Goal: Transaction & Acquisition: Purchase product/service

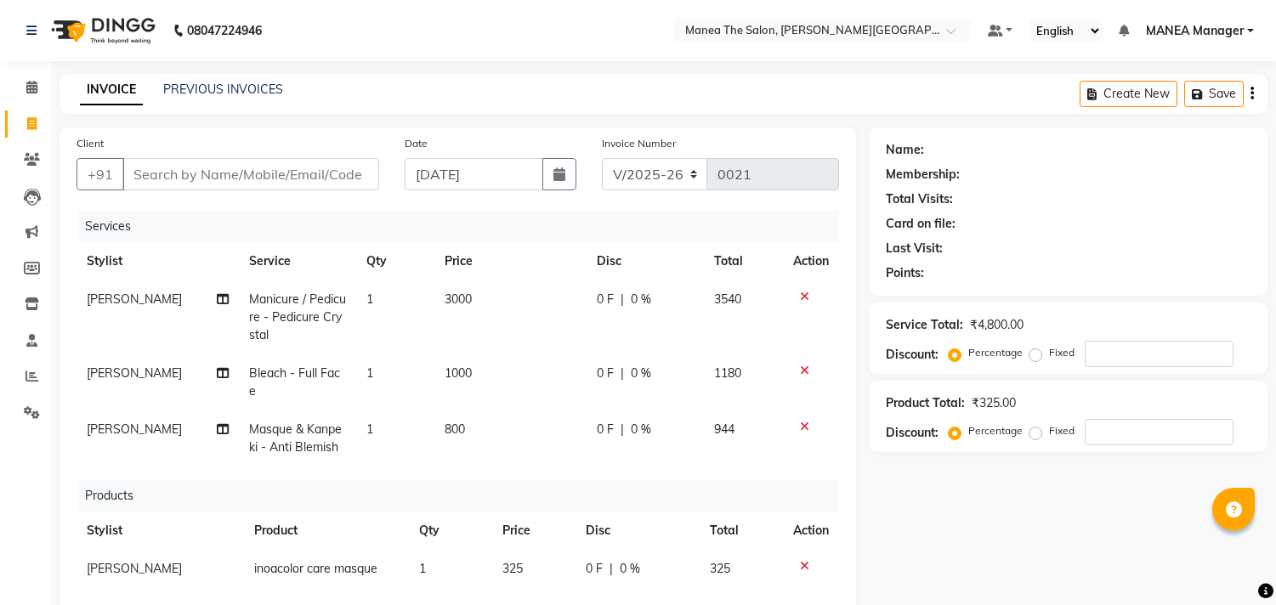
select select "8903"
select select "service"
select select "90106"
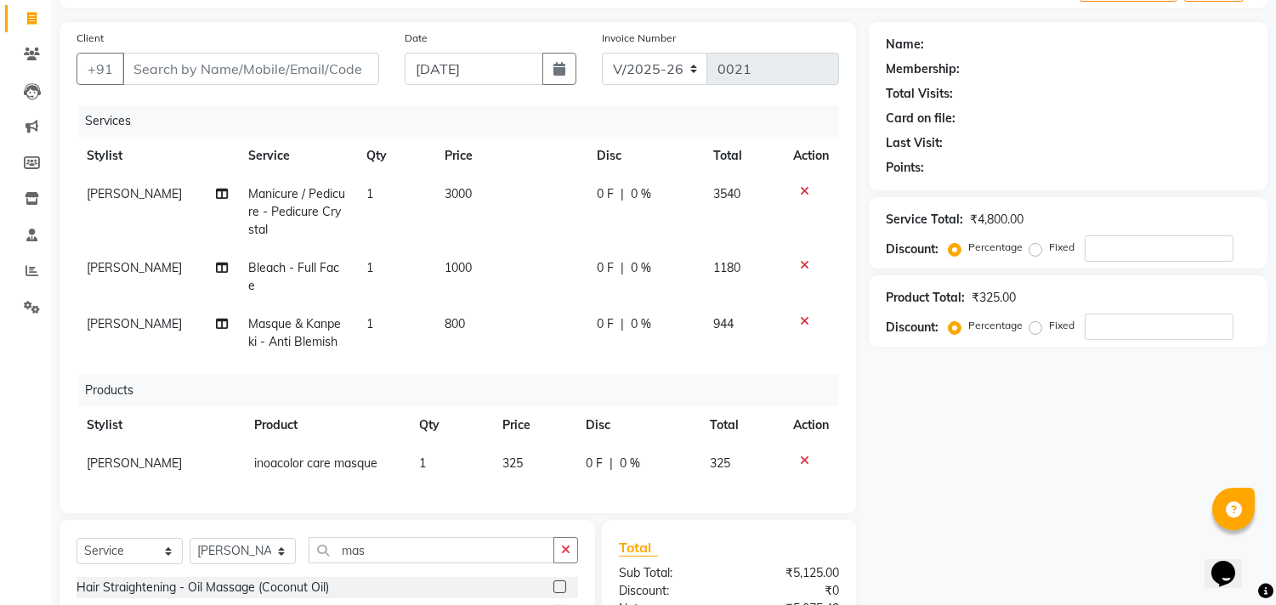
scroll to position [104, 0]
click at [218, 74] on input "Client" at bounding box center [250, 70] width 257 height 32
type input "7"
type input "0"
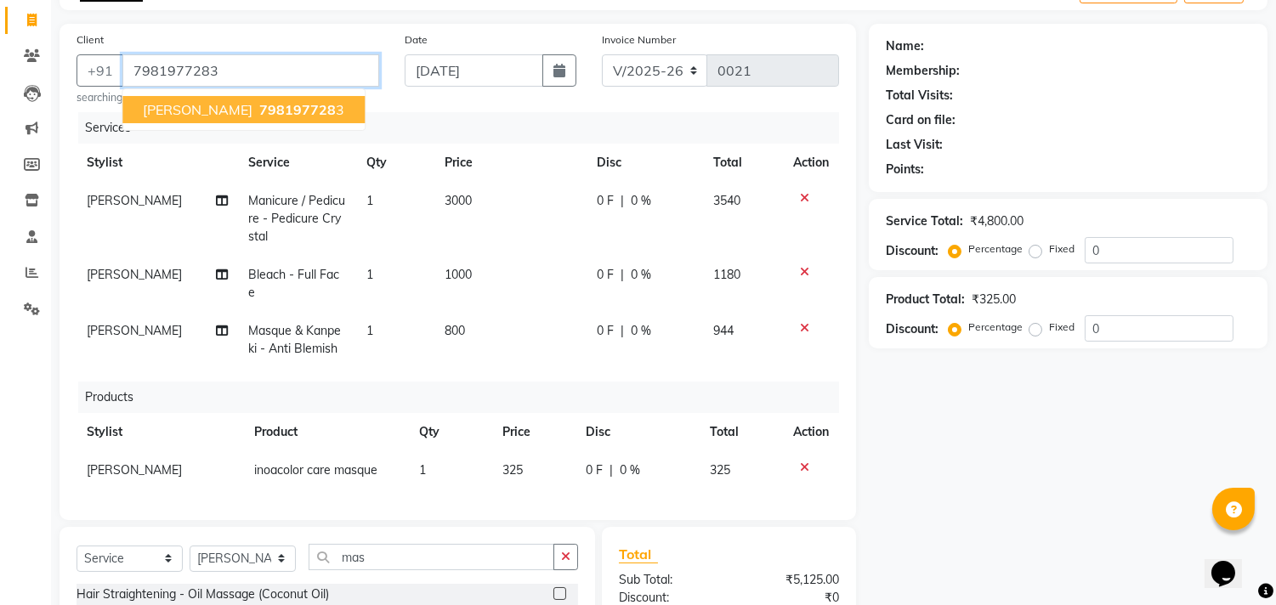
type input "7981977283"
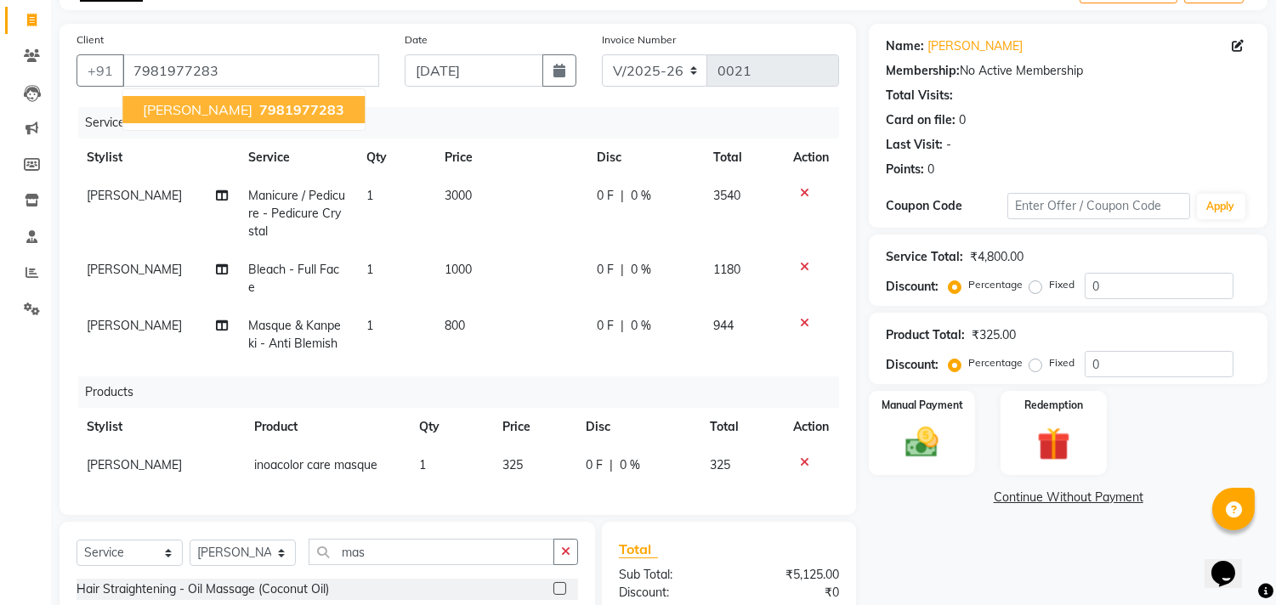
click at [201, 113] on span "Aashritha" at bounding box center [198, 109] width 110 height 17
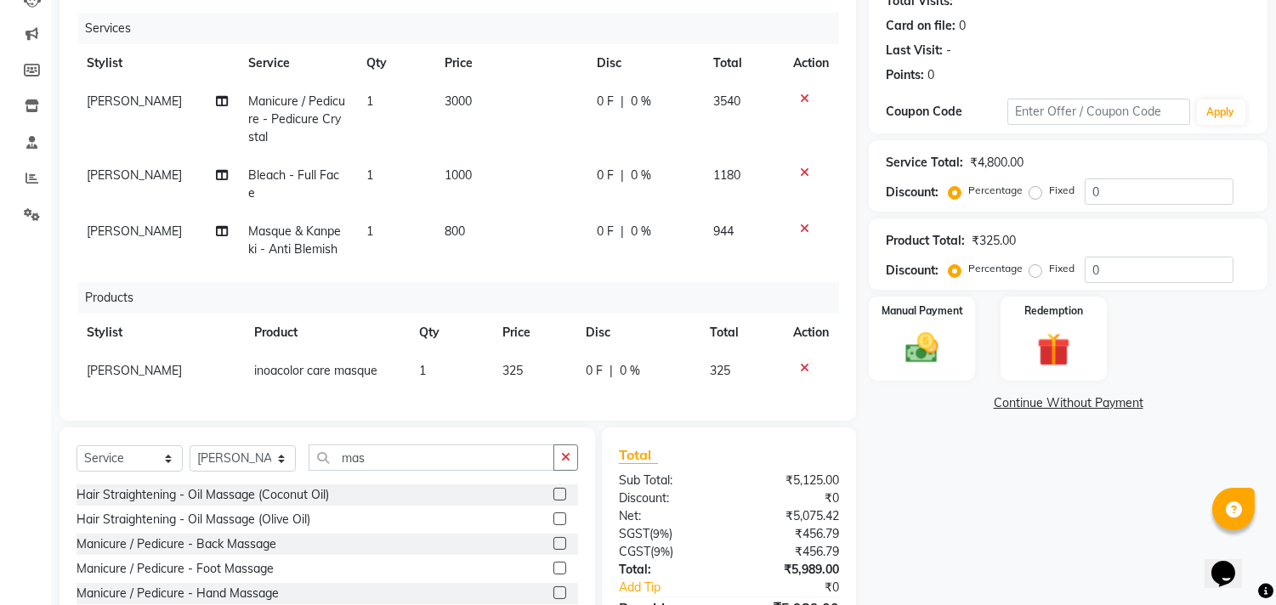
scroll to position [292, 0]
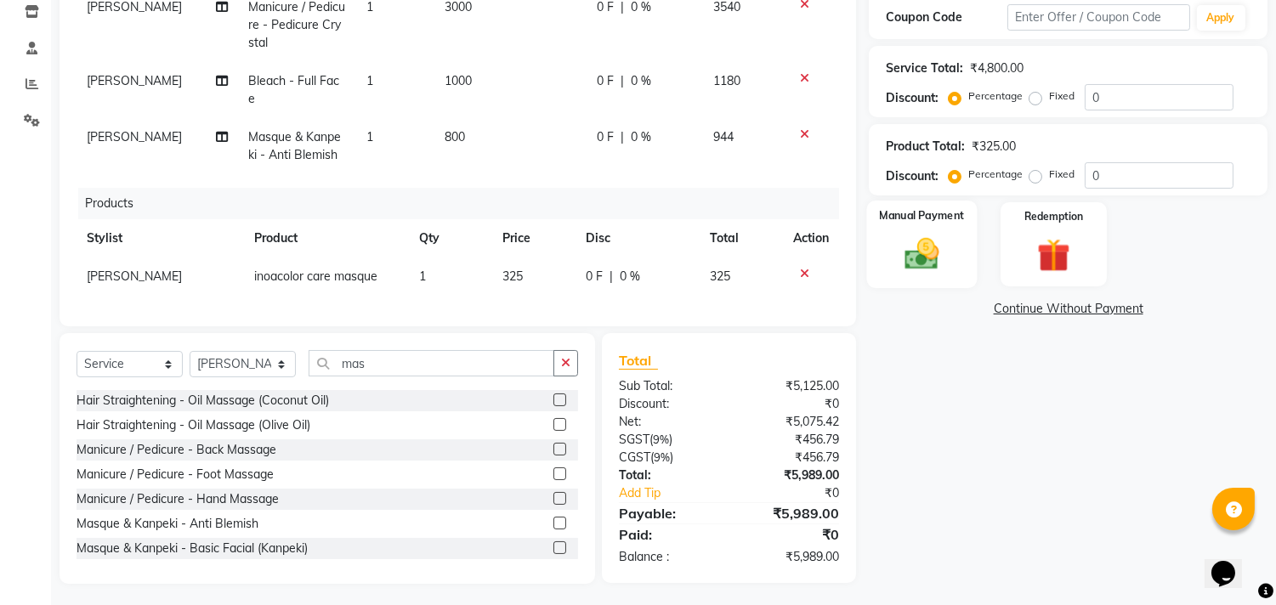
click at [930, 258] on img at bounding box center [922, 255] width 56 height 40
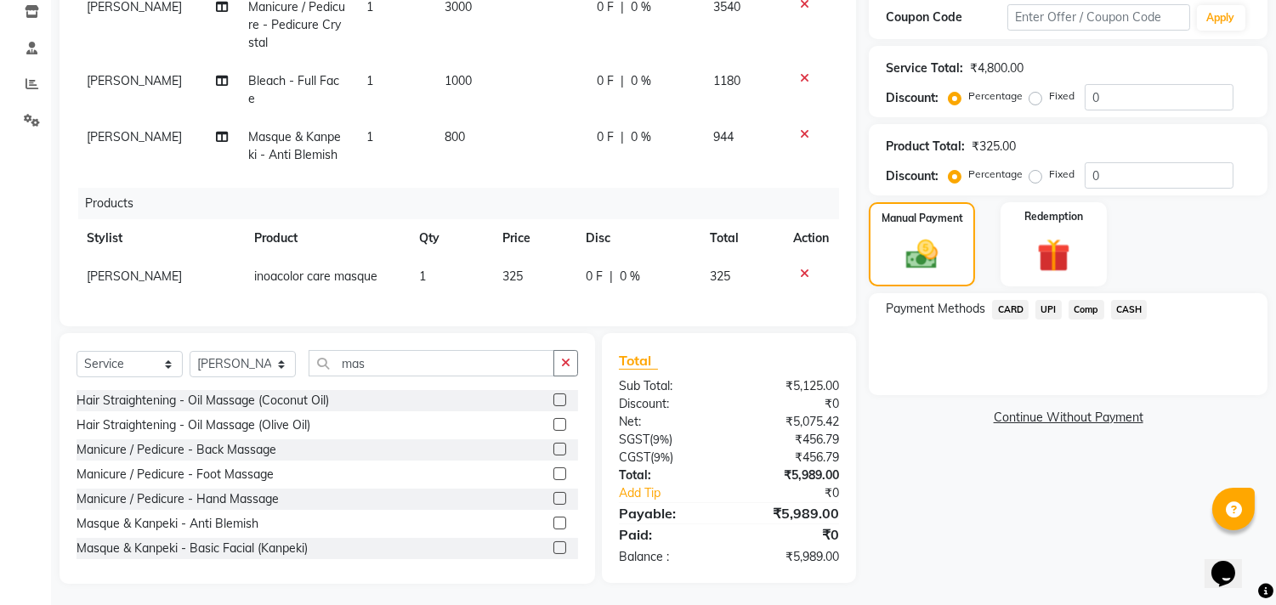
click at [1127, 311] on span "CASH" at bounding box center [1129, 310] width 37 height 20
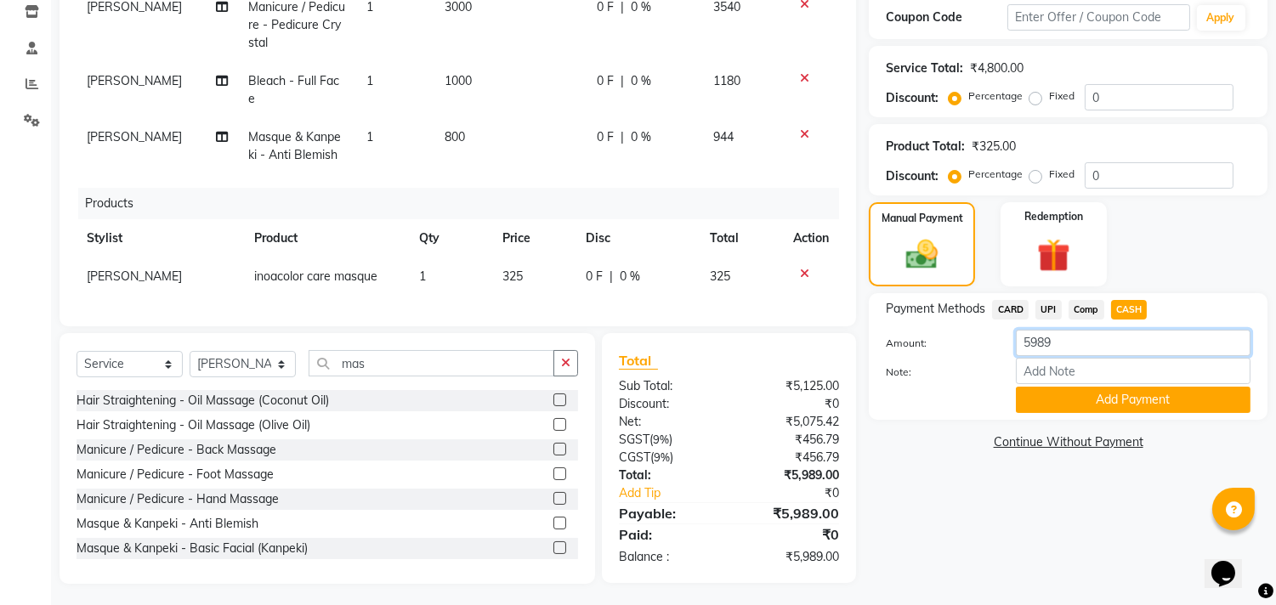
click at [1059, 337] on input "5989" at bounding box center [1133, 343] width 235 height 26
type input "5"
click at [1046, 303] on span "UPI" at bounding box center [1048, 310] width 26 height 20
click at [1141, 309] on span "CASH" at bounding box center [1129, 310] width 37 height 20
click at [1059, 351] on input "5989" at bounding box center [1133, 343] width 235 height 26
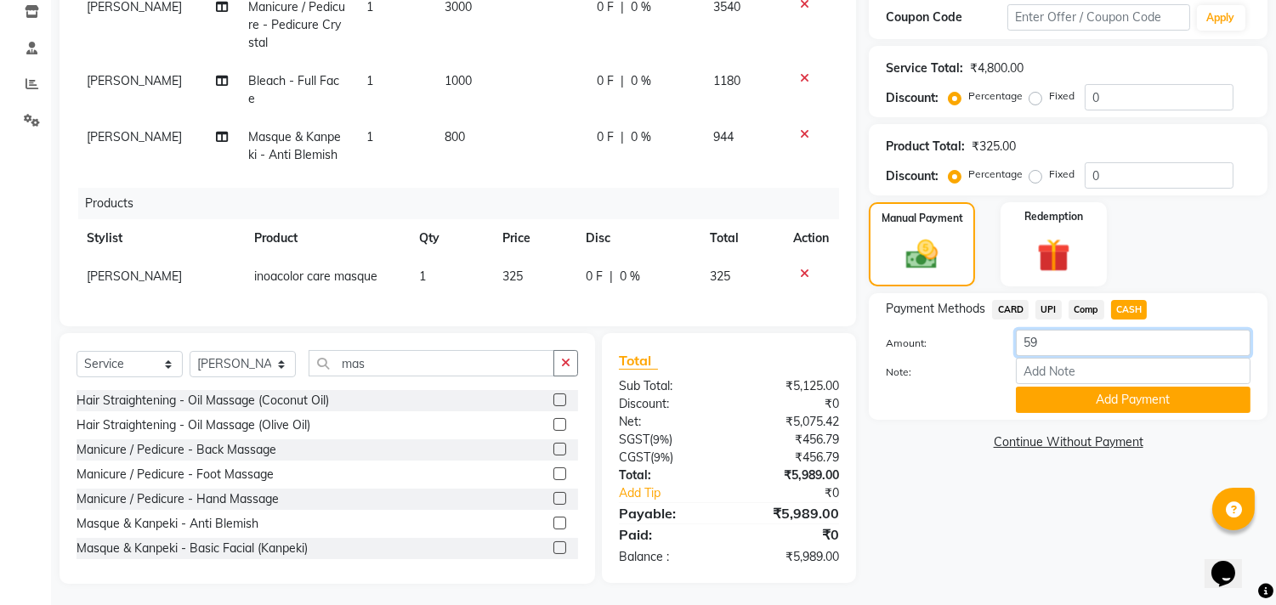
type input "5"
type input "4000"
click at [1133, 394] on button "Add Payment" at bounding box center [1133, 400] width 235 height 26
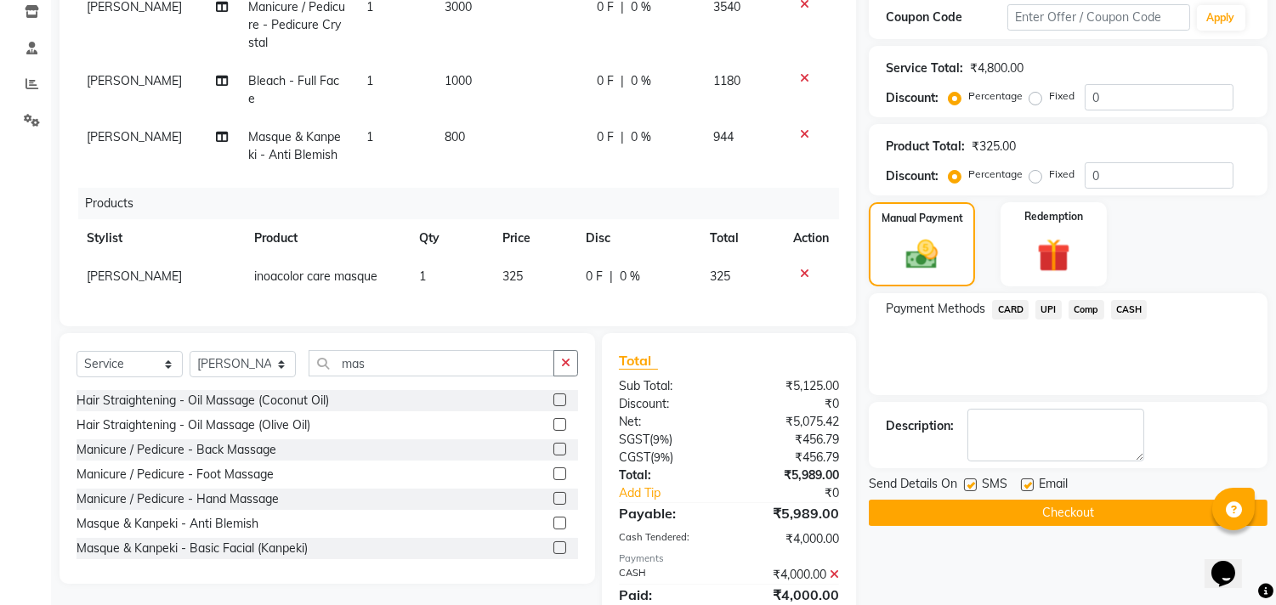
click at [1010, 310] on span "CARD" at bounding box center [1010, 310] width 37 height 20
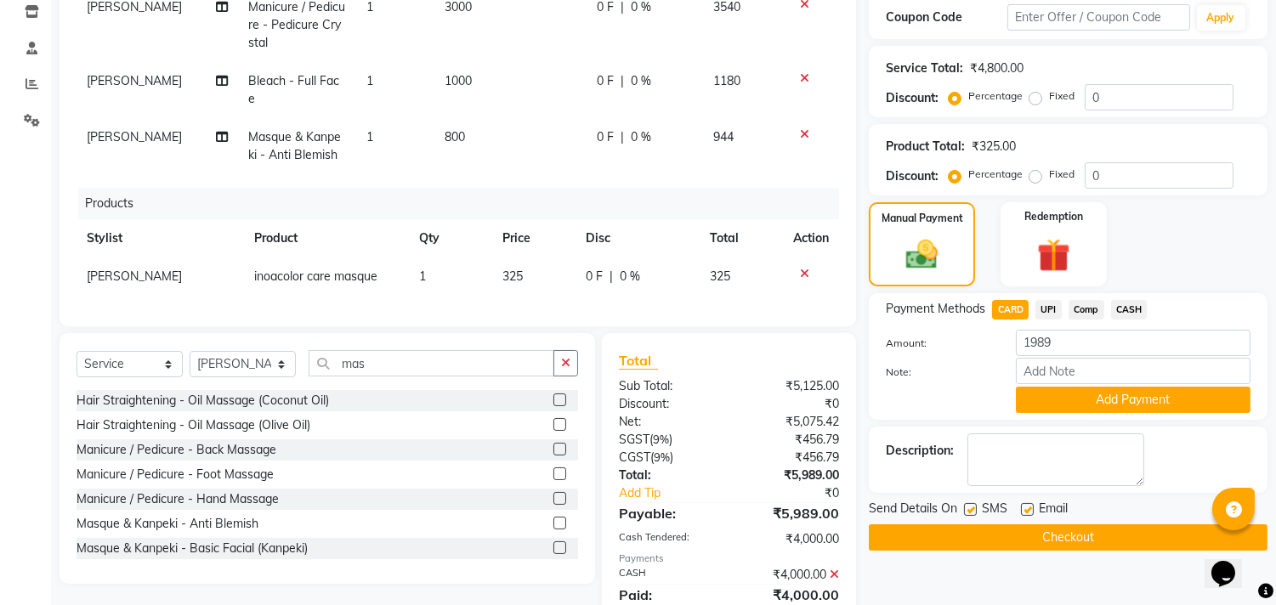
click at [1049, 304] on span "UPI" at bounding box center [1048, 310] width 26 height 20
click at [1109, 397] on button "Add Payment" at bounding box center [1133, 400] width 235 height 26
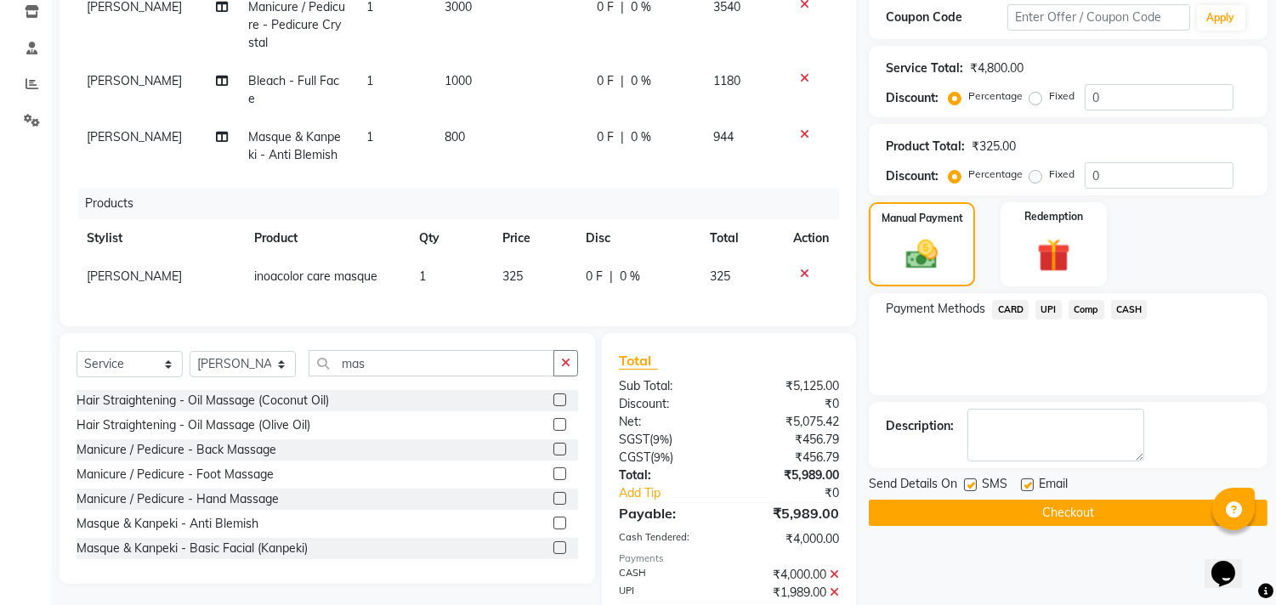
click at [1085, 511] on button "Checkout" at bounding box center [1068, 513] width 399 height 26
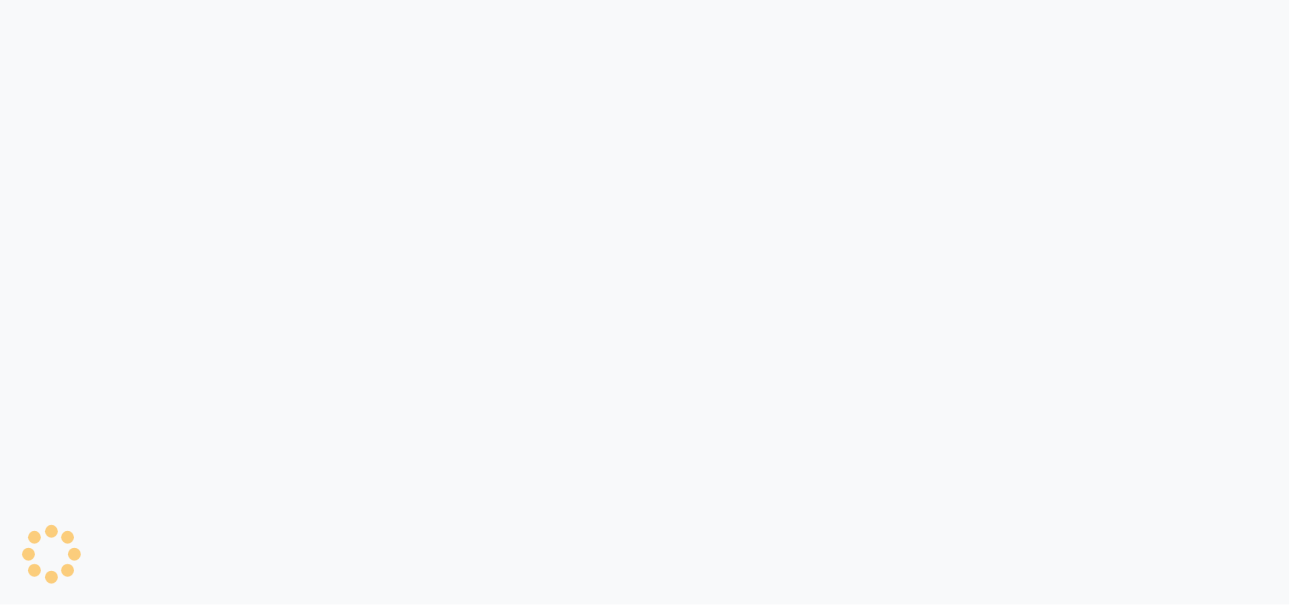
select select "8903"
select select "service"
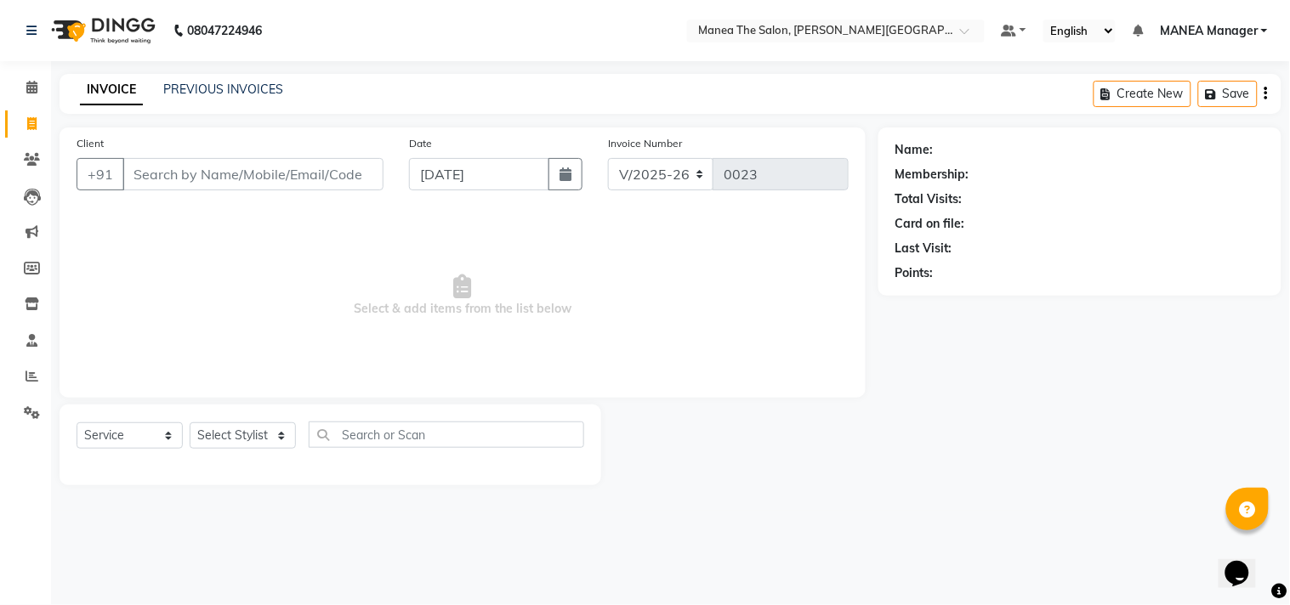
click at [244, 81] on div "PREVIOUS INVOICES" at bounding box center [223, 90] width 120 height 18
click at [223, 83] on link "PREVIOUS INVOICES" at bounding box center [223, 89] width 120 height 15
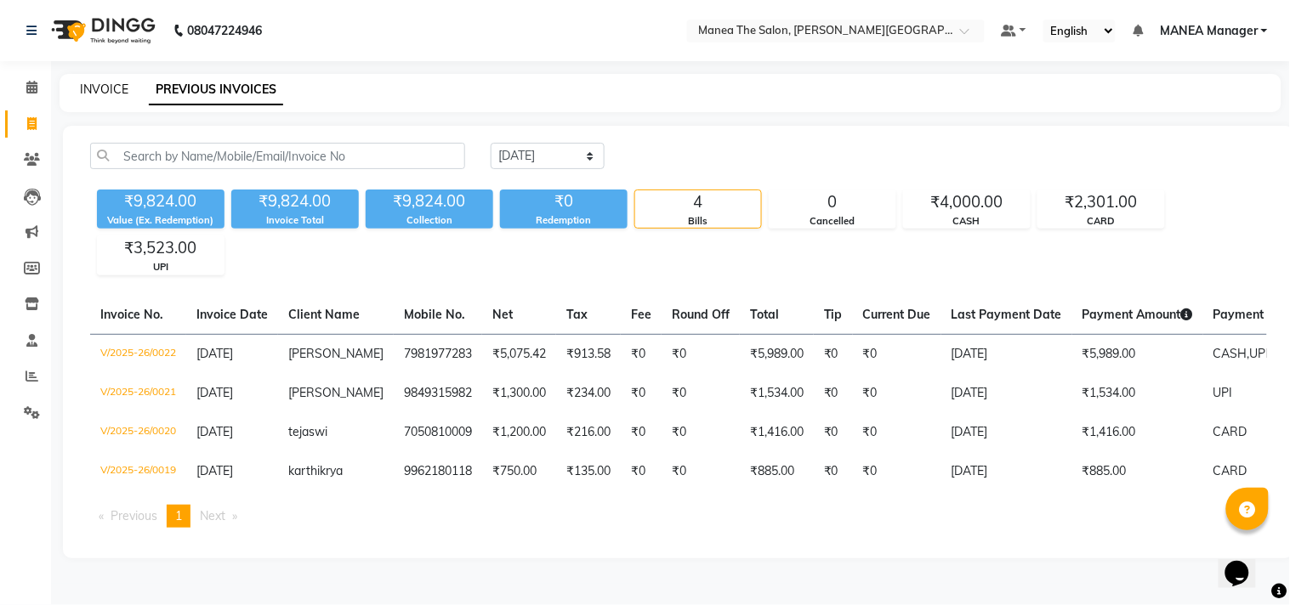
click at [94, 82] on link "INVOICE" at bounding box center [104, 89] width 48 height 15
select select "8903"
select select "service"
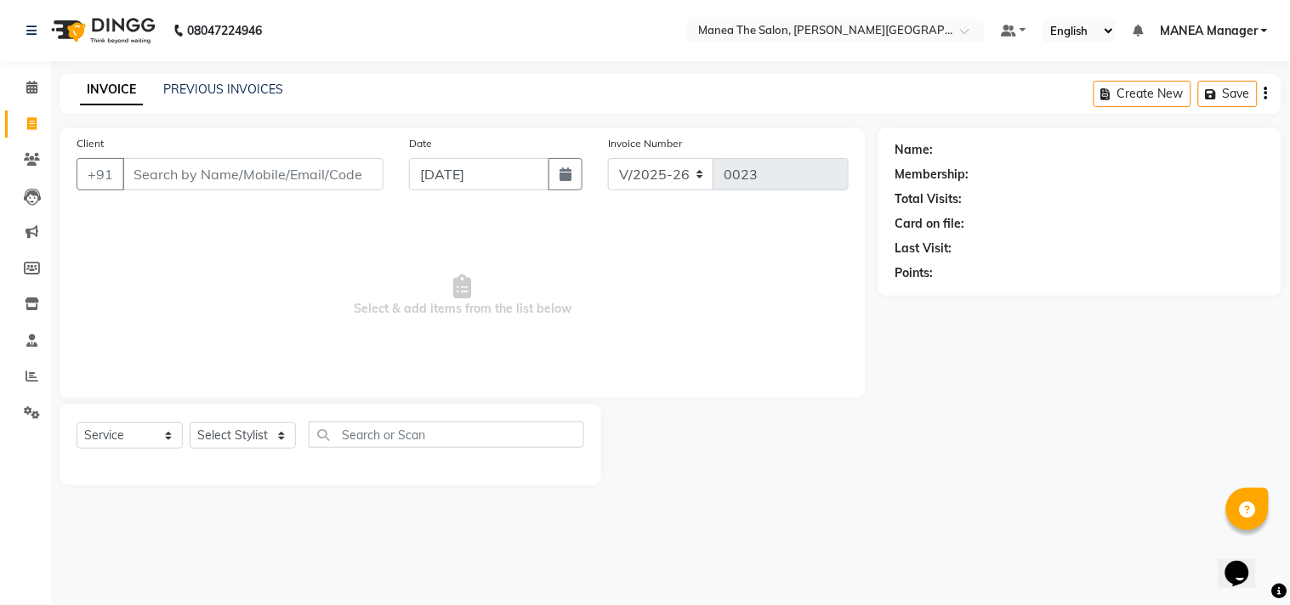
click at [165, 81] on div "PREVIOUS INVOICES" at bounding box center [223, 90] width 120 height 18
click at [205, 89] on link "PREVIOUS INVOICES" at bounding box center [223, 89] width 120 height 15
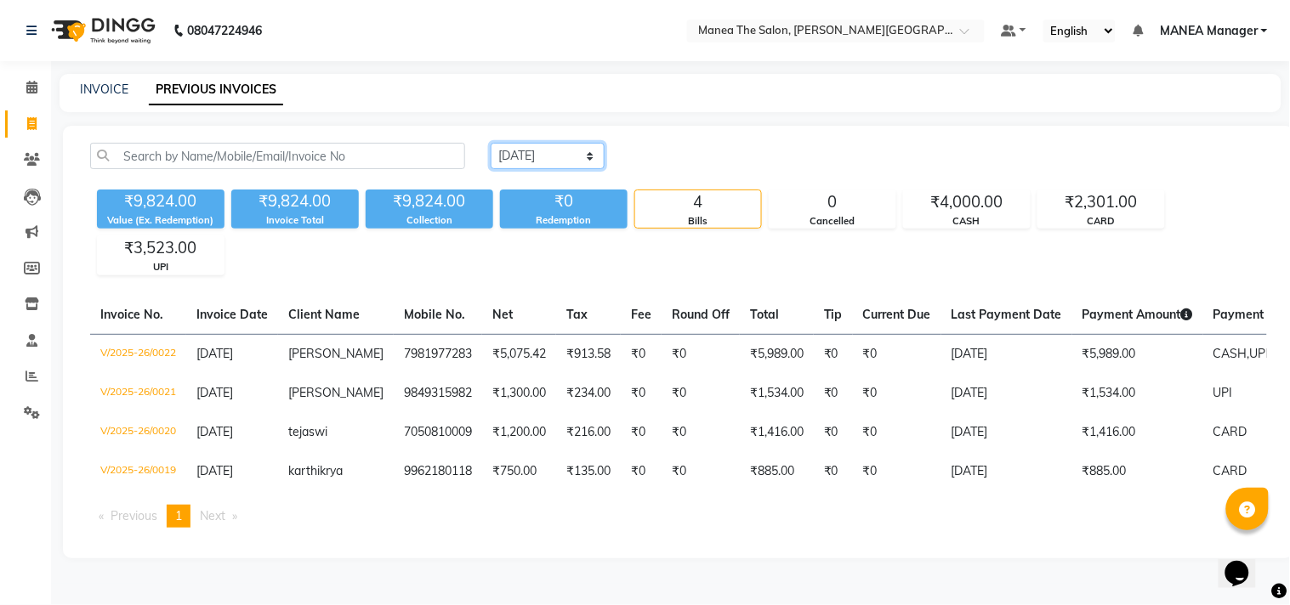
click at [592, 150] on select "Today Yesterday Custom Range" at bounding box center [547, 156] width 114 height 26
select select "yesterday"
click at [490, 143] on select "Today Yesterday Custom Range" at bounding box center [547, 156] width 114 height 26
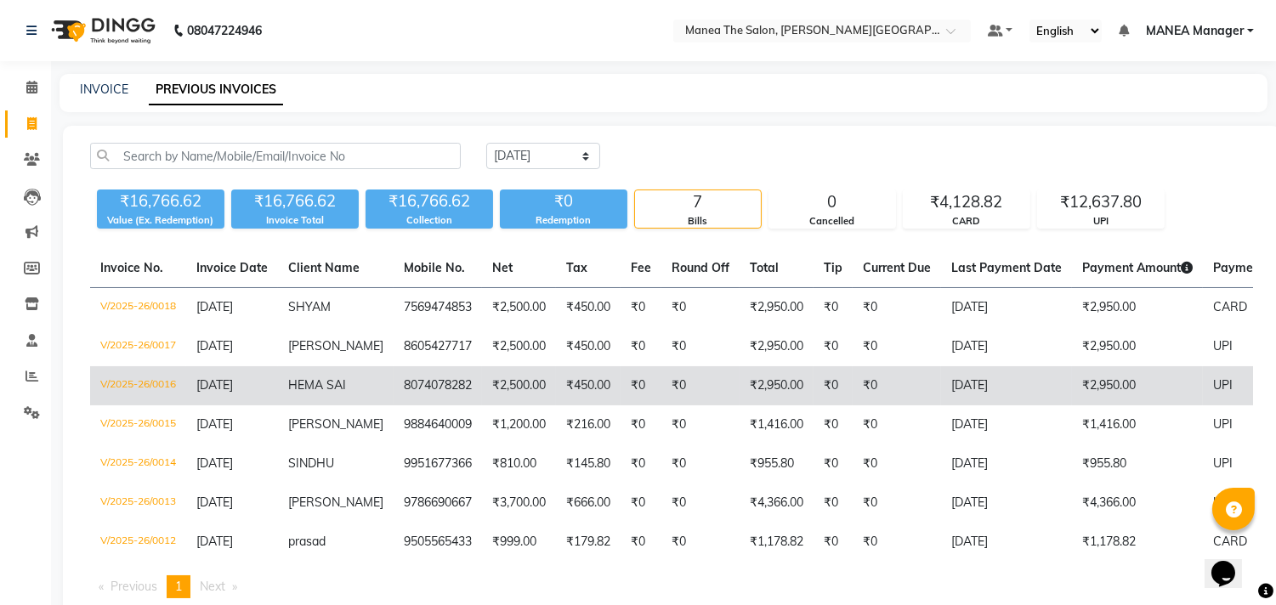
click at [130, 378] on td "V/2025-26/0016" at bounding box center [138, 385] width 96 height 39
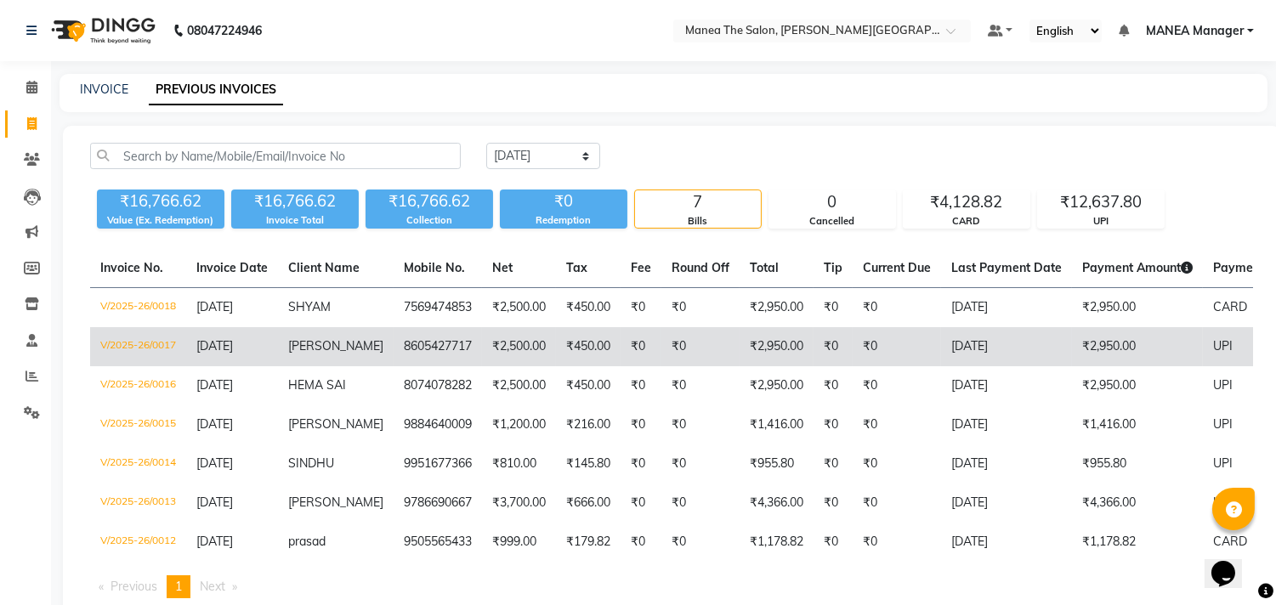
click at [286, 337] on td "DEVI SRI" at bounding box center [336, 346] width 116 height 39
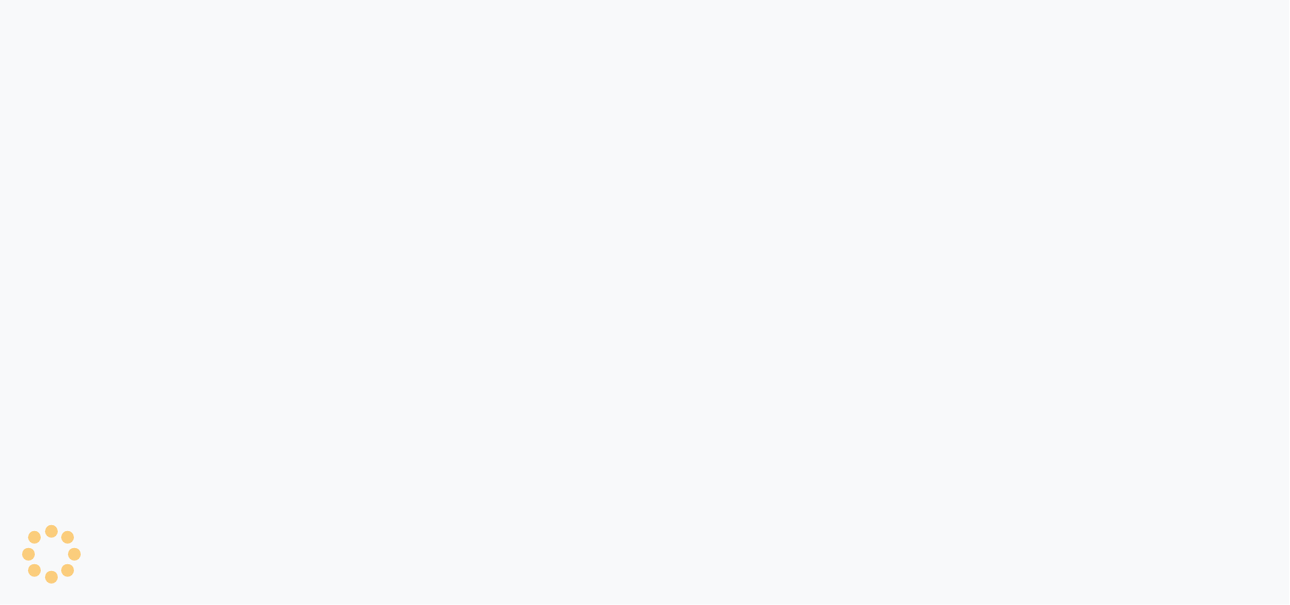
select select "8903"
select select "service"
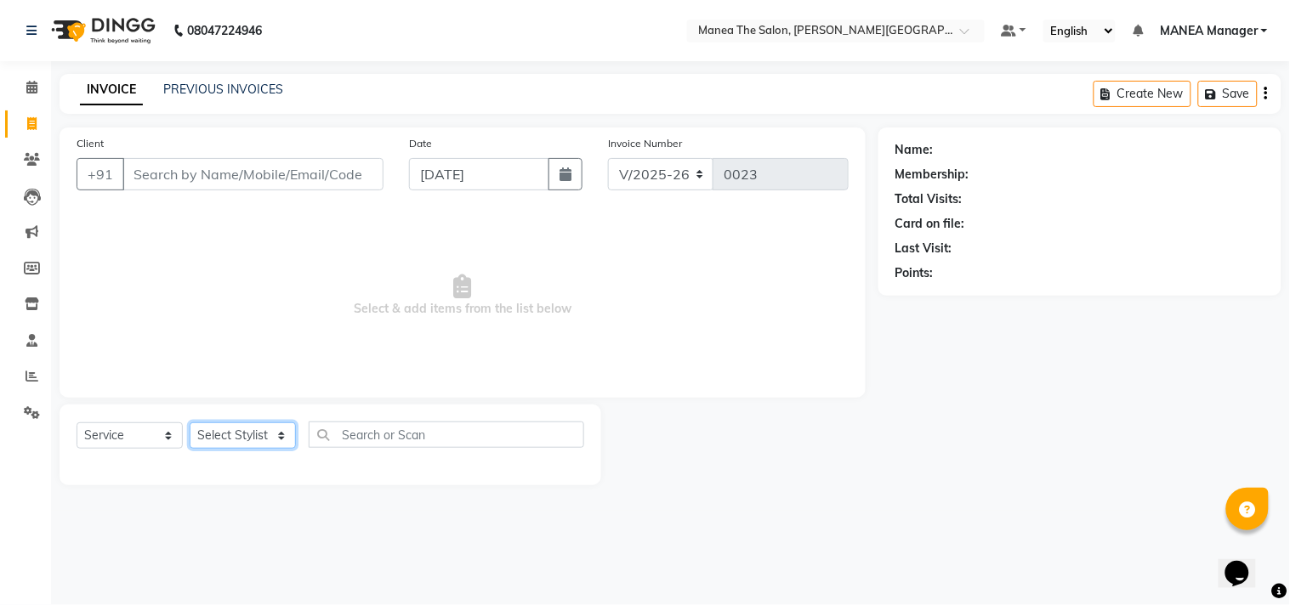
click at [285, 434] on select "Select Stylist [PERSON_NAME] Manager [PERSON_NAME] [PERSON_NAME] NO STYLIST [PE…" at bounding box center [243, 435] width 106 height 26
select select "90108"
click at [190, 423] on select "Select Stylist [PERSON_NAME] Manager [PERSON_NAME] [PERSON_NAME] NO STYLIST [PE…" at bounding box center [243, 435] width 106 height 26
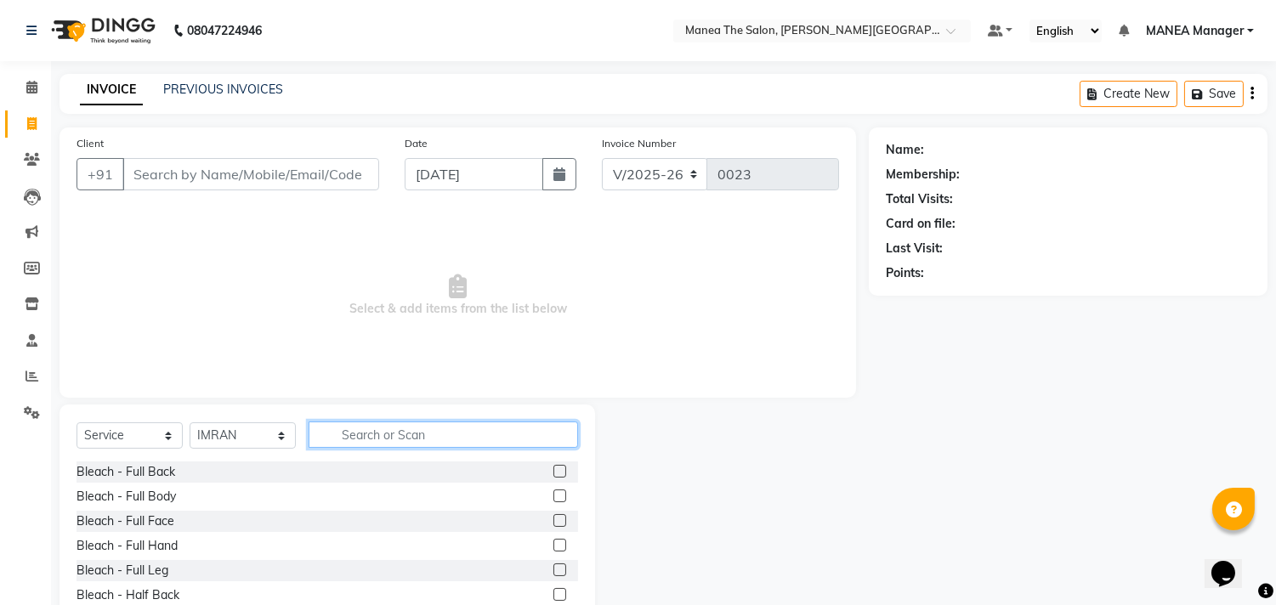
click at [363, 428] on input "text" at bounding box center [443, 435] width 269 height 26
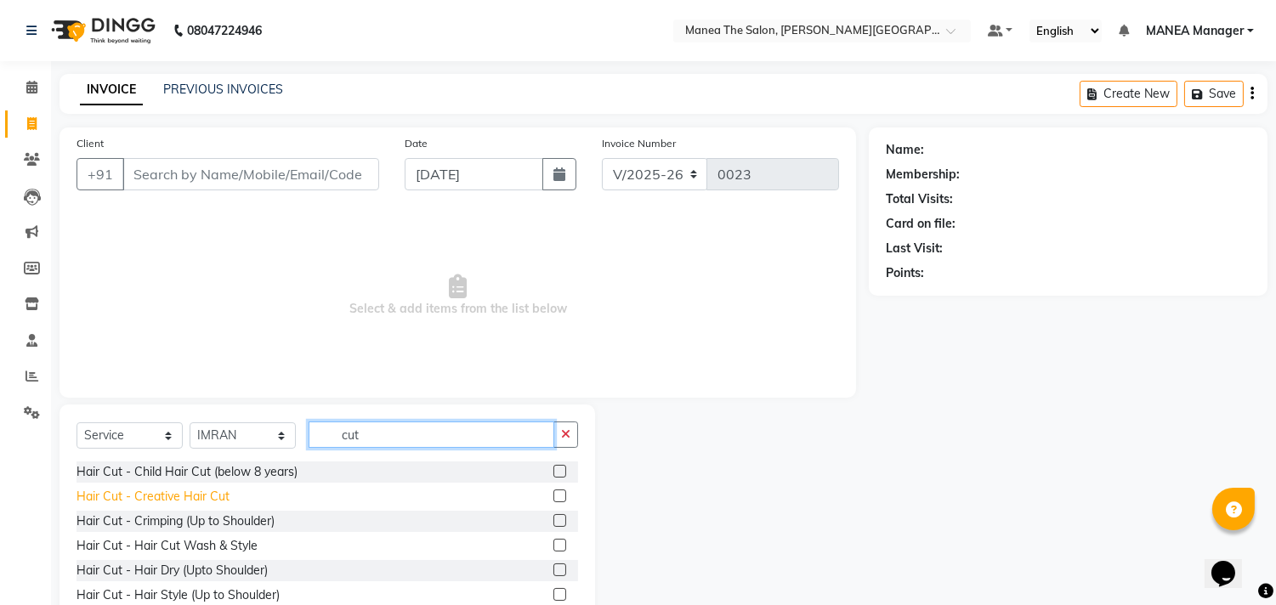
type input "cut"
click at [221, 496] on div "Hair Cut - Creative Hair Cut" at bounding box center [153, 497] width 153 height 18
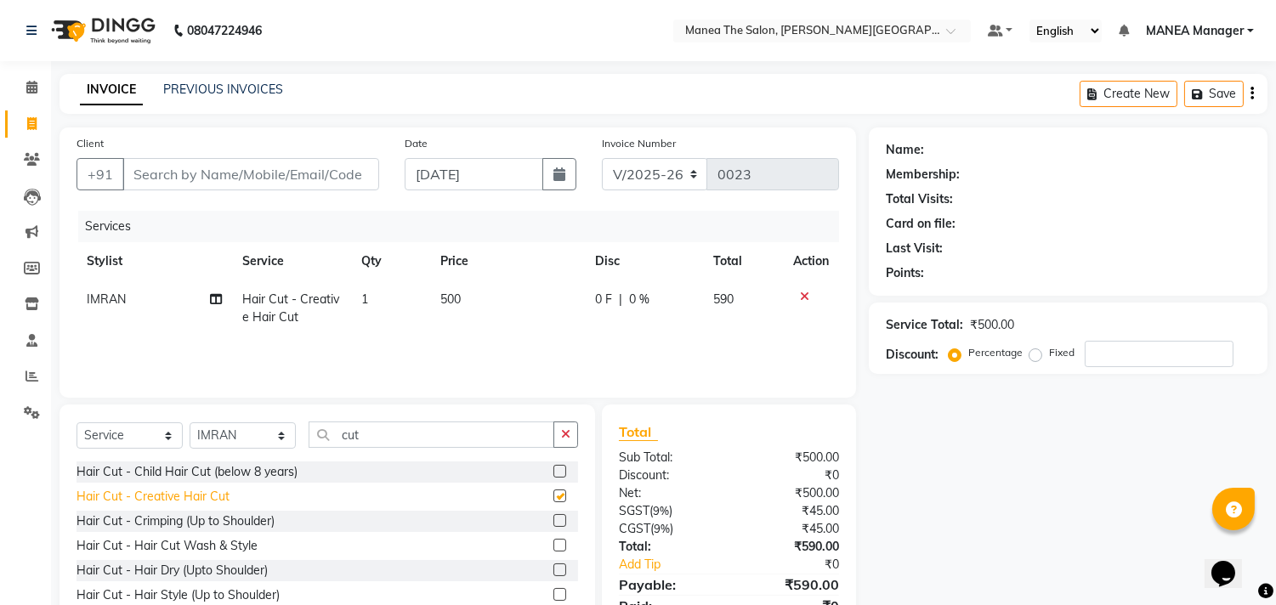
checkbox input "false"
click at [472, 299] on td "500" at bounding box center [507, 309] width 154 height 56
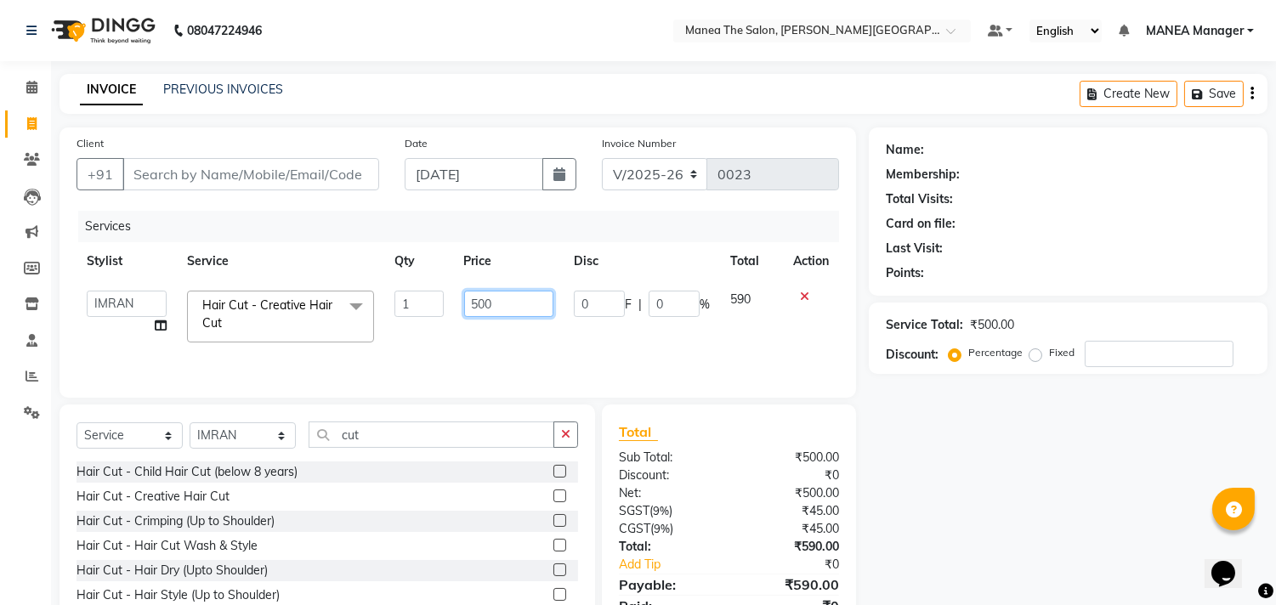
click at [502, 303] on input "500" at bounding box center [508, 304] width 89 height 26
type input "5"
type input "1300"
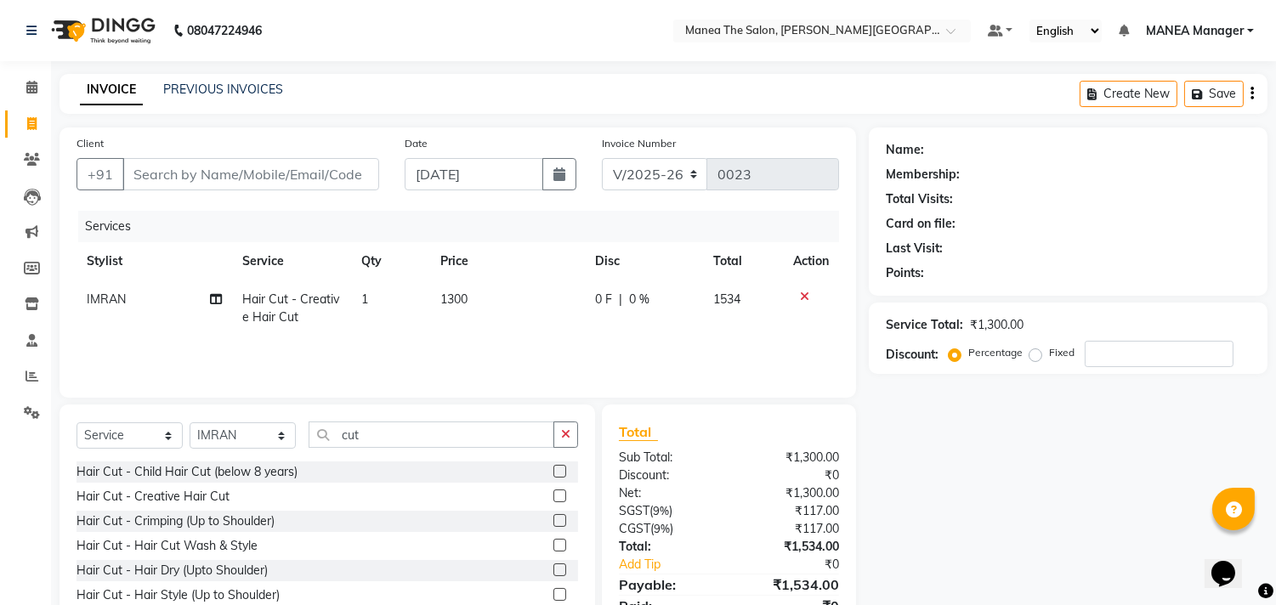
click at [913, 473] on div "Name: Membership: Total Visits: Card on file: Last Visit: Points: Service Total…" at bounding box center [1074, 392] width 411 height 528
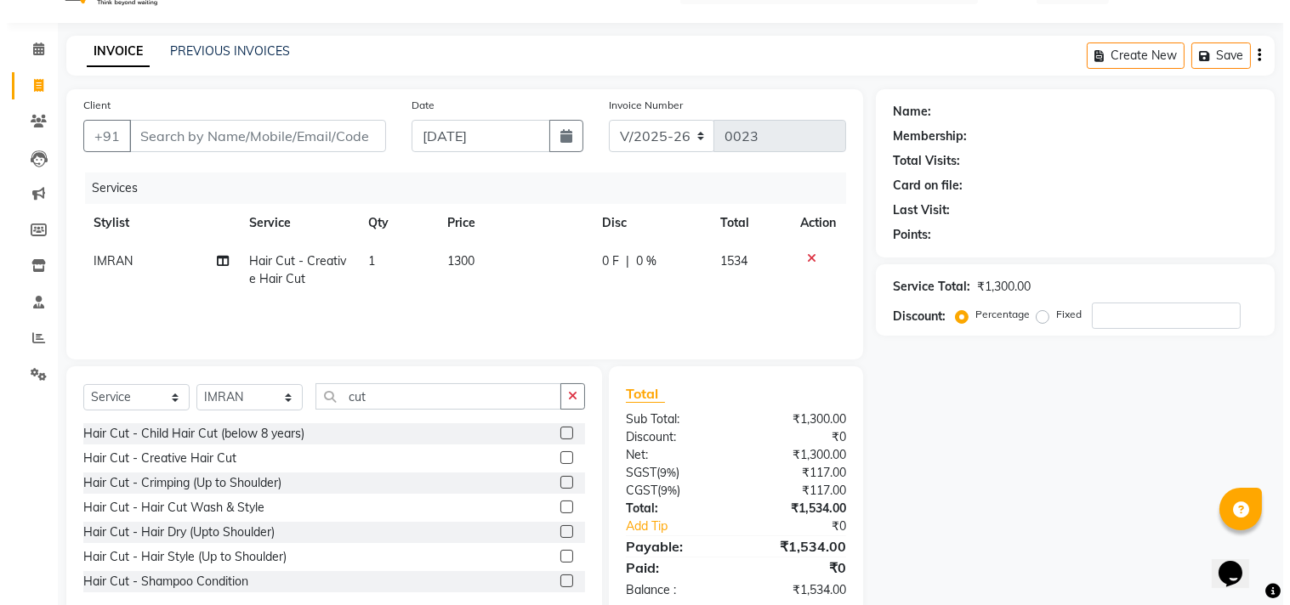
scroll to position [75, 0]
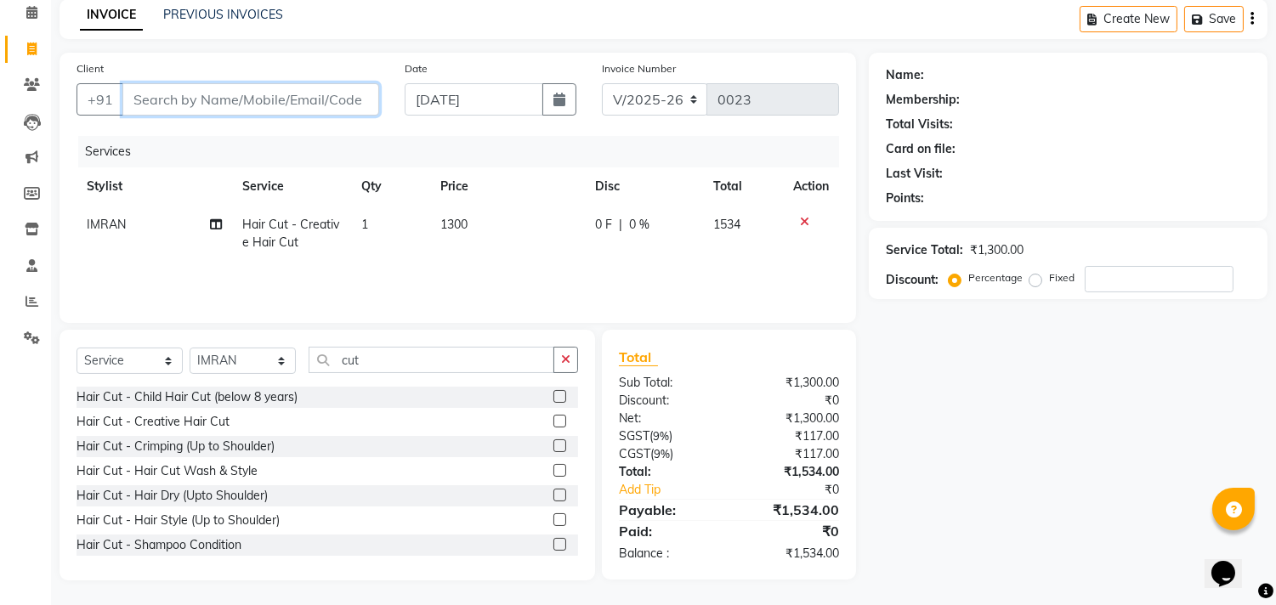
click at [184, 96] on input "Client" at bounding box center [250, 99] width 257 height 32
type input "9"
type input "0"
type input "9885935678"
click at [324, 94] on span "Add Client" at bounding box center [335, 99] width 67 height 17
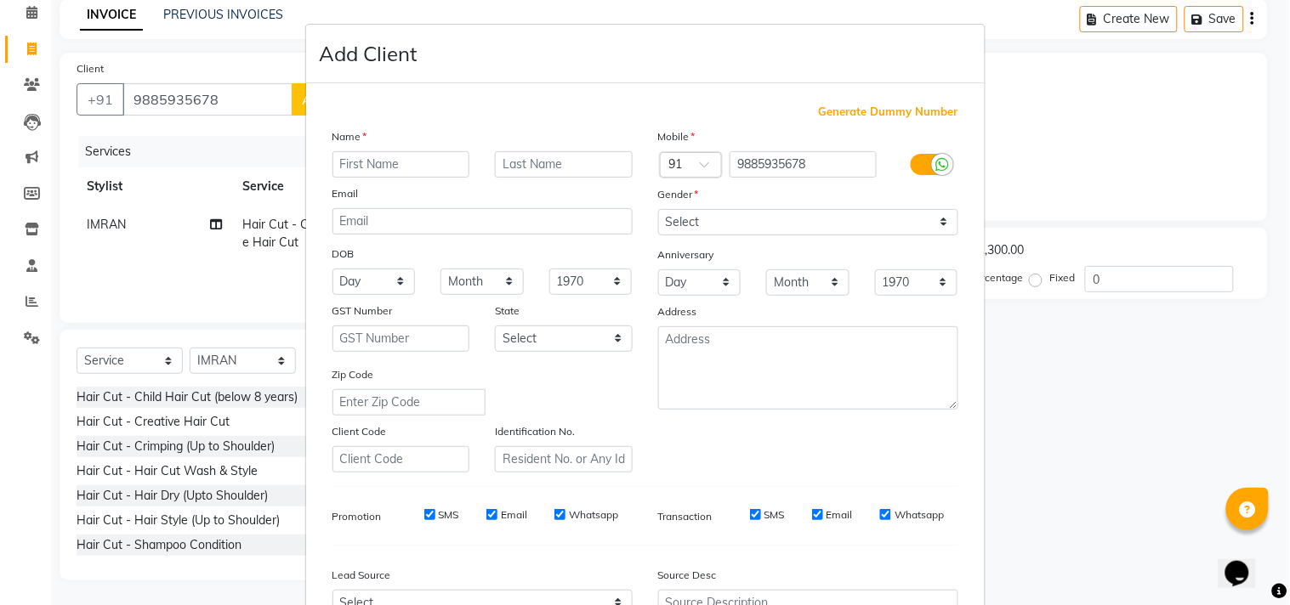
click at [359, 166] on input "text" at bounding box center [401, 164] width 138 height 26
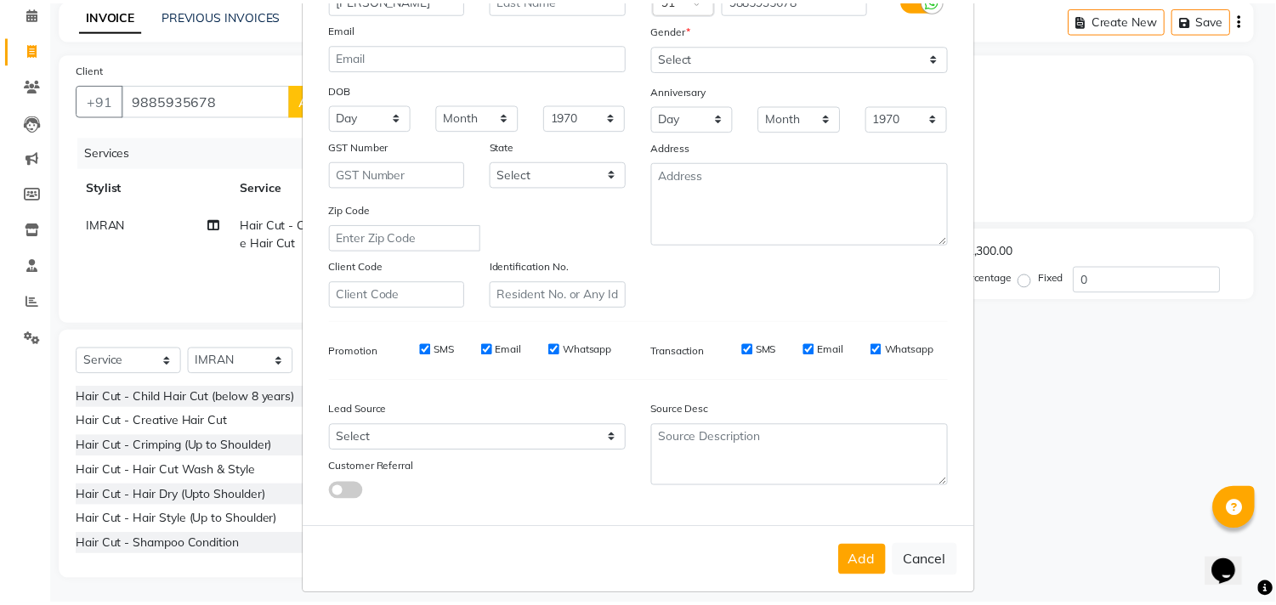
scroll to position [180, 0]
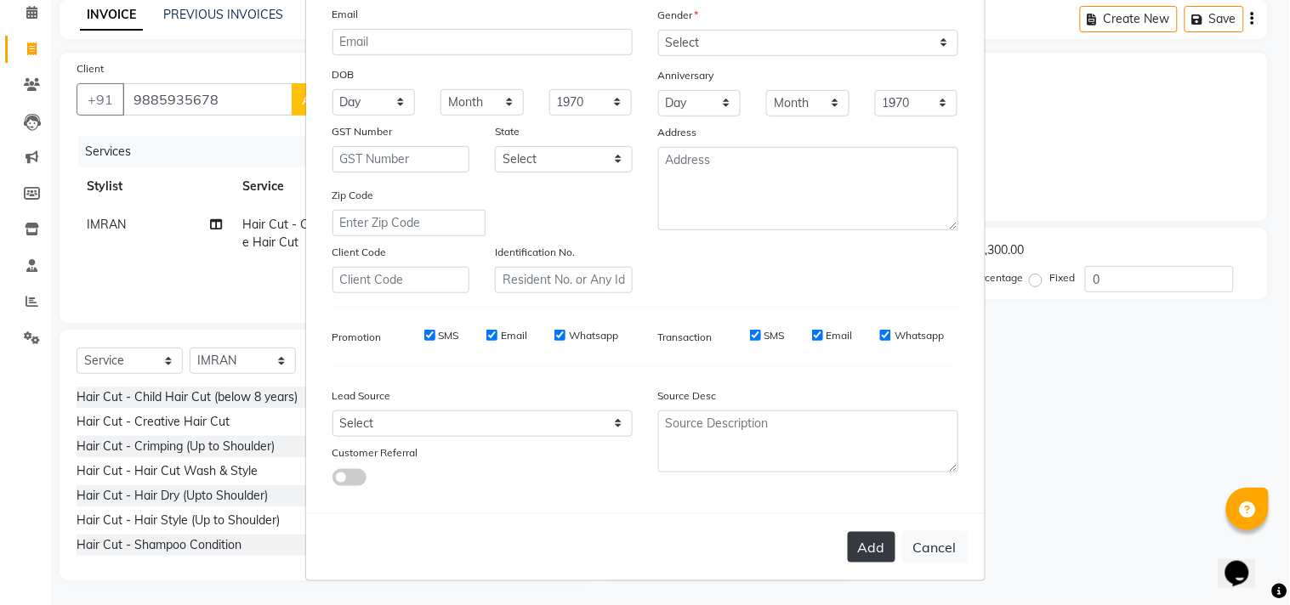
type input "manisha"
click at [856, 545] on button "Add" at bounding box center [871, 547] width 48 height 31
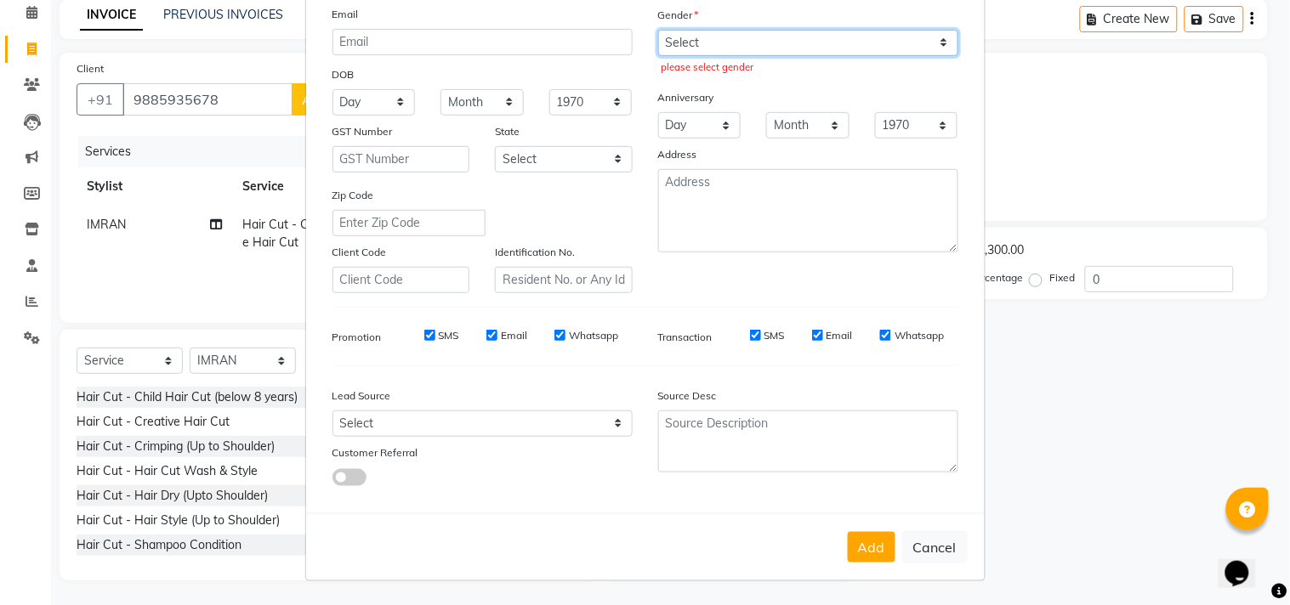
click at [932, 44] on select "Select Male Female Other Prefer Not To Say" at bounding box center [808, 43] width 300 height 26
click at [658, 30] on select "Select Male Female Other Prefer Not To Say" at bounding box center [808, 43] width 300 height 26
drag, startPoint x: 935, startPoint y: 45, endPoint x: 927, endPoint y: 53, distance: 10.8
click at [935, 45] on select "Select Male Female Other Prefer Not To Say" at bounding box center [808, 43] width 300 height 26
select select "female"
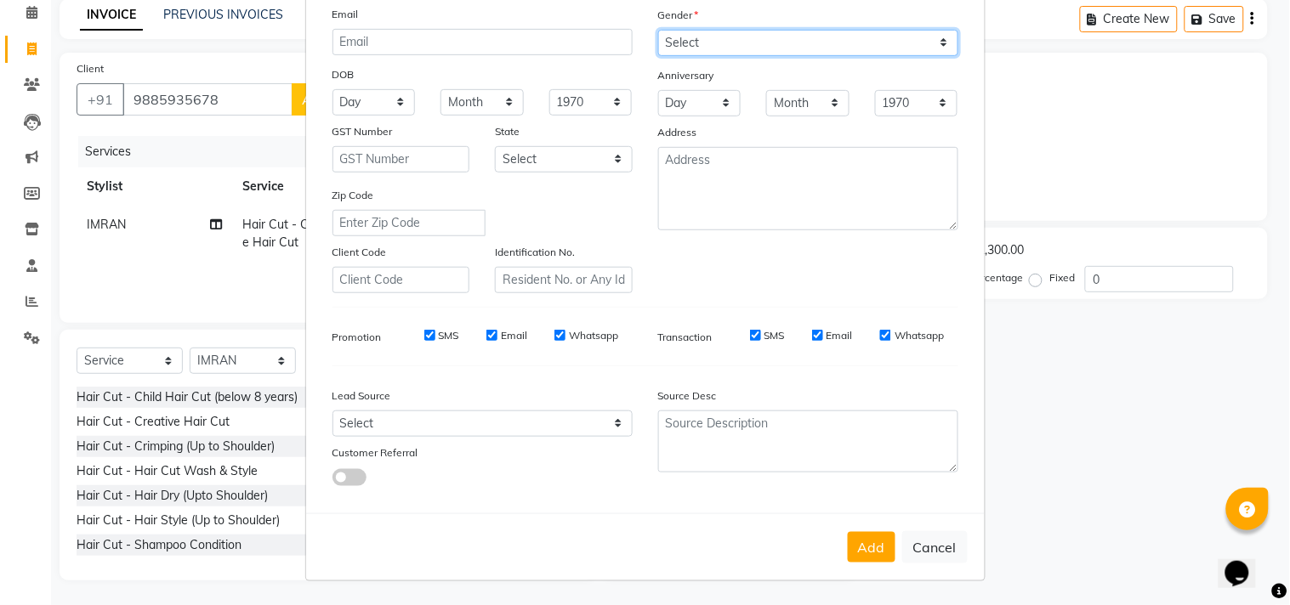
click at [658, 30] on select "Select Male Female Other Prefer Not To Say" at bounding box center [808, 43] width 300 height 26
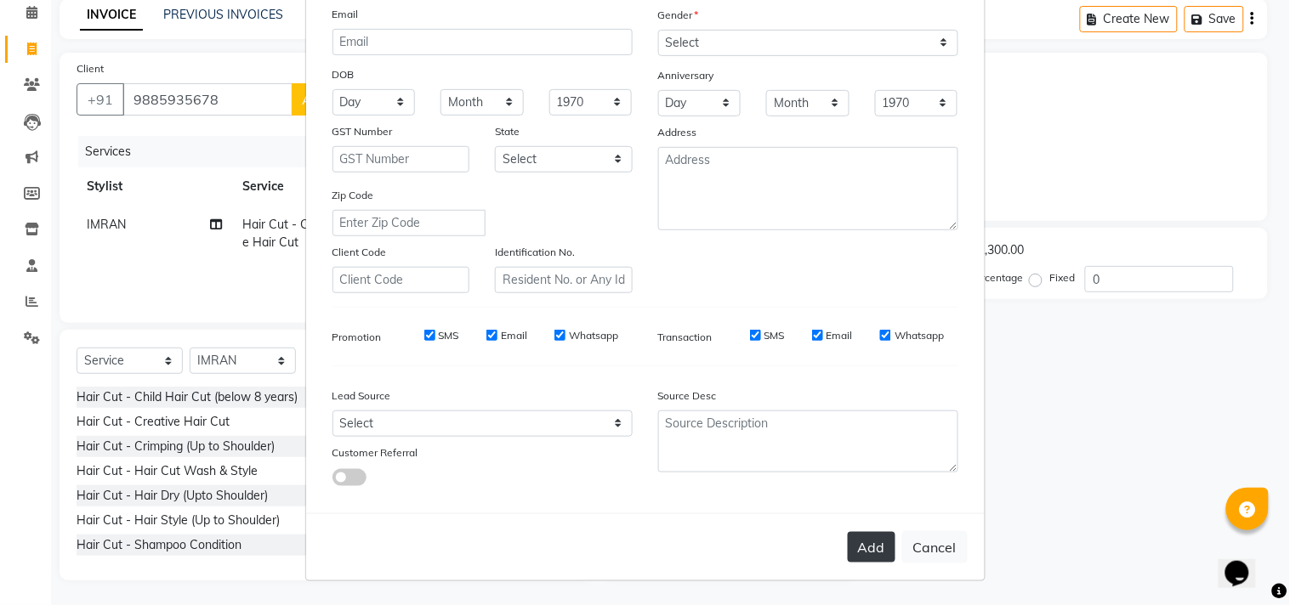
click at [868, 540] on button "Add" at bounding box center [871, 547] width 48 height 31
select select
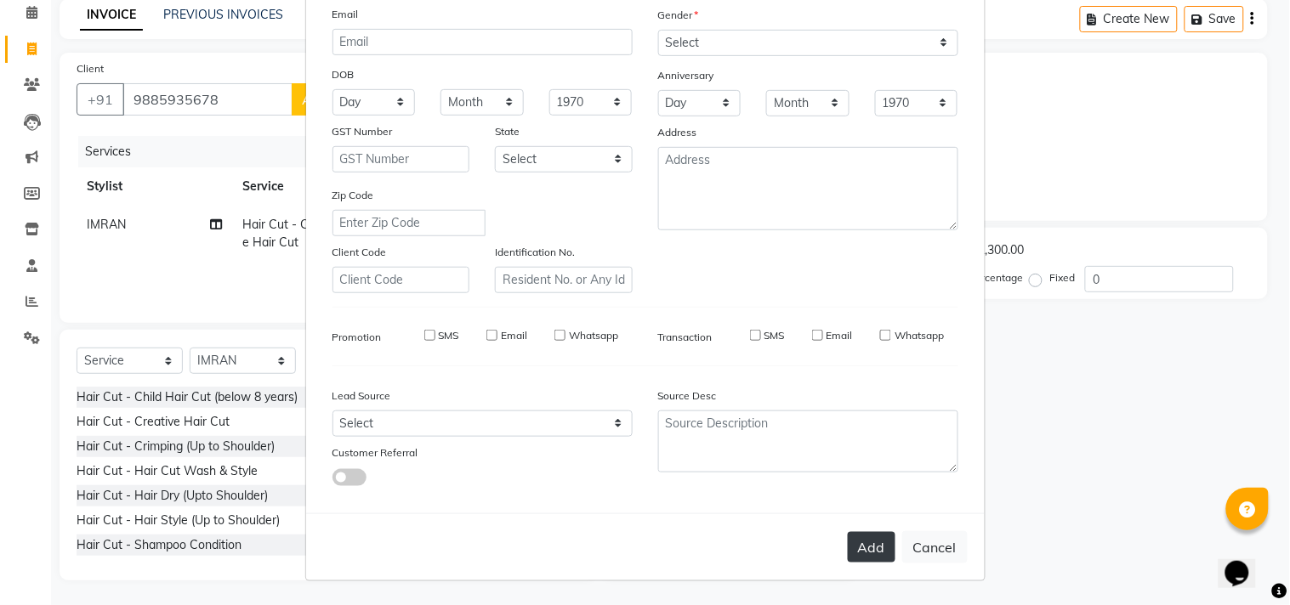
select select
checkbox input "false"
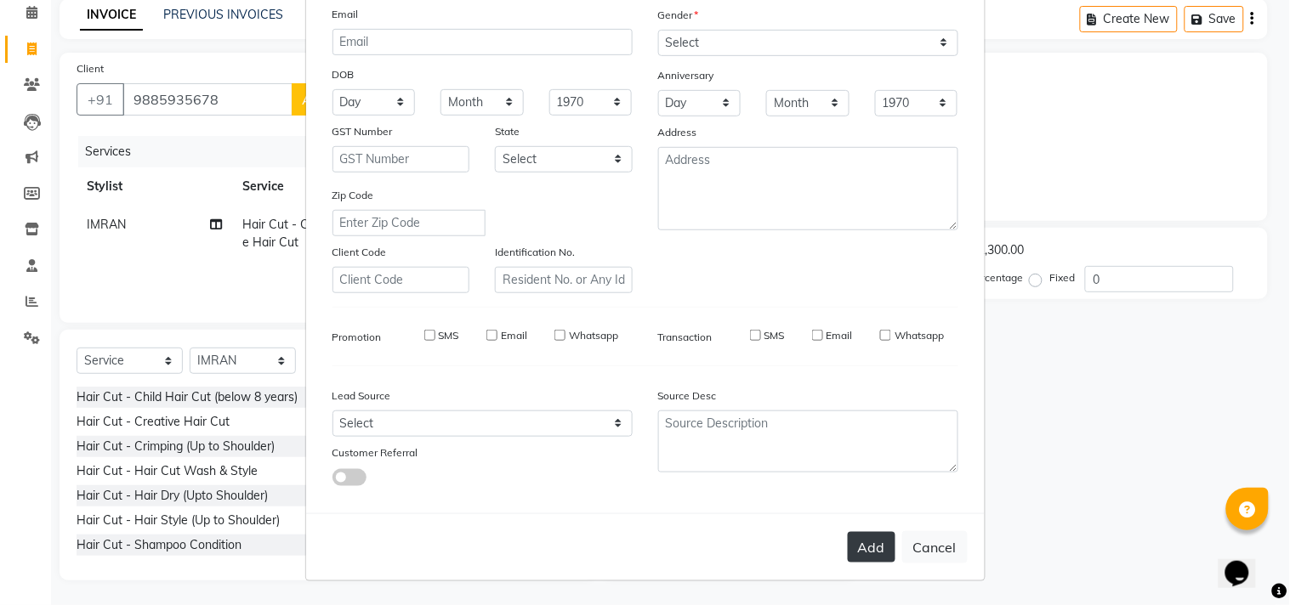
checkbox input "false"
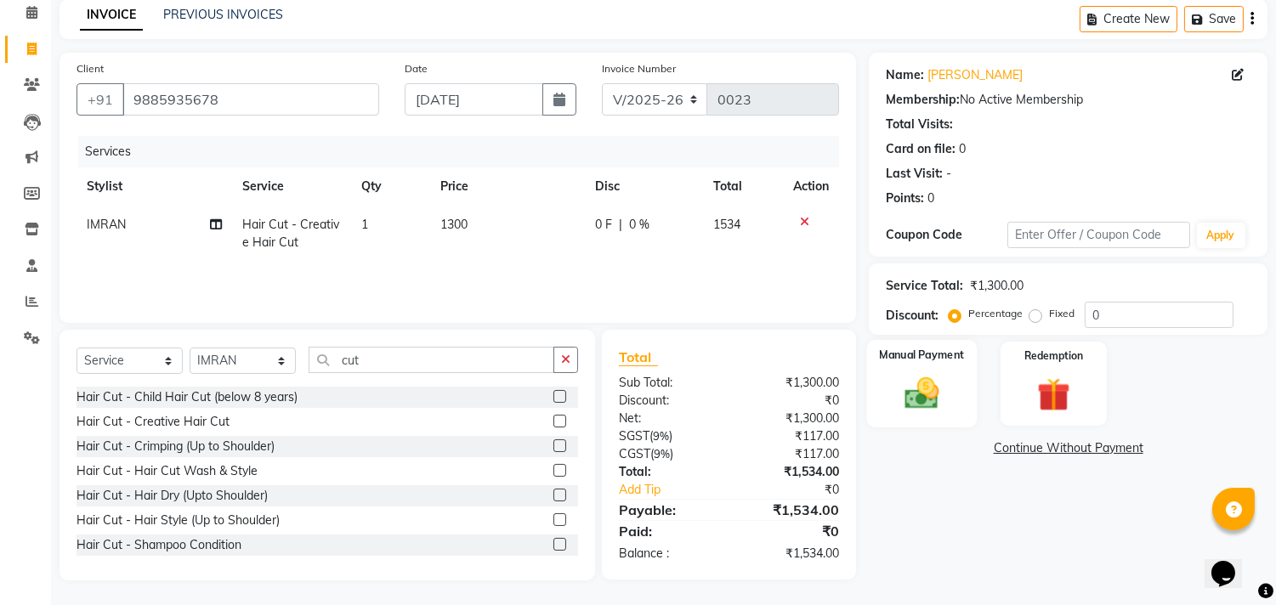
click at [910, 397] on img at bounding box center [922, 394] width 56 height 40
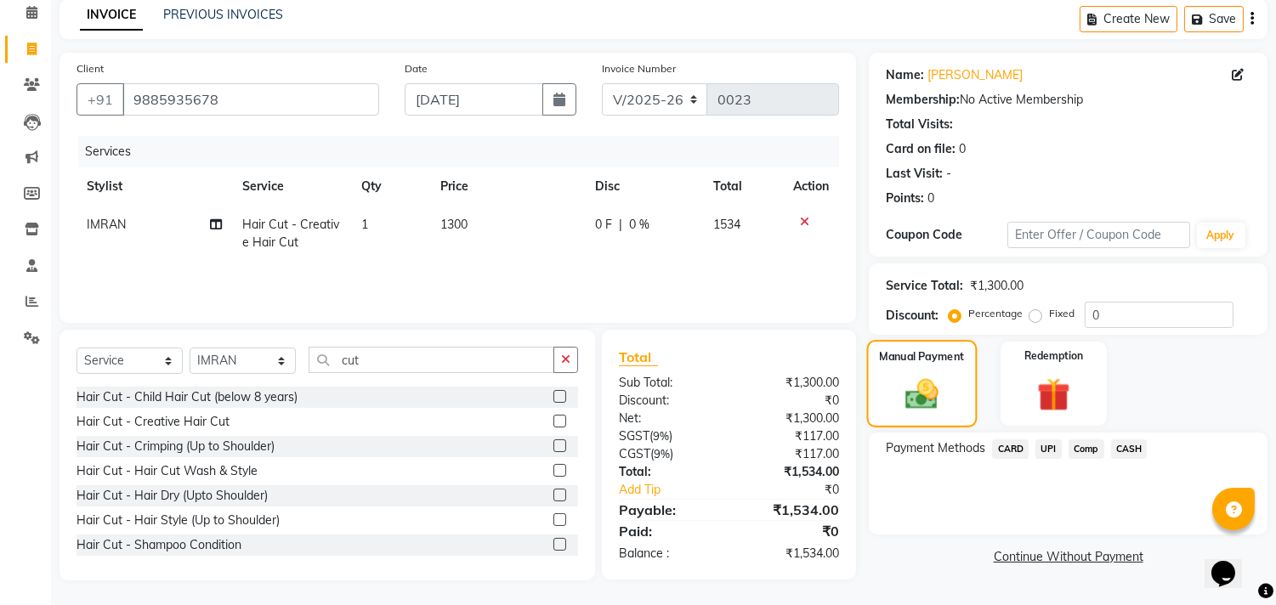
click at [910, 397] on img at bounding box center [922, 395] width 54 height 38
click at [1023, 445] on span "CARD" at bounding box center [1010, 449] width 37 height 20
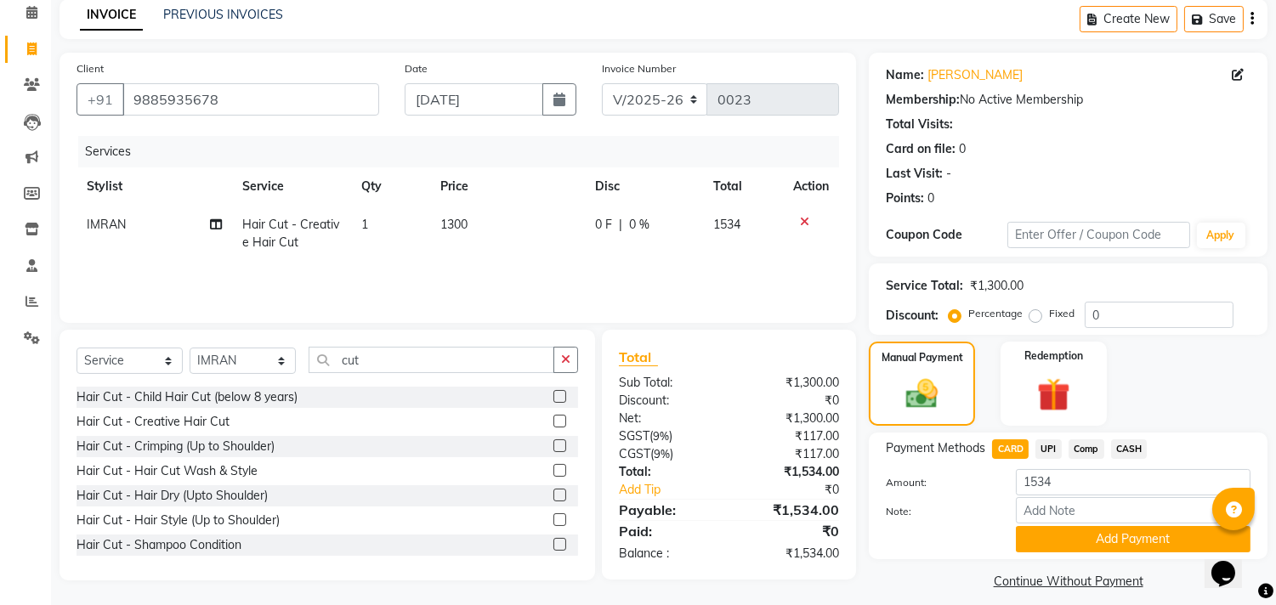
click at [1123, 538] on button "Add Payment" at bounding box center [1133, 539] width 235 height 26
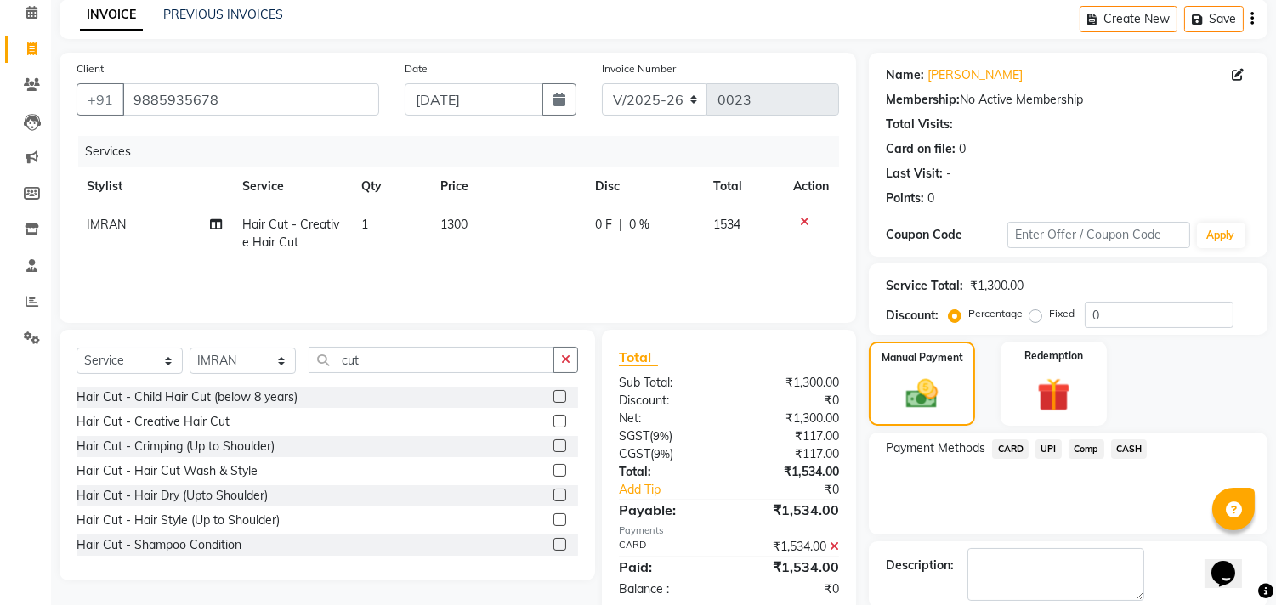
scroll to position [159, 0]
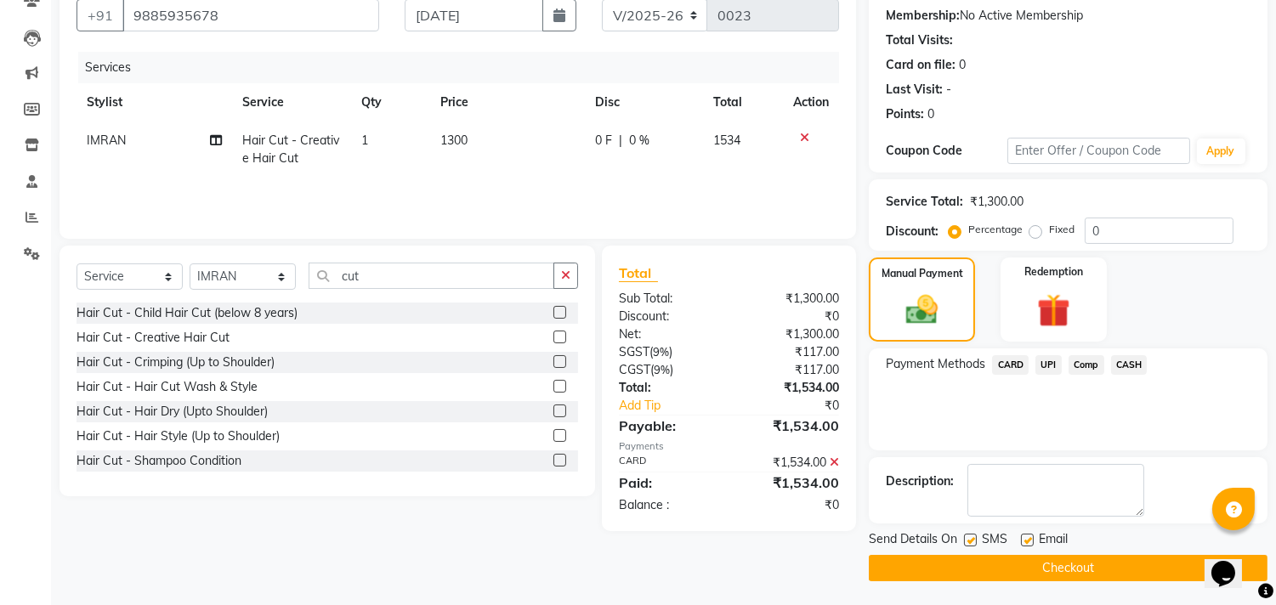
click at [1061, 565] on button "Checkout" at bounding box center [1068, 568] width 399 height 26
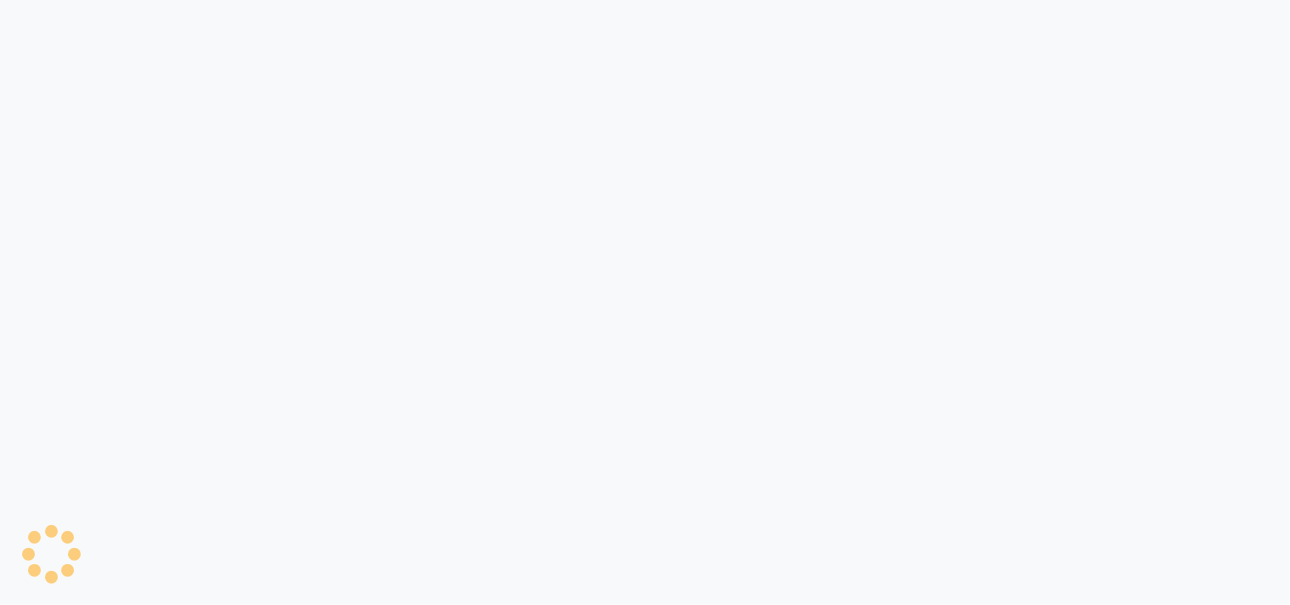
select select "8903"
select select "service"
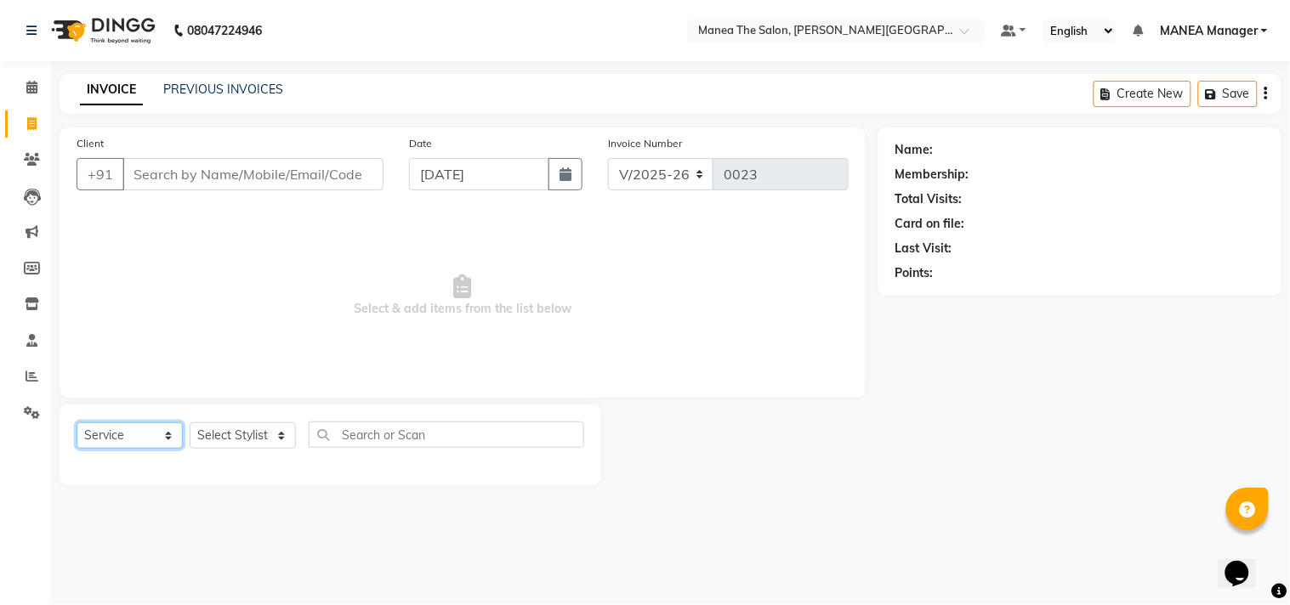
click at [172, 439] on select "Select Service Product Membership Package Voucher Prepaid Gift Card" at bounding box center [130, 435] width 106 height 26
click at [281, 435] on select "Select Stylist [PERSON_NAME] Manager [PERSON_NAME] [PERSON_NAME] NO STYLIST [PE…" at bounding box center [243, 435] width 106 height 26
select select "90109"
click at [190, 423] on select "Select Stylist [PERSON_NAME] Manager [PERSON_NAME] [PERSON_NAME] NO STYLIST [PE…" at bounding box center [243, 435] width 106 height 26
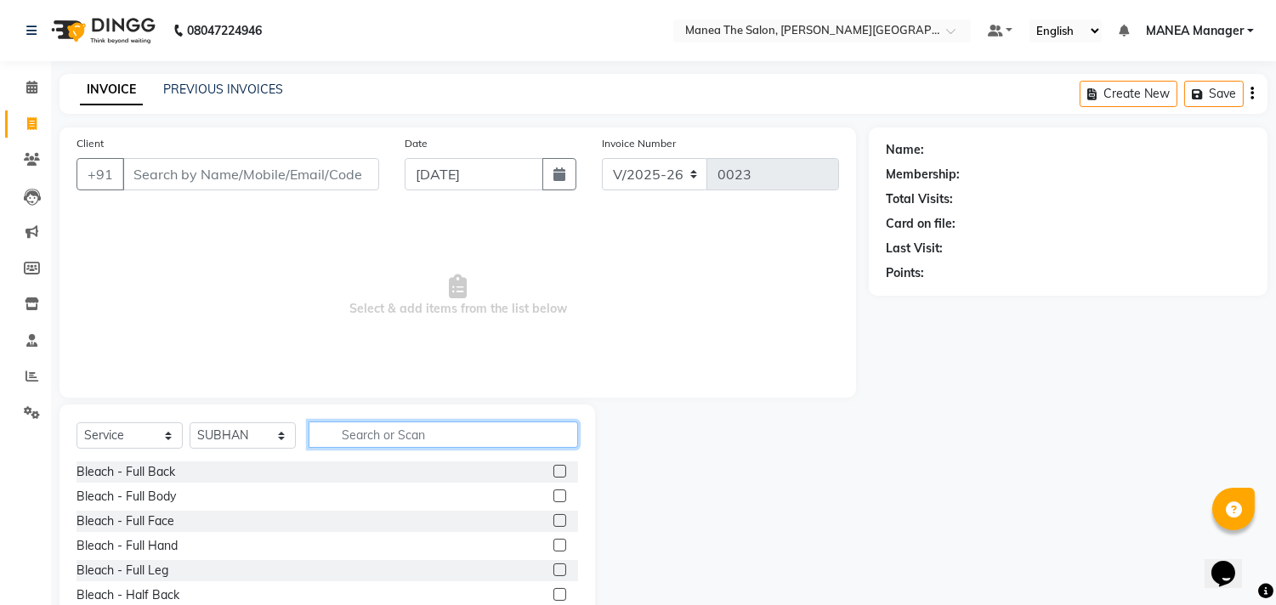
click at [393, 432] on input "text" at bounding box center [443, 435] width 269 height 26
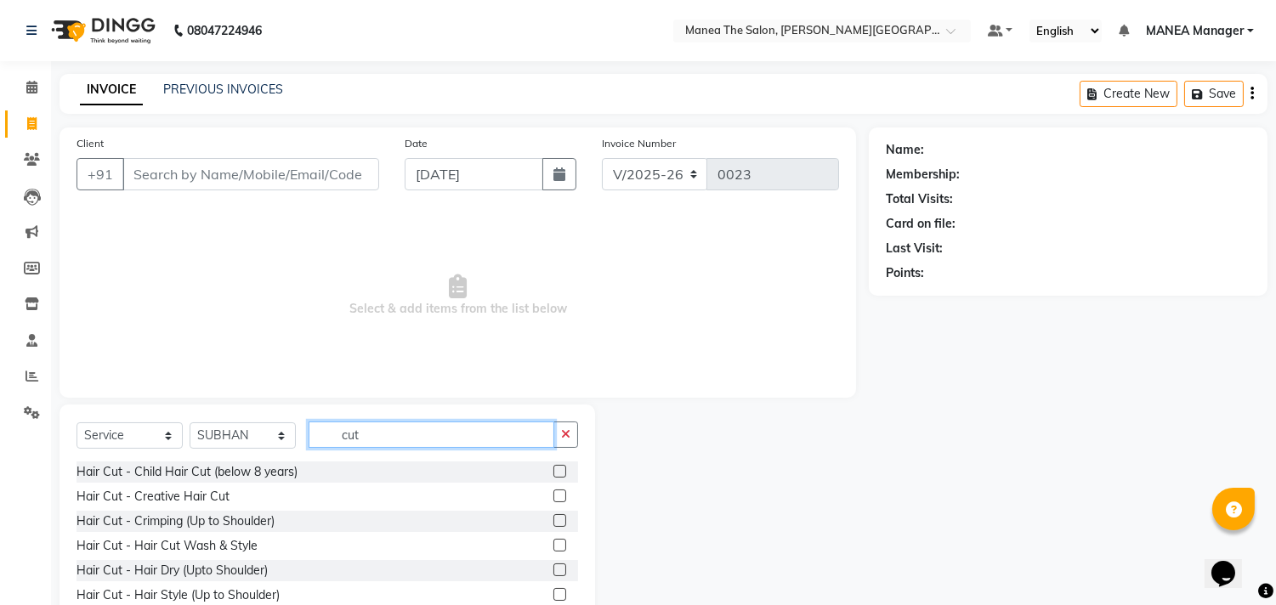
type input "cut"
click at [553, 490] on label at bounding box center [559, 496] width 13 height 13
click at [553, 491] on input "checkbox" at bounding box center [558, 496] width 11 height 11
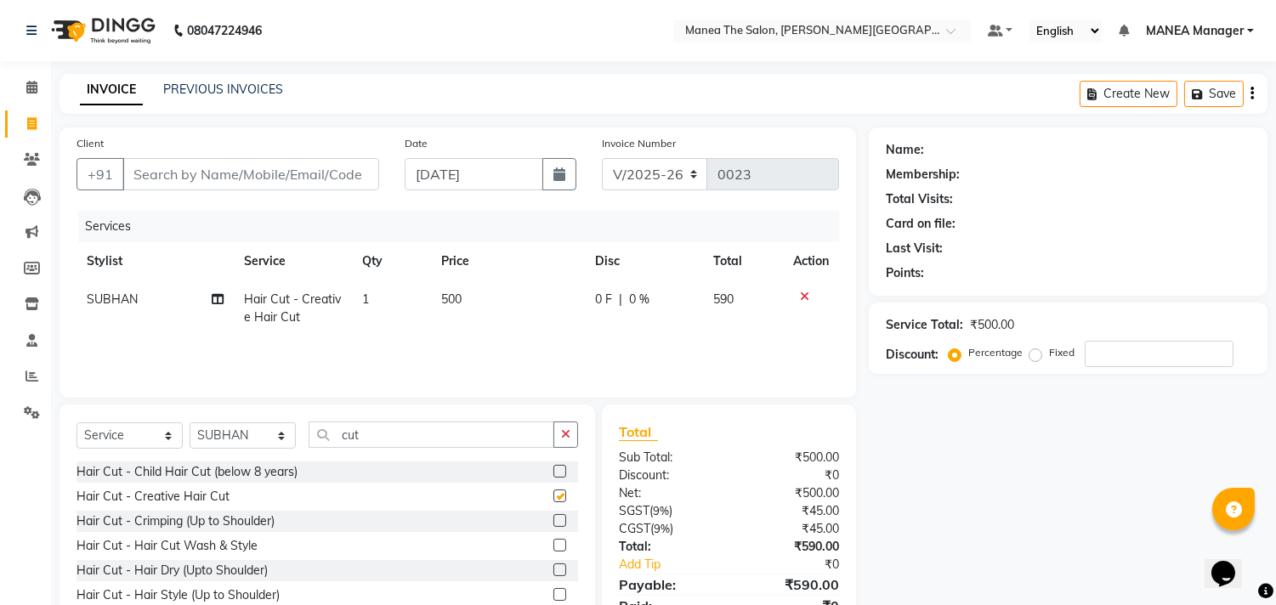
checkbox input "false"
click at [465, 294] on td "500" at bounding box center [508, 309] width 154 height 56
select select "90109"
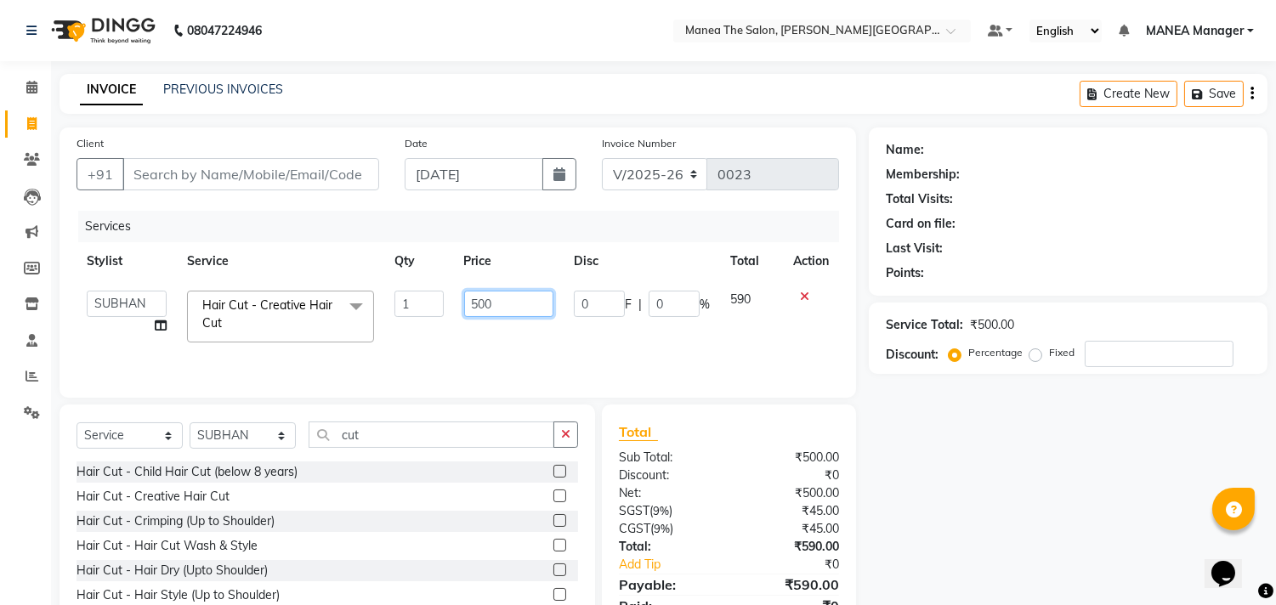
click at [498, 303] on input "500" at bounding box center [508, 304] width 89 height 26
type input "5"
type input "300"
click at [975, 520] on div "Name: Membership: Total Visits: Card on file: Last Visit: Points: Service Total…" at bounding box center [1074, 392] width 411 height 528
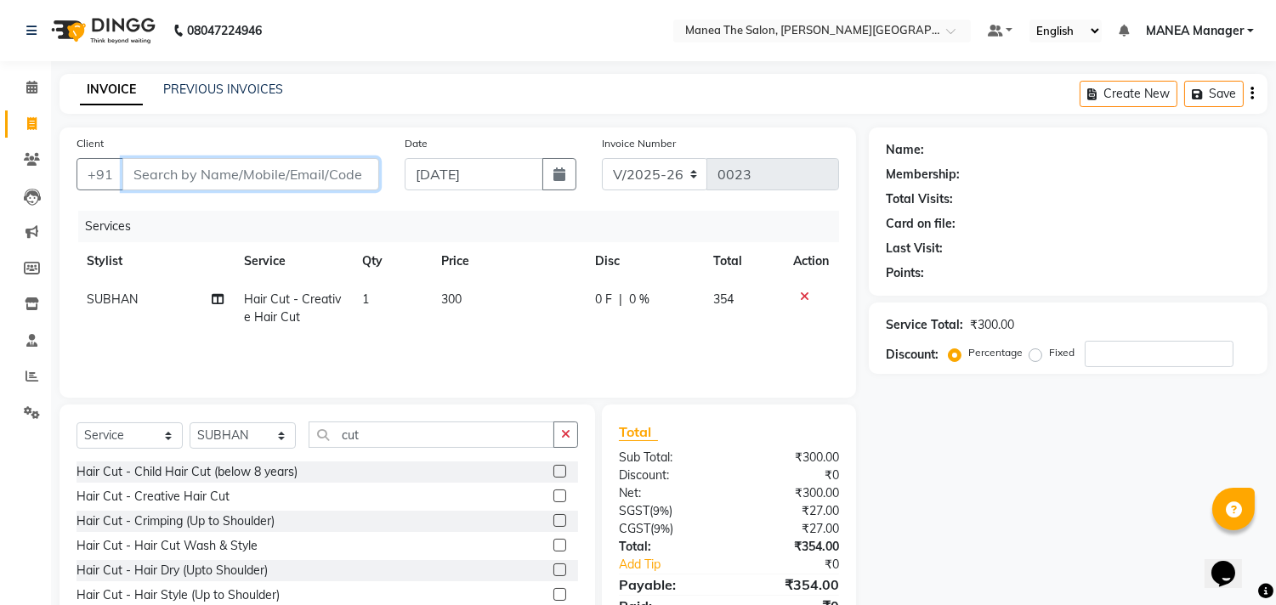
click at [202, 167] on input "Client" at bounding box center [250, 174] width 257 height 32
type input "8"
type input "0"
type input "8940836059"
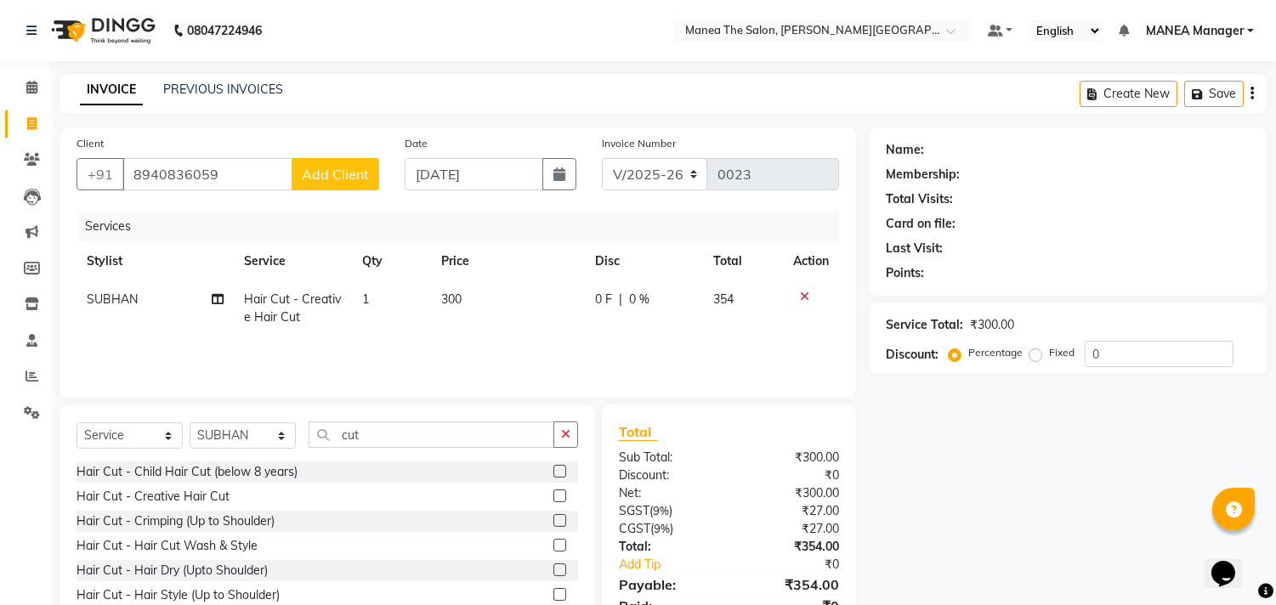
click at [321, 177] on span "Add Client" at bounding box center [335, 174] width 67 height 17
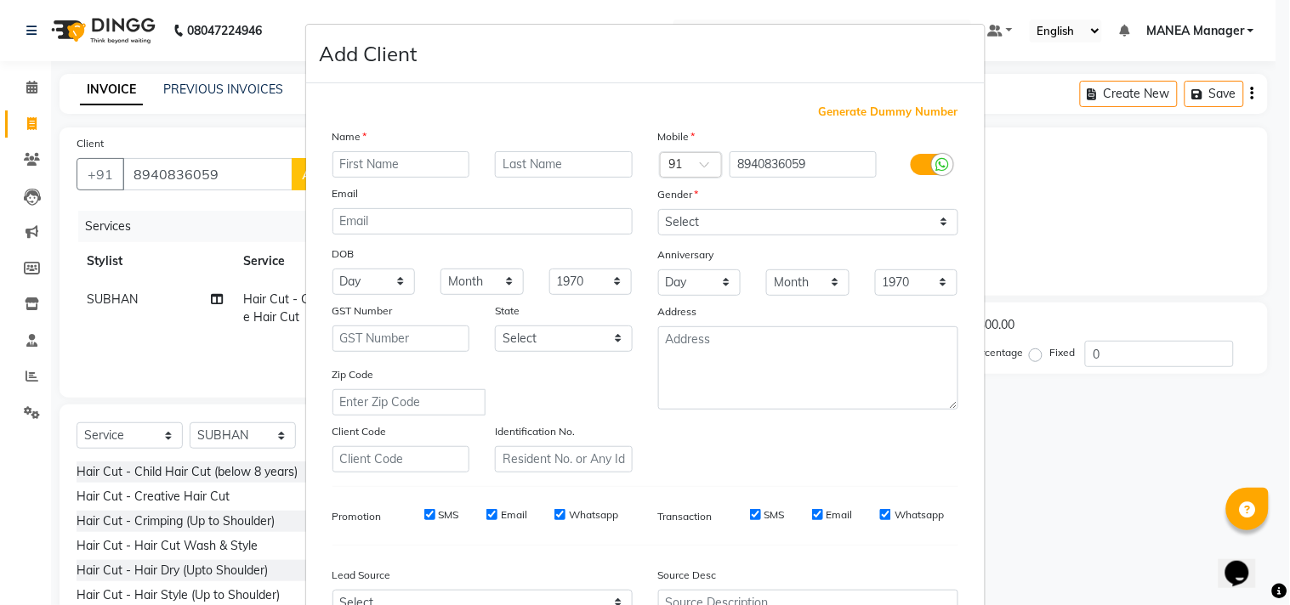
click at [368, 171] on input "text" at bounding box center [401, 164] width 138 height 26
type input "gowtham"
click at [936, 224] on select "Select Male Female Other Prefer Not To Say" at bounding box center [808, 222] width 300 height 26
select select "male"
click at [658, 209] on select "Select Male Female Other Prefer Not To Say" at bounding box center [808, 222] width 300 height 26
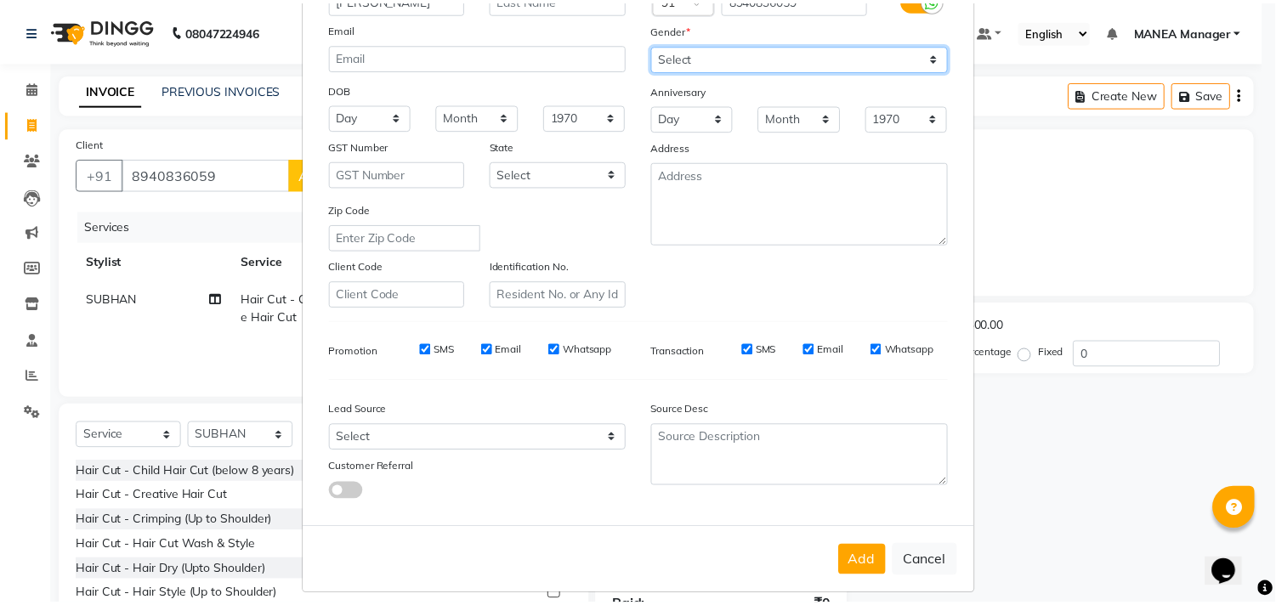
scroll to position [180, 0]
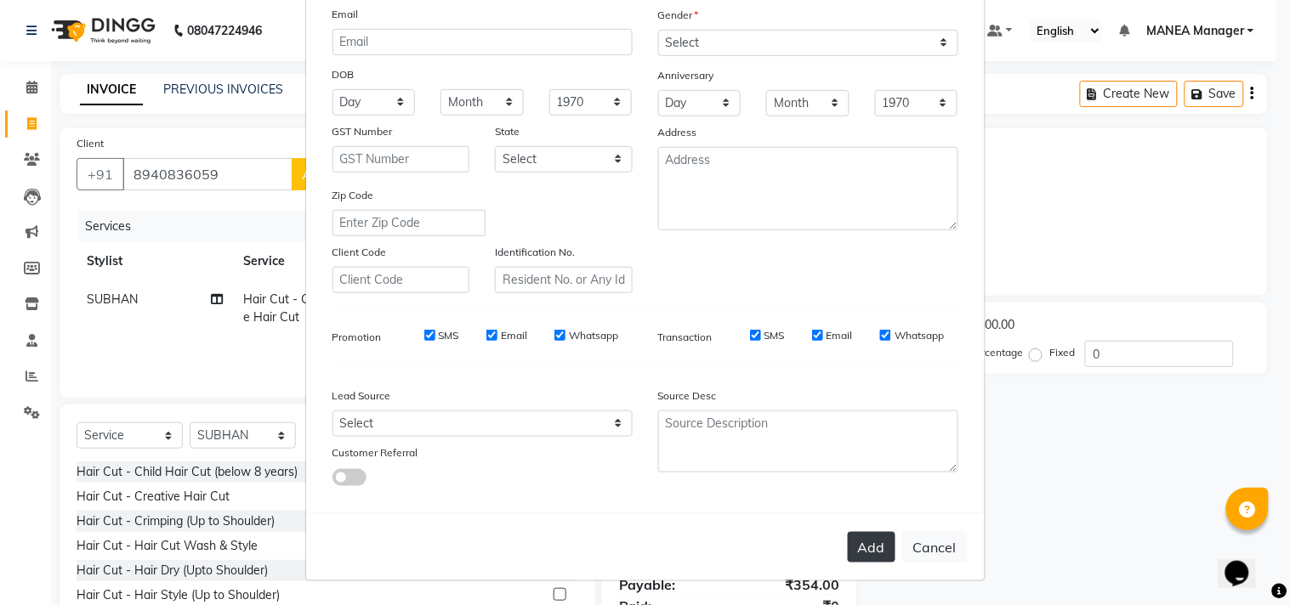
click at [860, 539] on button "Add" at bounding box center [871, 547] width 48 height 31
select select
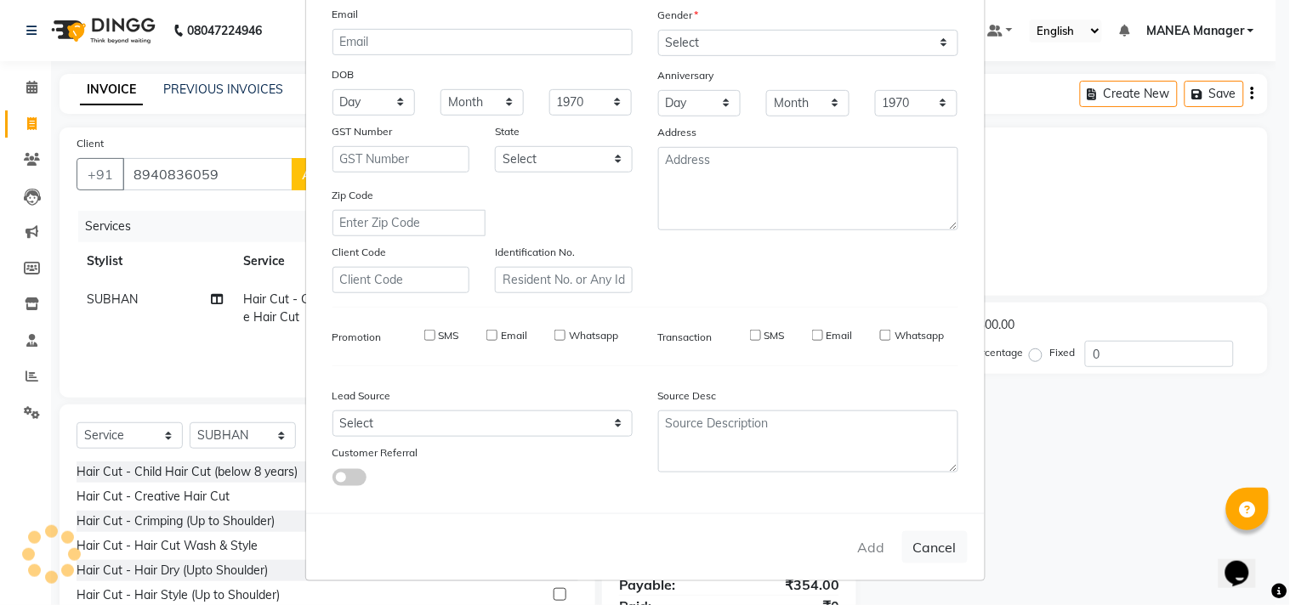
select select
checkbox input "false"
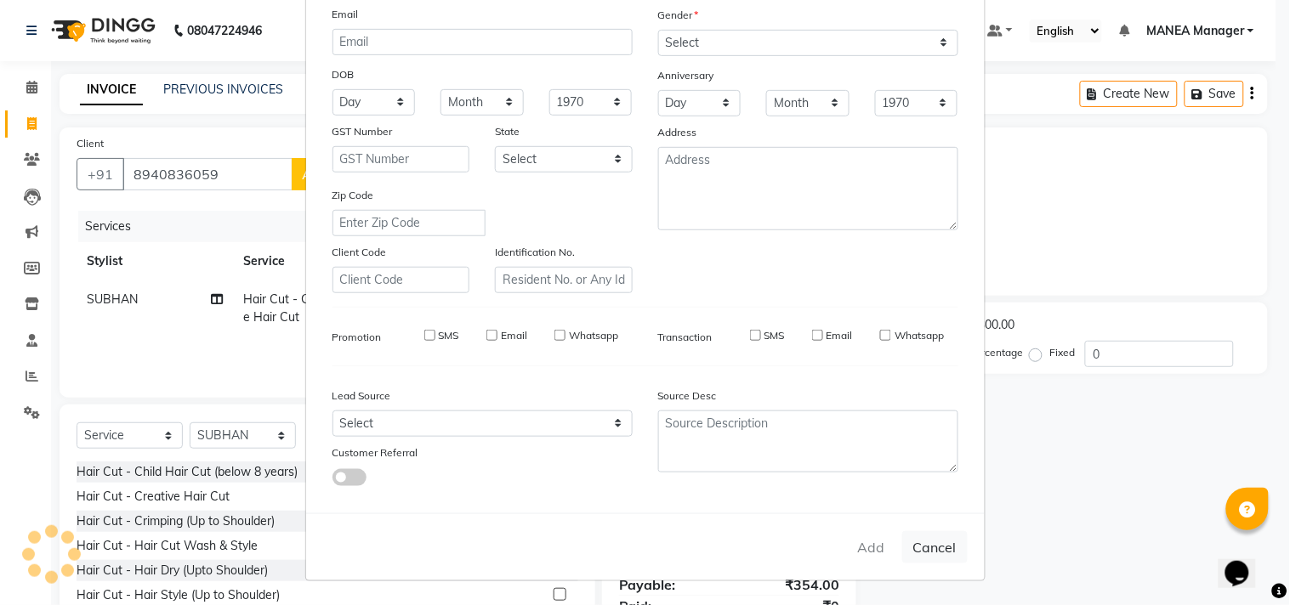
checkbox input "false"
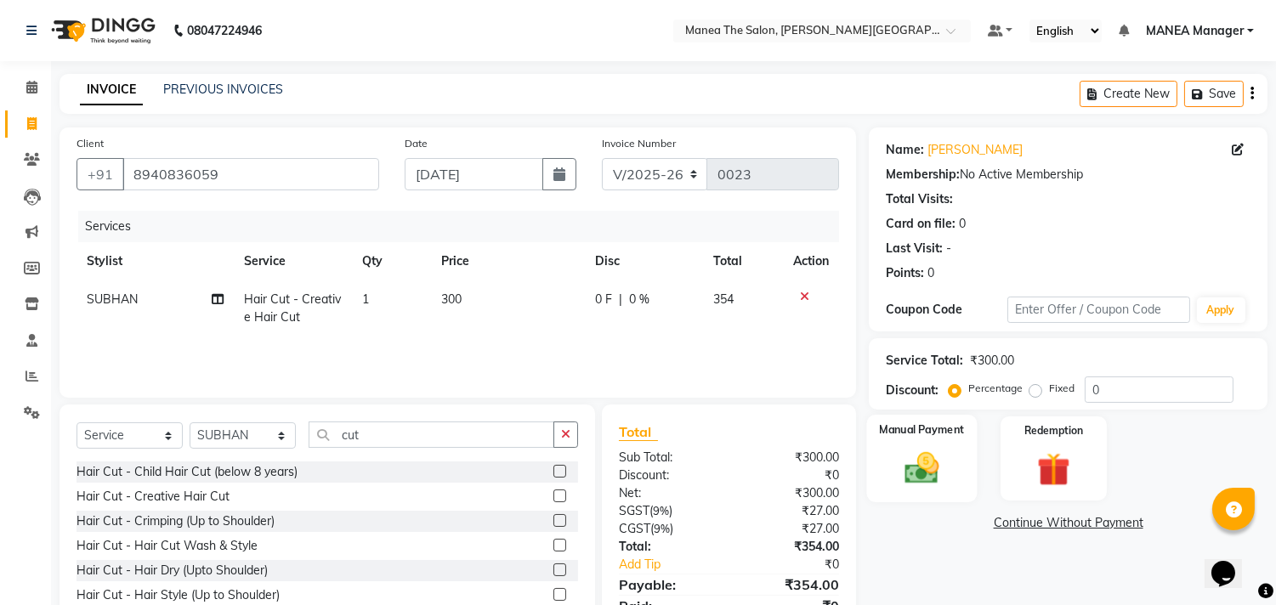
click at [920, 472] on img at bounding box center [922, 469] width 56 height 40
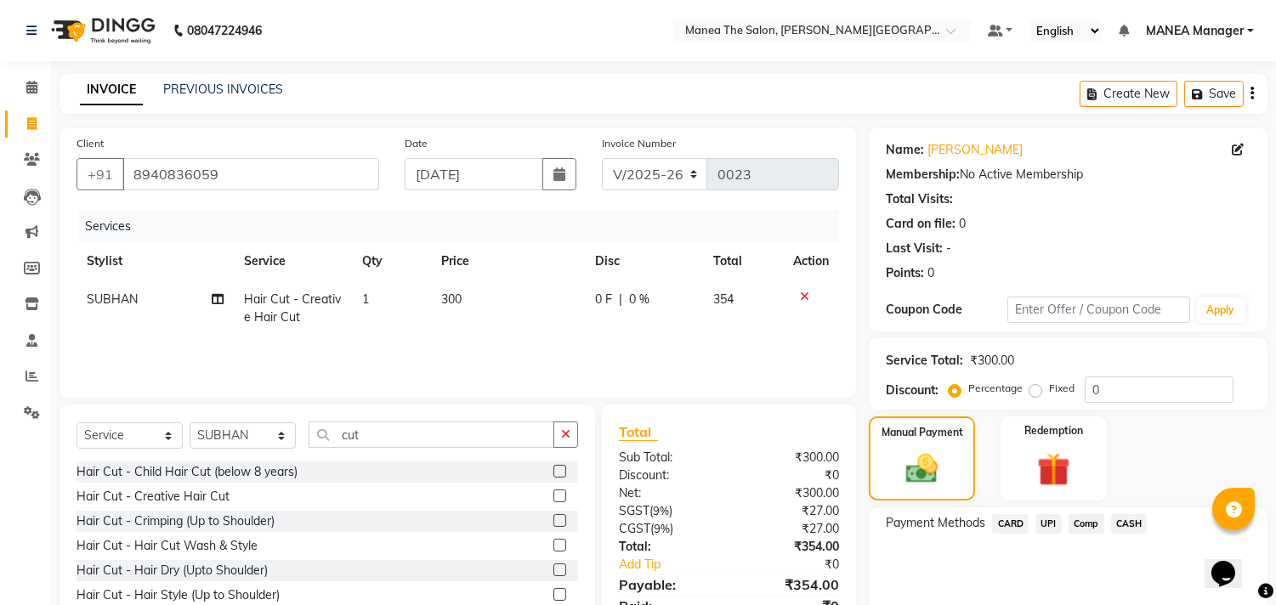
click at [1010, 520] on span "CARD" at bounding box center [1010, 524] width 37 height 20
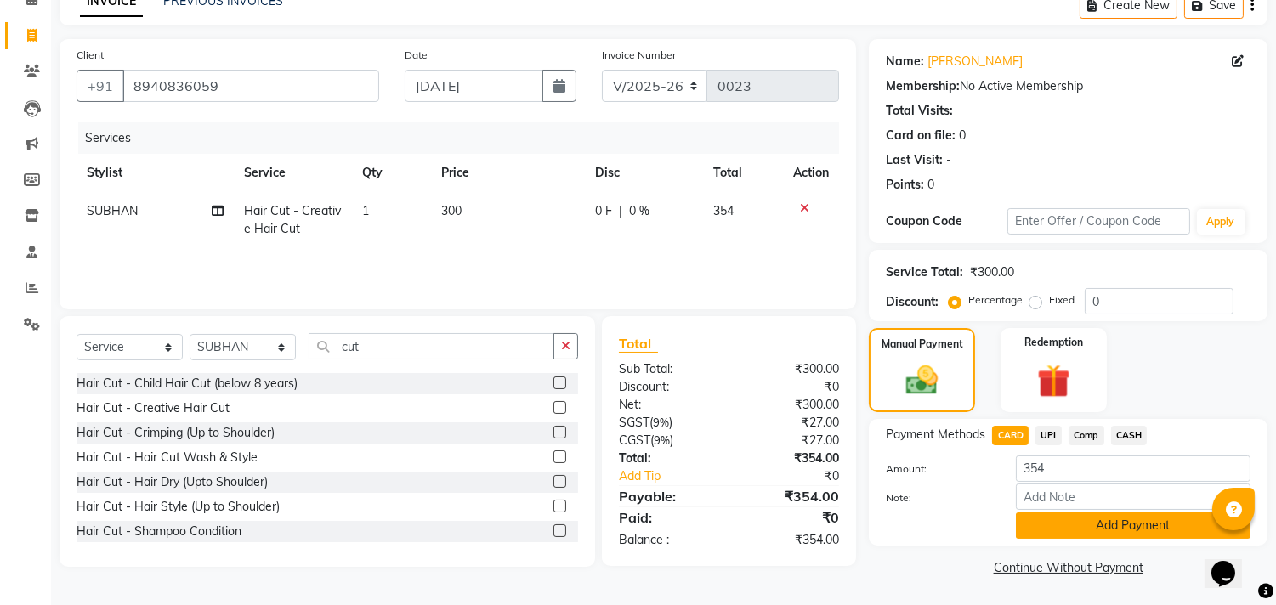
click at [1134, 524] on button "Add Payment" at bounding box center [1133, 526] width 235 height 26
click at [1134, 524] on div "Name: Gowtham Membership: No Active Membership Total Visits: Card on file: 0 La…" at bounding box center [1074, 309] width 411 height 541
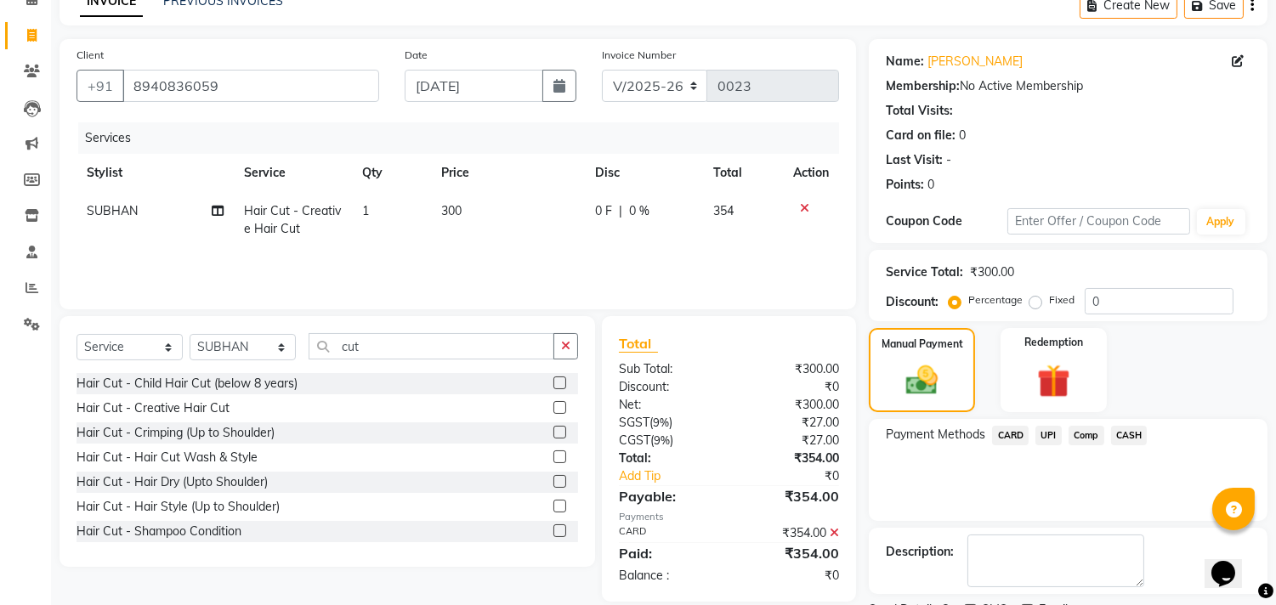
scroll to position [159, 0]
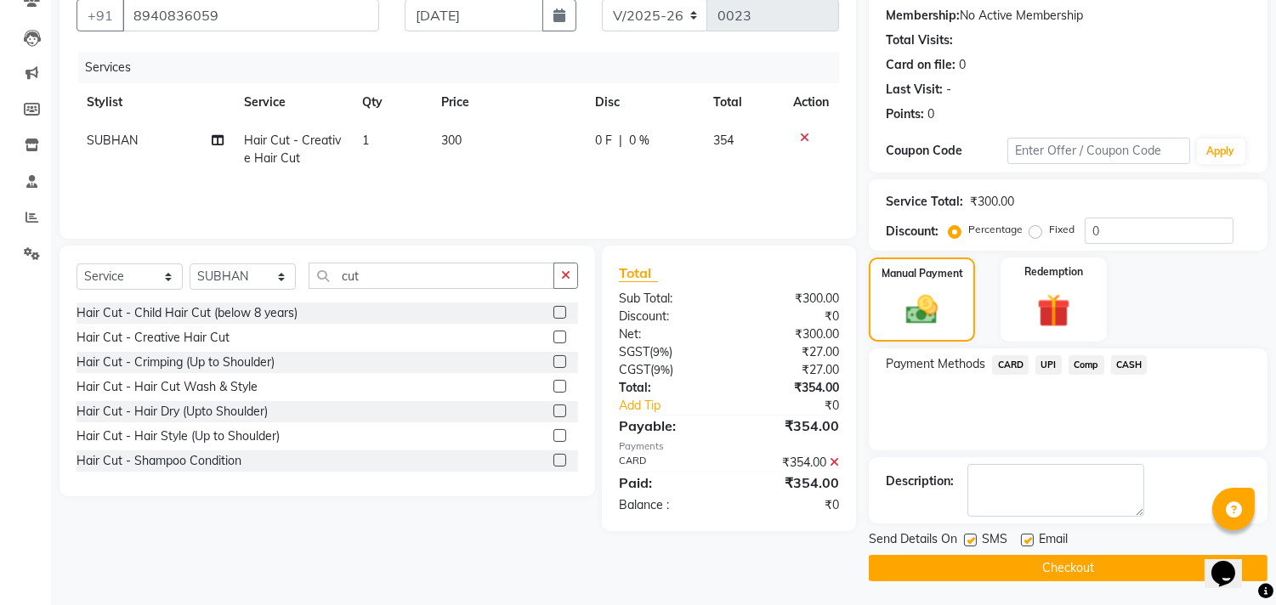
click at [1082, 564] on button "Checkout" at bounding box center [1068, 568] width 399 height 26
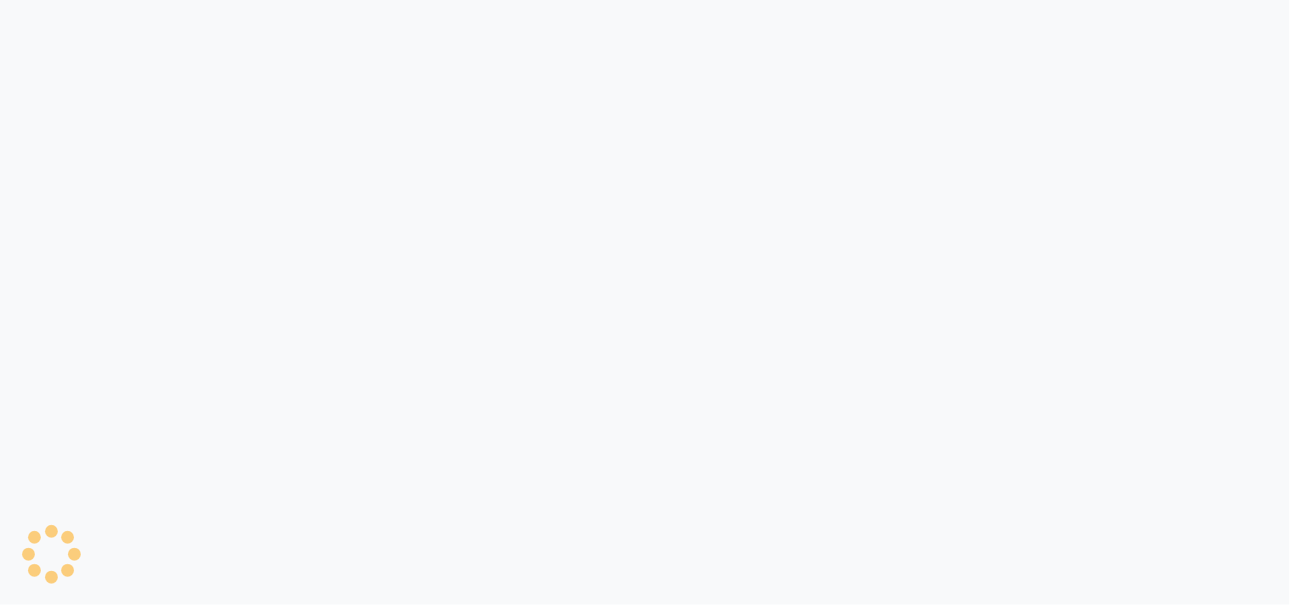
select select "8903"
select select "service"
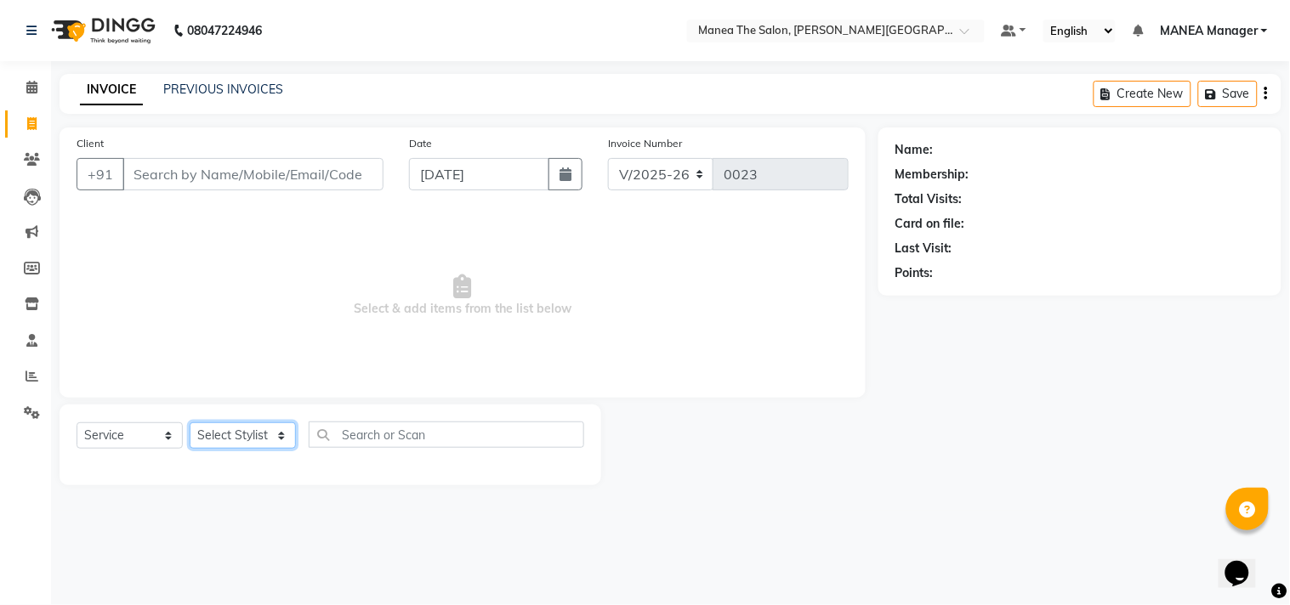
click at [285, 427] on select "Select Stylist [PERSON_NAME] Manager [PERSON_NAME] [PERSON_NAME] NO STYLIST [PE…" at bounding box center [243, 435] width 106 height 26
select select "90106"
click at [190, 423] on select "Select Stylist [PERSON_NAME] Manager [PERSON_NAME] [PERSON_NAME] NO STYLIST [PE…" at bounding box center [243, 435] width 106 height 26
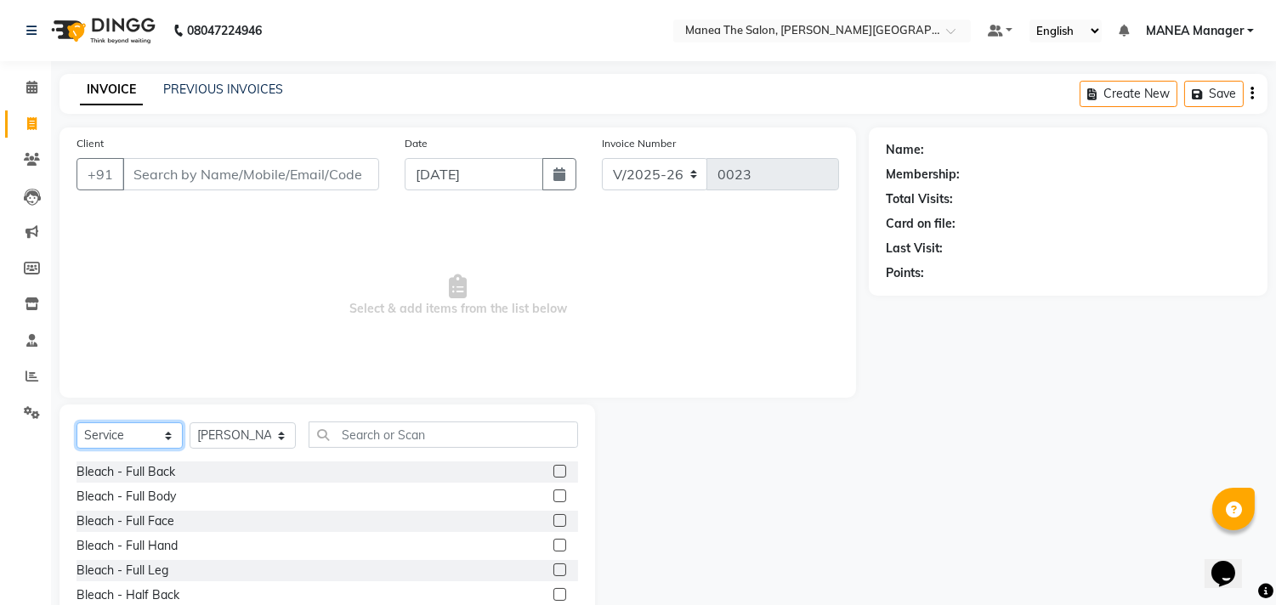
click at [173, 434] on select "Select Service Product Membership Package Voucher Prepaid Gift Card" at bounding box center [130, 435] width 106 height 26
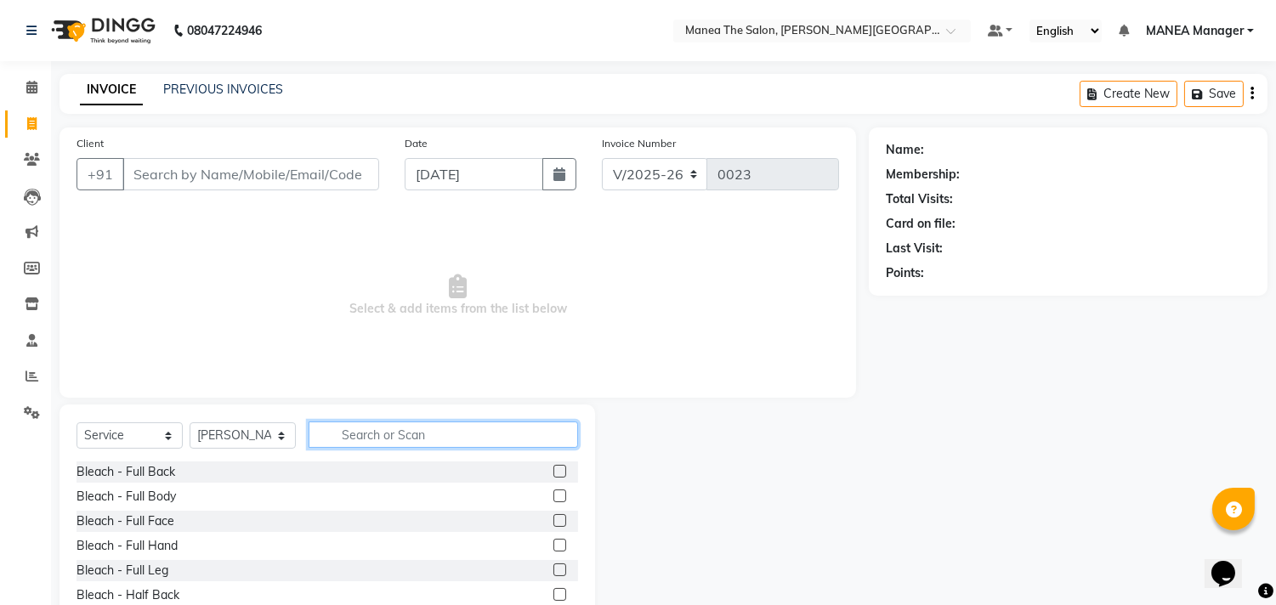
click at [351, 432] on input "text" at bounding box center [443, 435] width 269 height 26
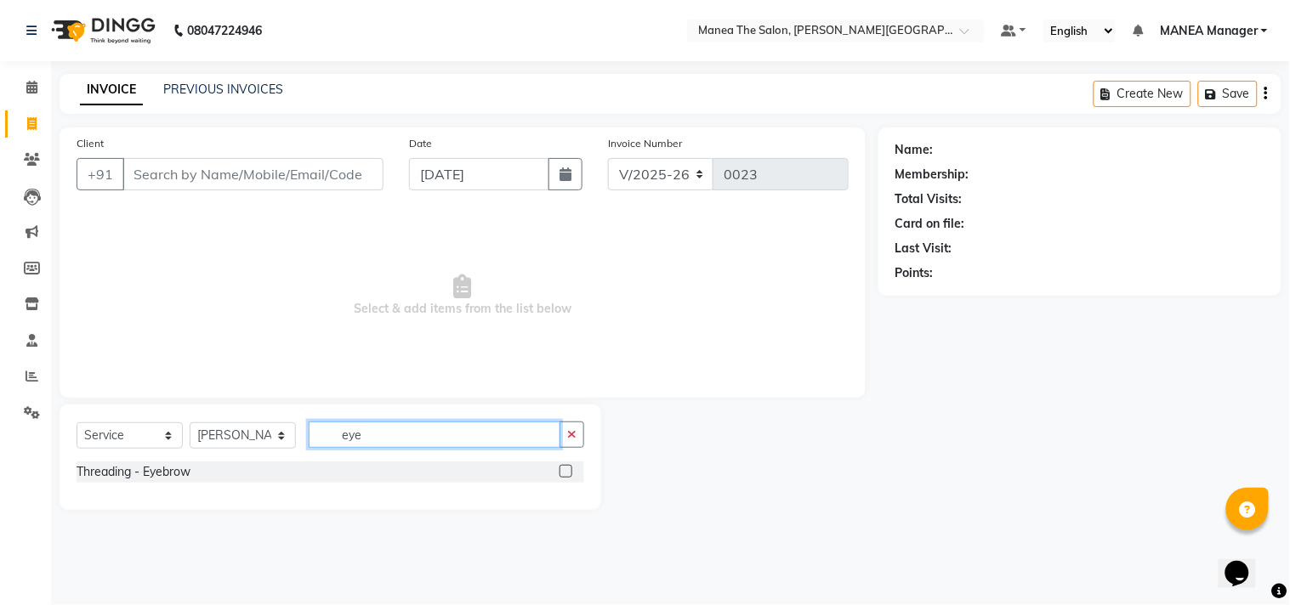
type input "eye"
click at [562, 468] on label at bounding box center [565, 471] width 13 height 13
click at [562, 468] on input "checkbox" at bounding box center [564, 472] width 11 height 11
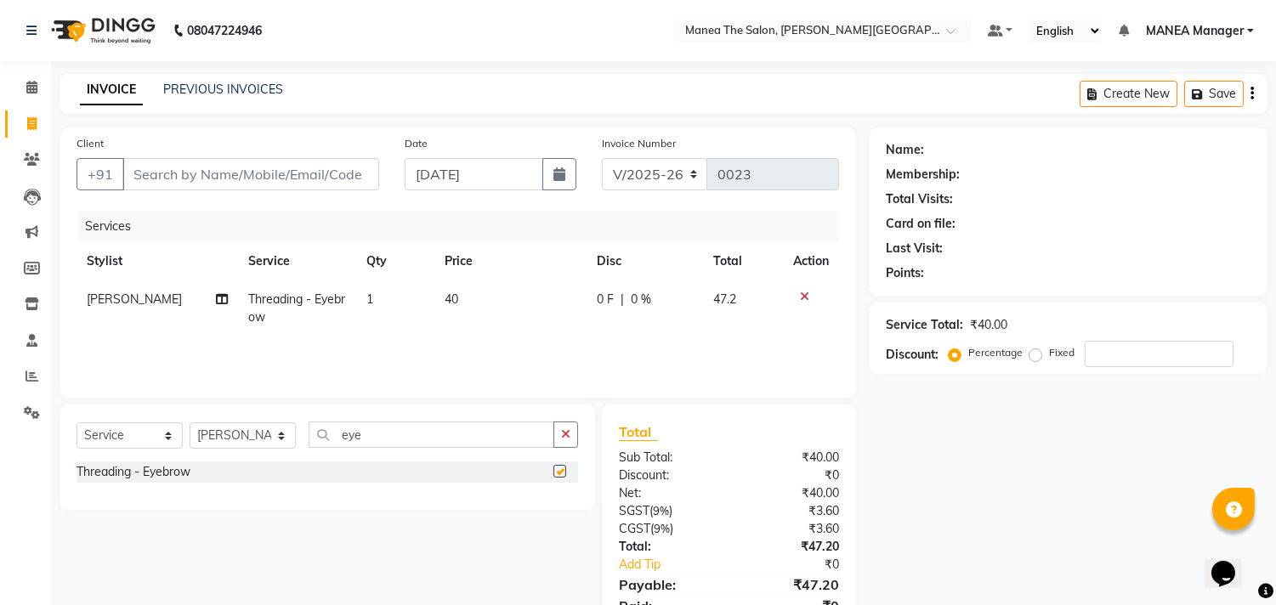
checkbox input "false"
click at [465, 296] on td "40" at bounding box center [510, 309] width 152 height 56
select select "90106"
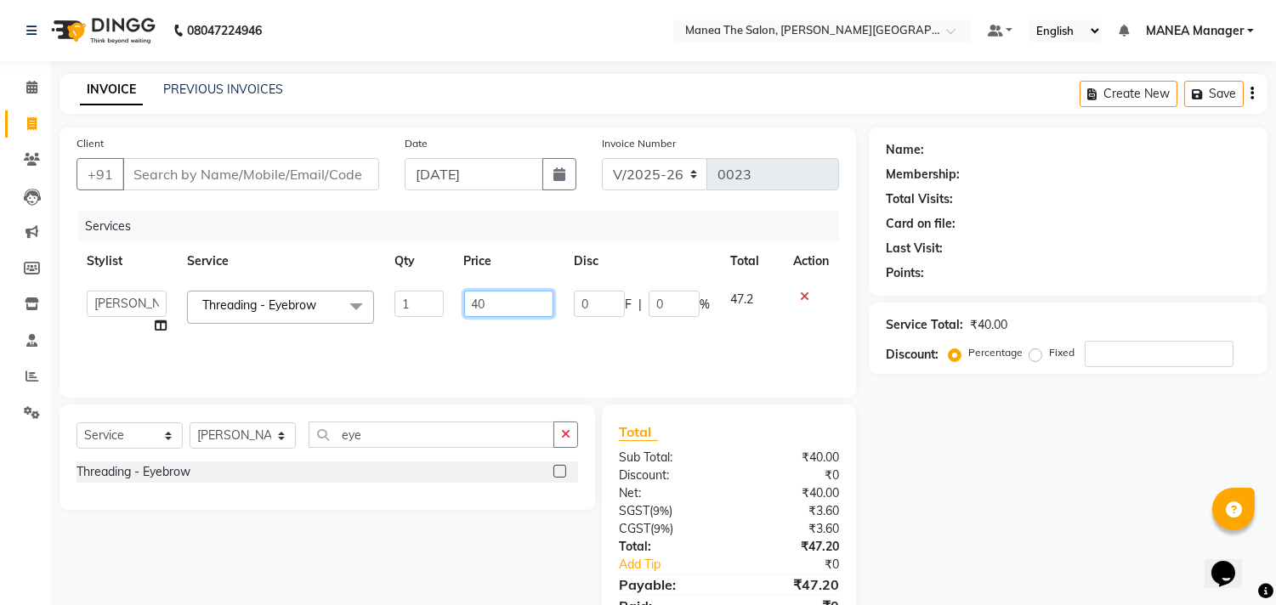
click at [490, 309] on input "40" at bounding box center [508, 304] width 89 height 26
type input "4"
type input "62"
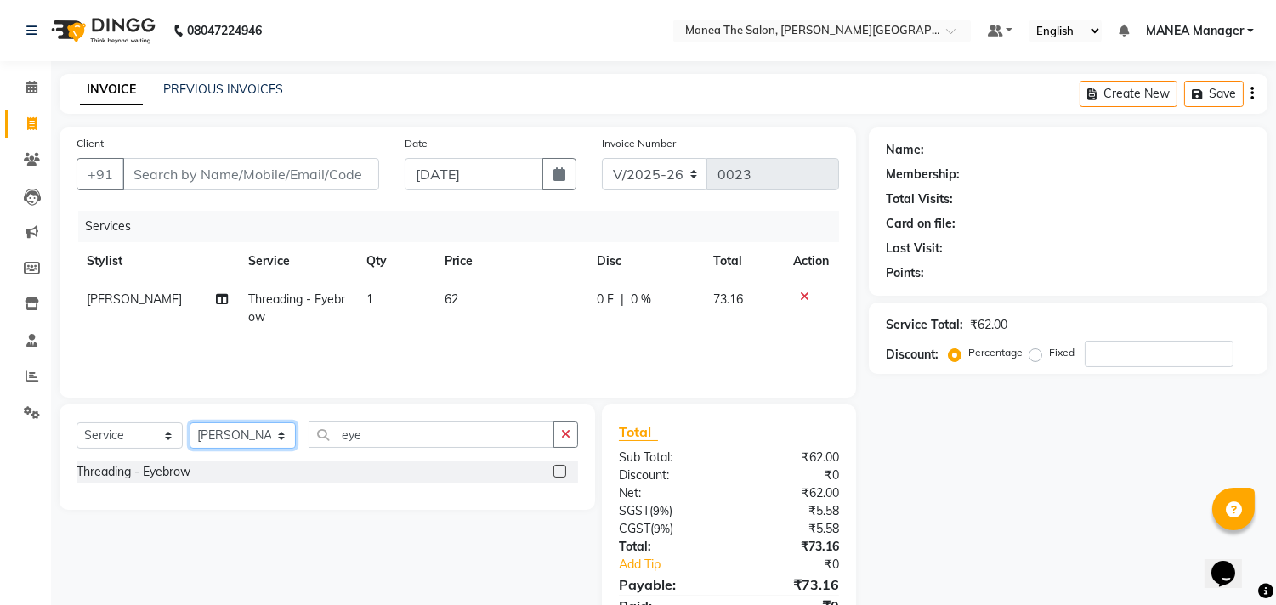
click at [282, 432] on select "Select Stylist IMRAN MANEA Manager NAGAMANI NAJMI NAZIYA NO STYLIST SUBHAN SUNI…" at bounding box center [243, 435] width 106 height 26
click at [190, 423] on select "Select Stylist IMRAN MANEA Manager NAGAMANI NAJMI NAZIYA NO STYLIST SUBHAN SUNI…" at bounding box center [243, 435] width 106 height 26
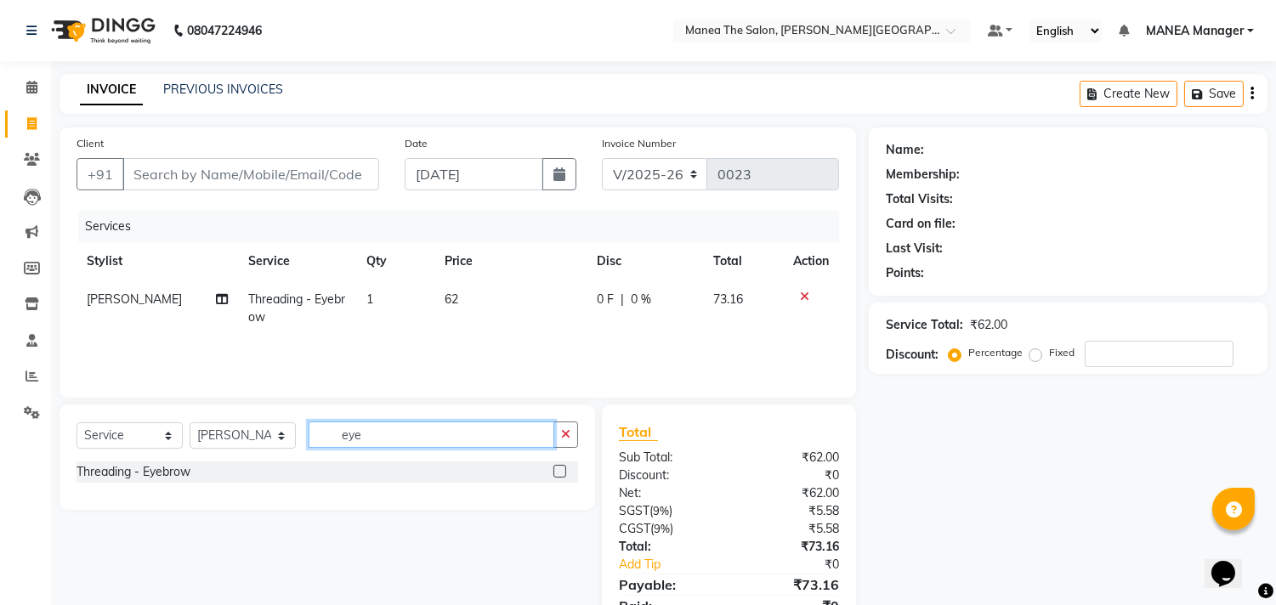
click at [381, 439] on input "eye" at bounding box center [432, 435] width 246 height 26
type input "e"
type input "upper"
click at [150, 470] on div "Threading - Upper Lips" at bounding box center [139, 472] width 125 height 18
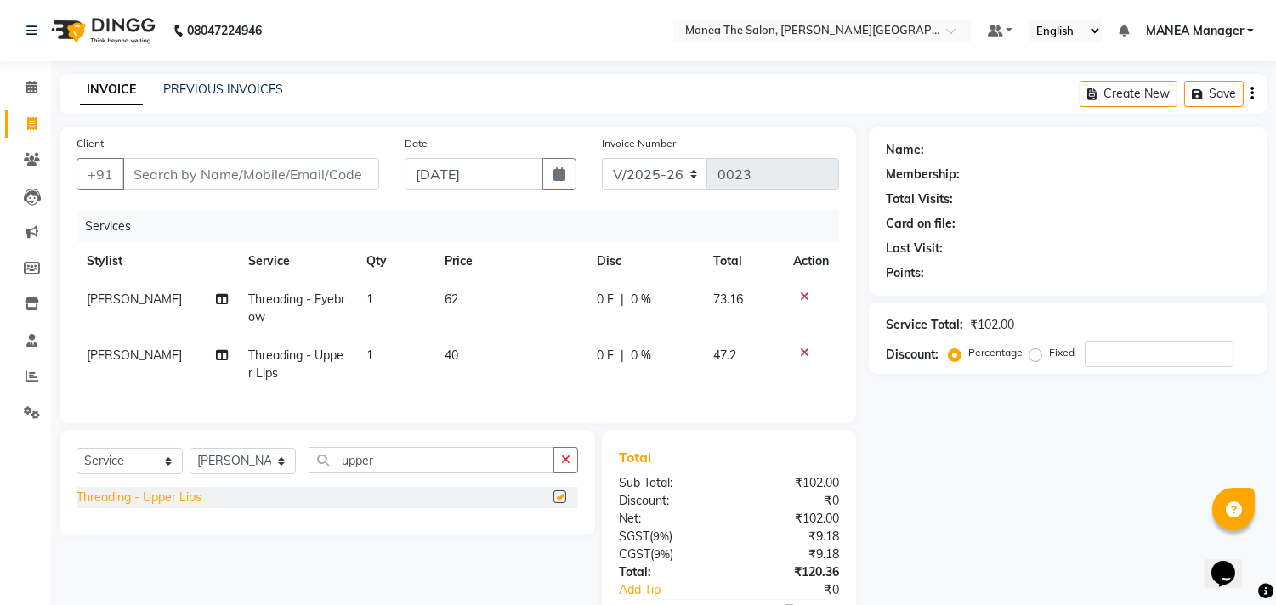
checkbox input "false"
click at [808, 344] on td at bounding box center [811, 365] width 56 height 56
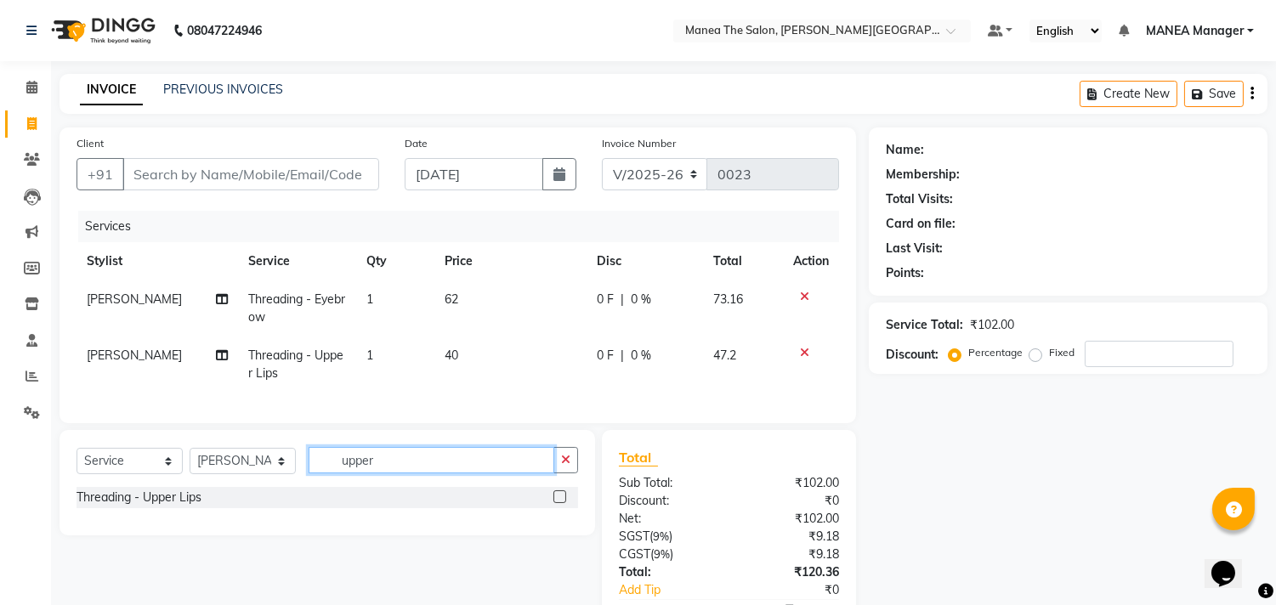
click at [394, 472] on input "upper" at bounding box center [432, 460] width 246 height 26
click at [802, 341] on td at bounding box center [811, 365] width 56 height 56
click at [391, 473] on input "upper" at bounding box center [432, 460] width 246 height 26
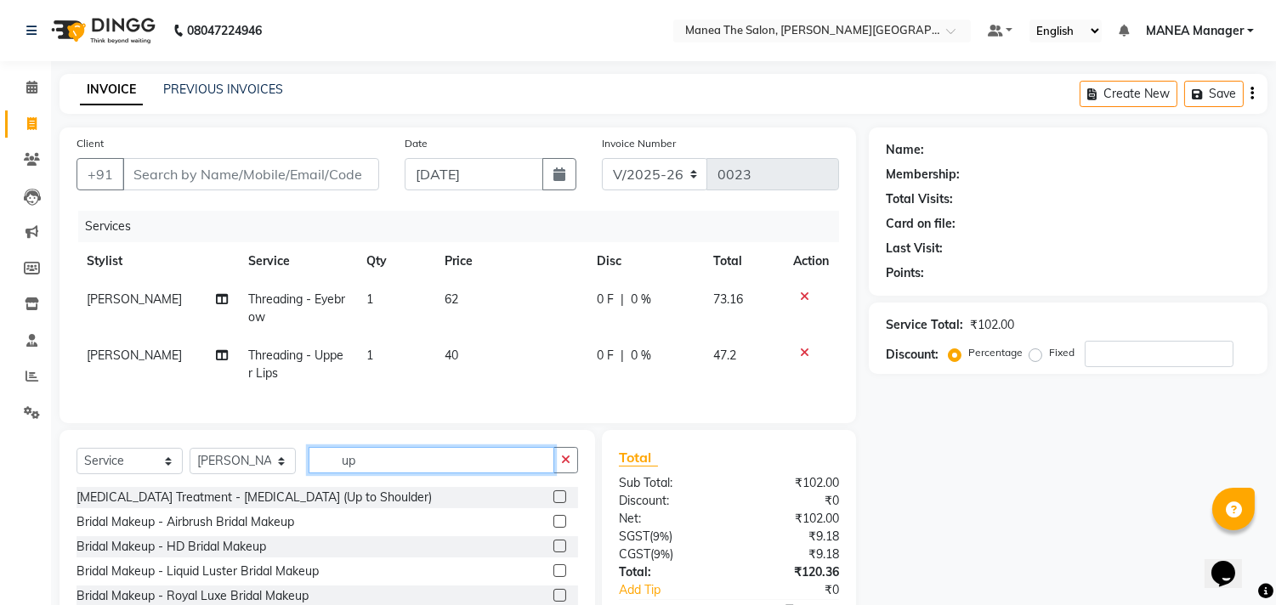
type input "u"
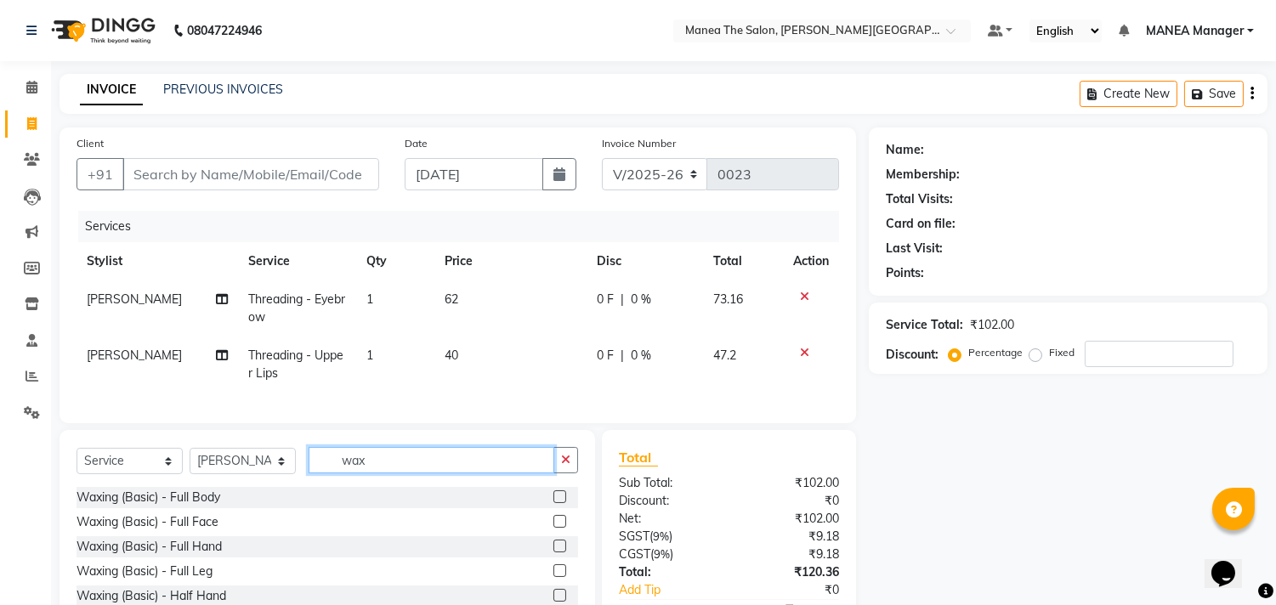
click at [379, 471] on input "wax" at bounding box center [432, 460] width 246 height 26
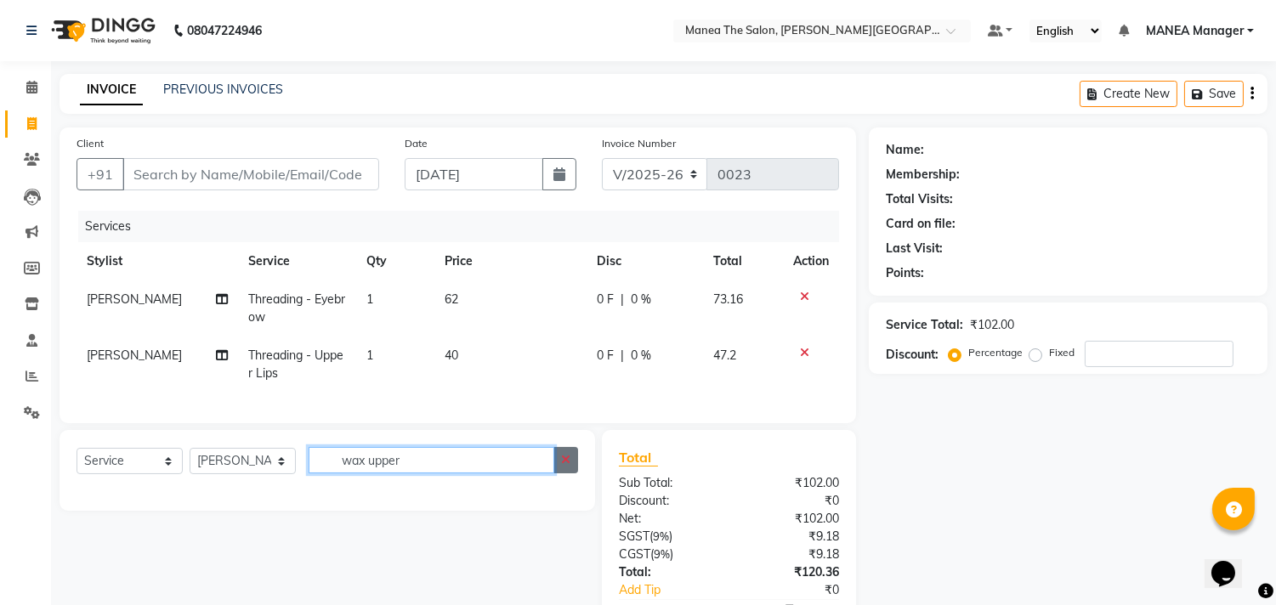
type input "wax upper"
click at [567, 466] on icon "button" at bounding box center [565, 460] width 9 height 12
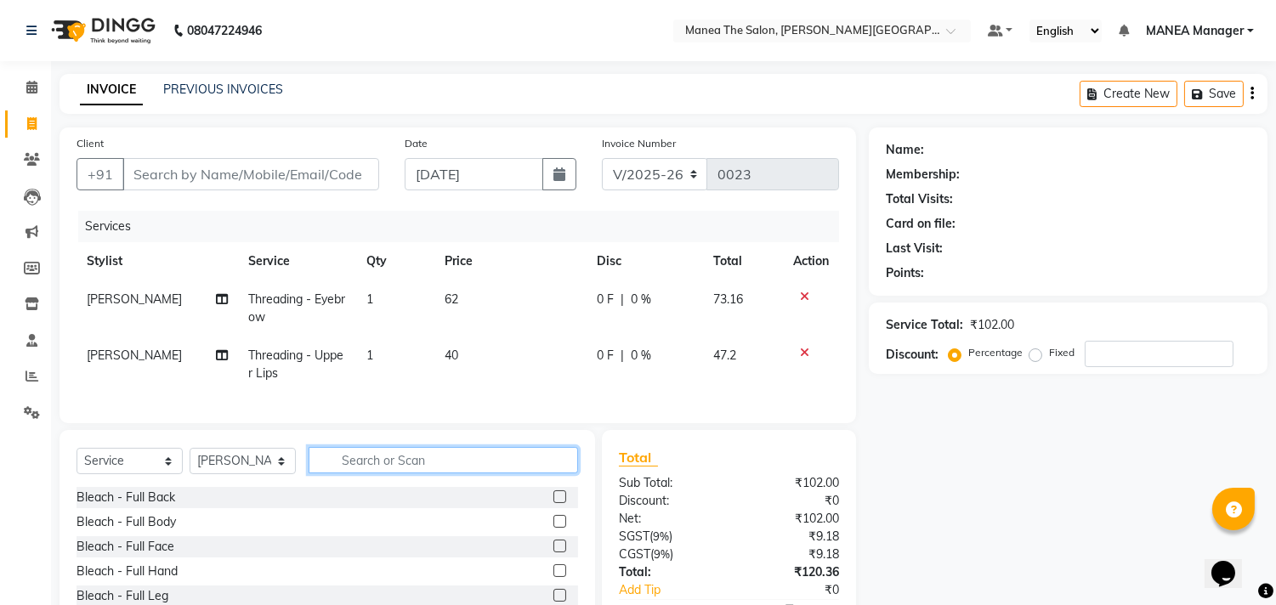
click at [374, 473] on input "text" at bounding box center [443, 460] width 269 height 26
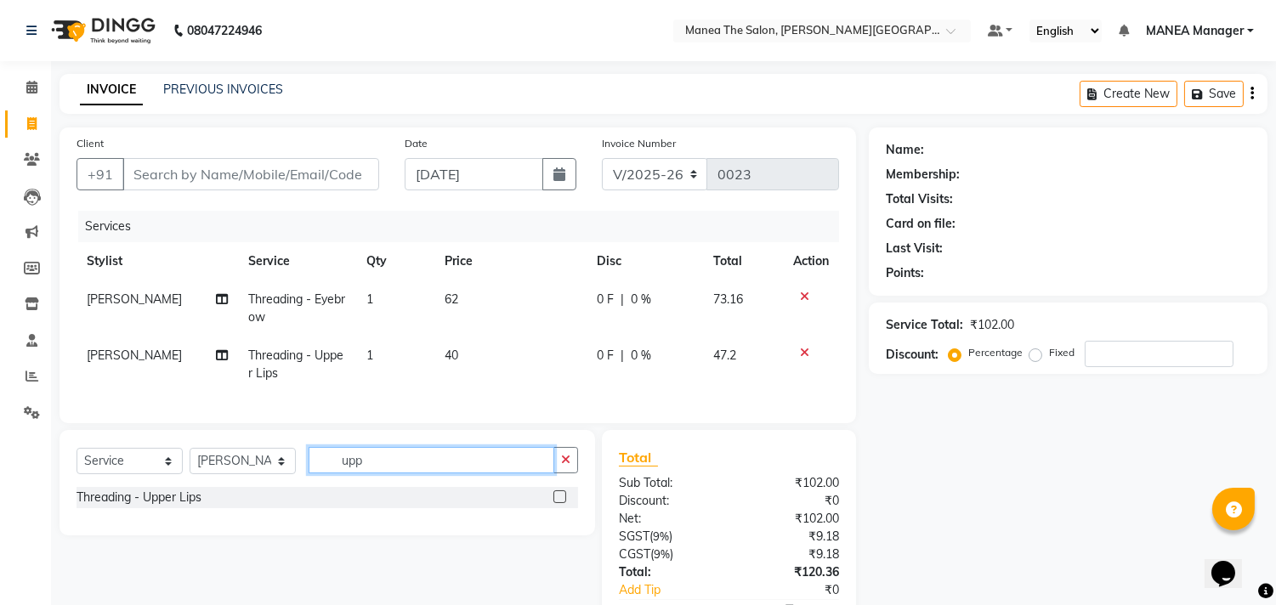
type input "upp"
click at [559, 503] on label at bounding box center [559, 496] width 13 height 13
click at [559, 503] on input "checkbox" at bounding box center [558, 497] width 11 height 11
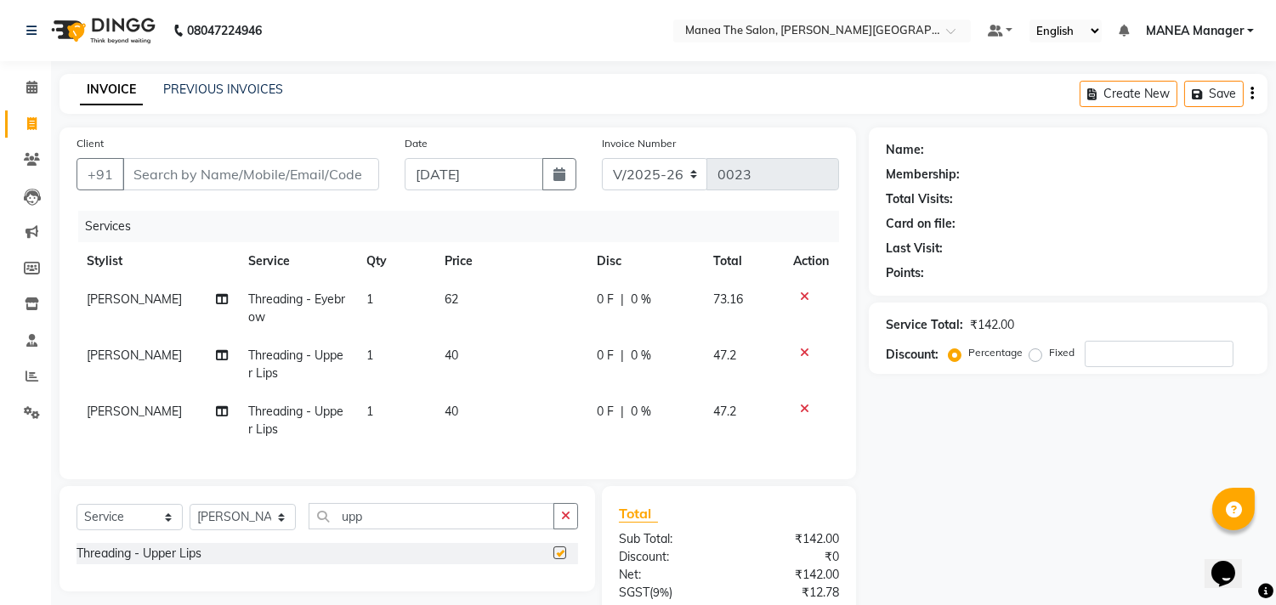
checkbox input "false"
click at [804, 411] on icon at bounding box center [804, 409] width 9 height 12
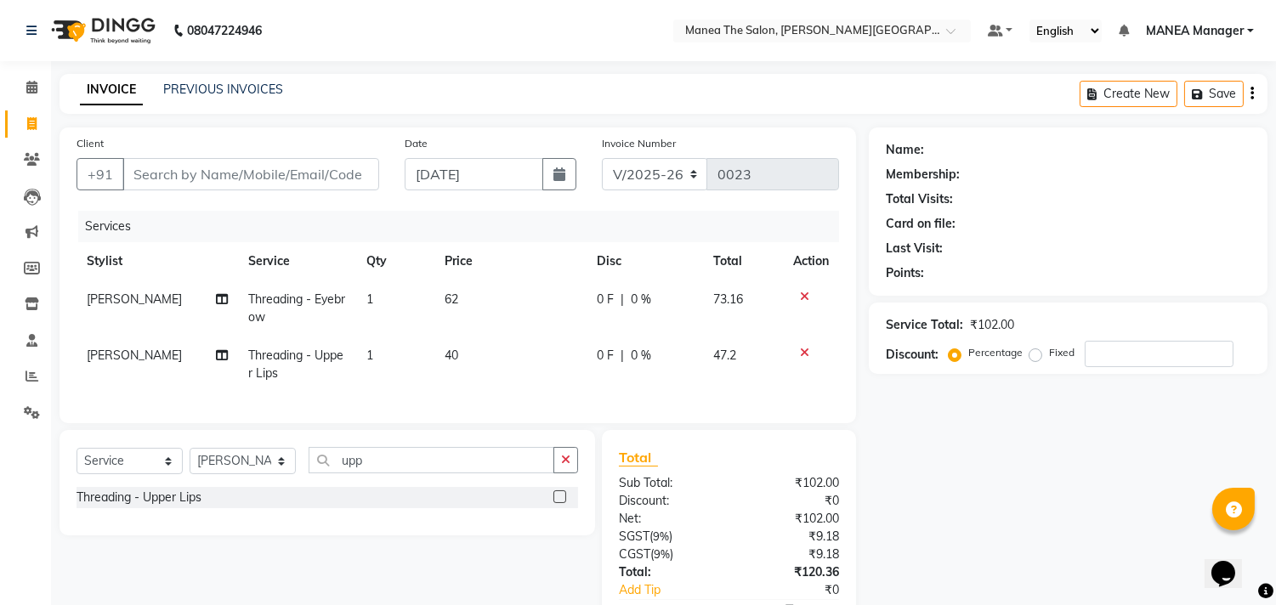
click at [468, 347] on td "40" at bounding box center [510, 365] width 152 height 56
select select "90106"
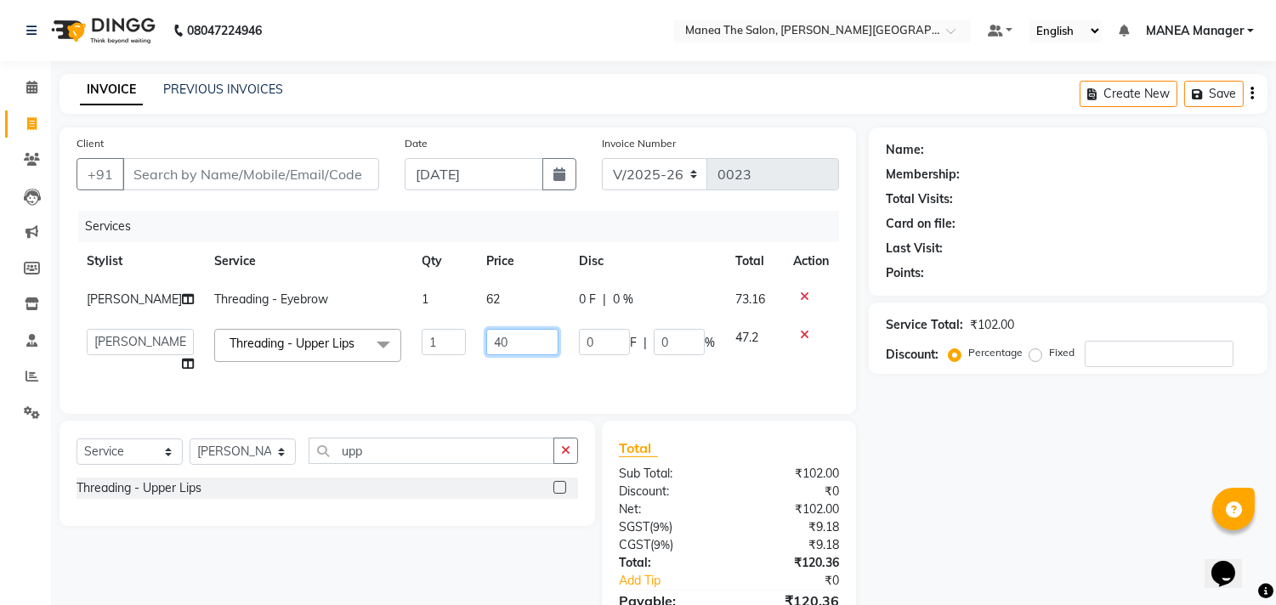
click at [507, 341] on input "40" at bounding box center [522, 342] width 72 height 26
type input "4"
type input "100"
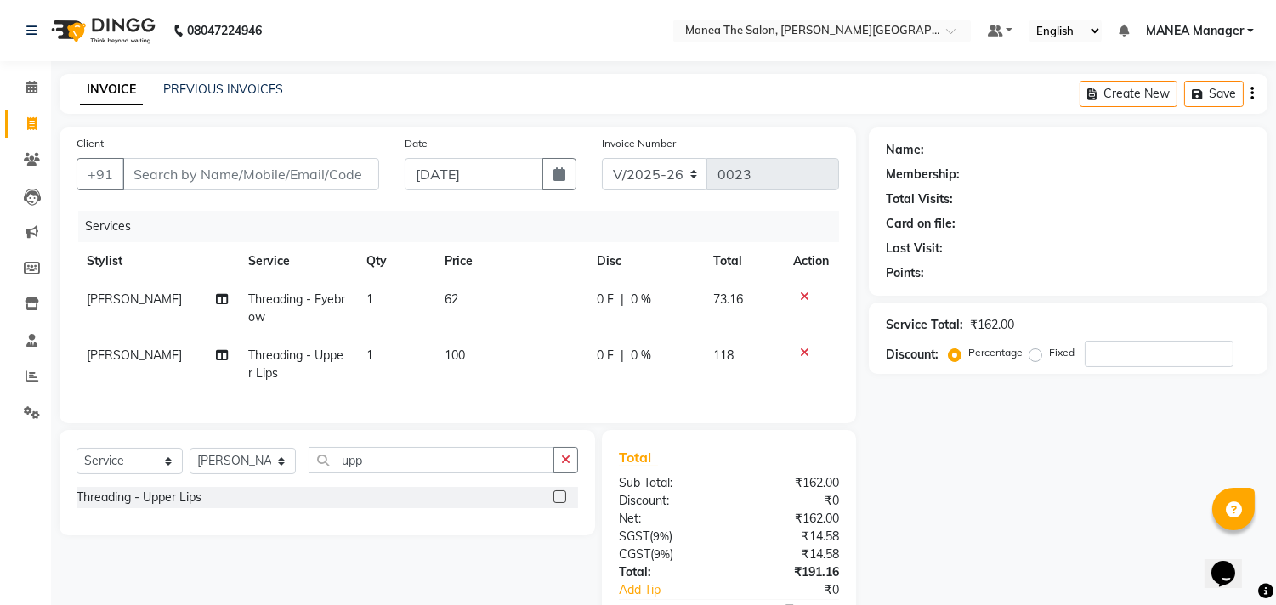
click at [949, 491] on div "Name: Membership: Total Visits: Card on file: Last Visit: Points: Service Total…" at bounding box center [1074, 404] width 411 height 553
click at [961, 536] on div "Name: Membership: Total Visits: Card on file: Last Visit: Points: Service Total…" at bounding box center [1074, 404] width 411 height 553
click at [455, 300] on td "62" at bounding box center [510, 309] width 152 height 56
select select "90106"
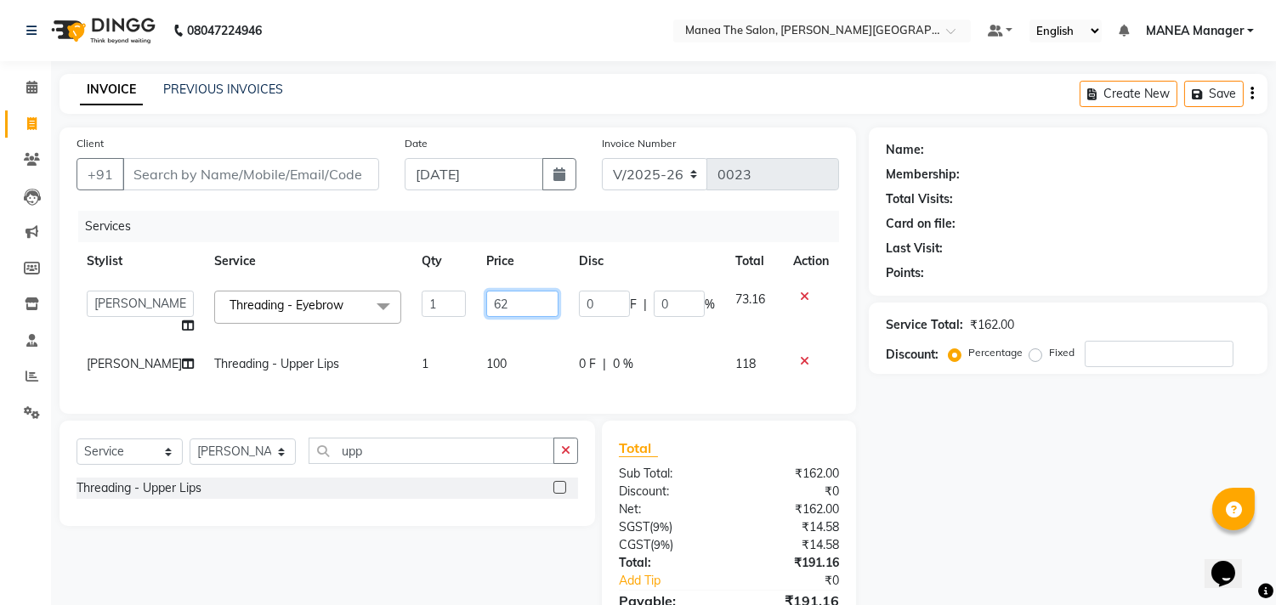
click at [486, 295] on input "62" at bounding box center [522, 304] width 72 height 26
type input "60"
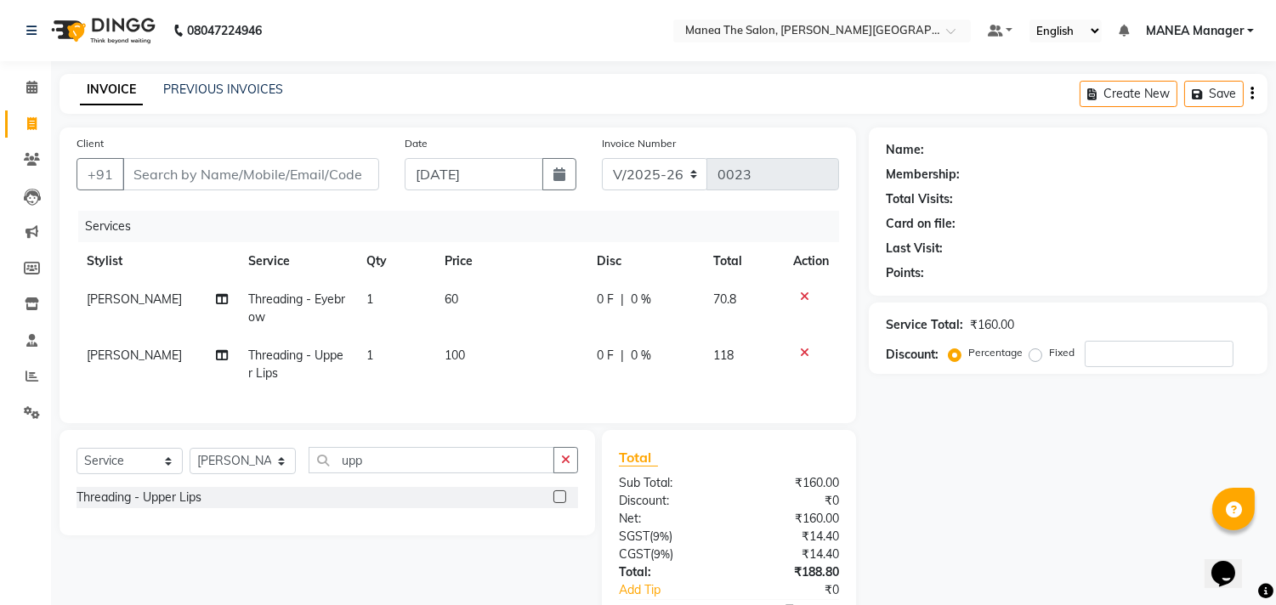
click at [1037, 548] on div "Name: Membership: Total Visits: Card on file: Last Visit: Points: Service Total…" at bounding box center [1074, 404] width 411 height 553
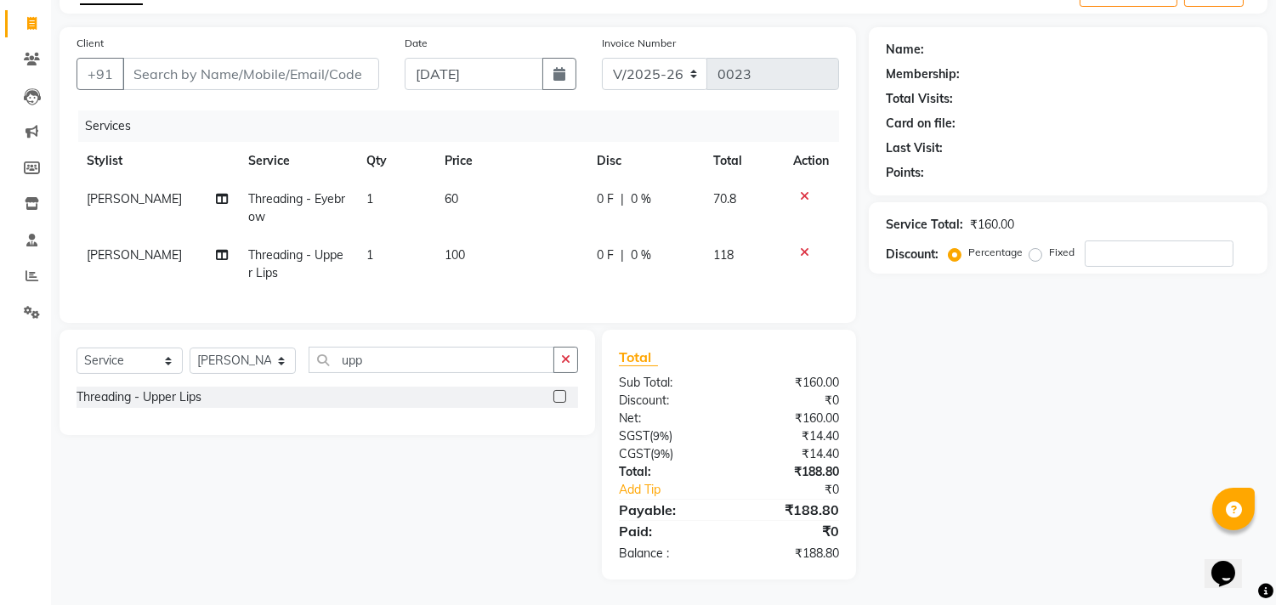
scroll to position [114, 0]
click at [281, 366] on select "Select Stylist IMRAN MANEA Manager NAGAMANI NAJMI NAZIYA NO STYLIST SUBHAN SUNI…" at bounding box center [243, 361] width 106 height 26
click at [190, 349] on select "Select Stylist IMRAN MANEA Manager NAGAMANI NAJMI NAZIYA NO STYLIST SUBHAN SUNI…" at bounding box center [243, 361] width 106 height 26
click at [377, 363] on input "upp" at bounding box center [432, 360] width 246 height 26
type input "u"
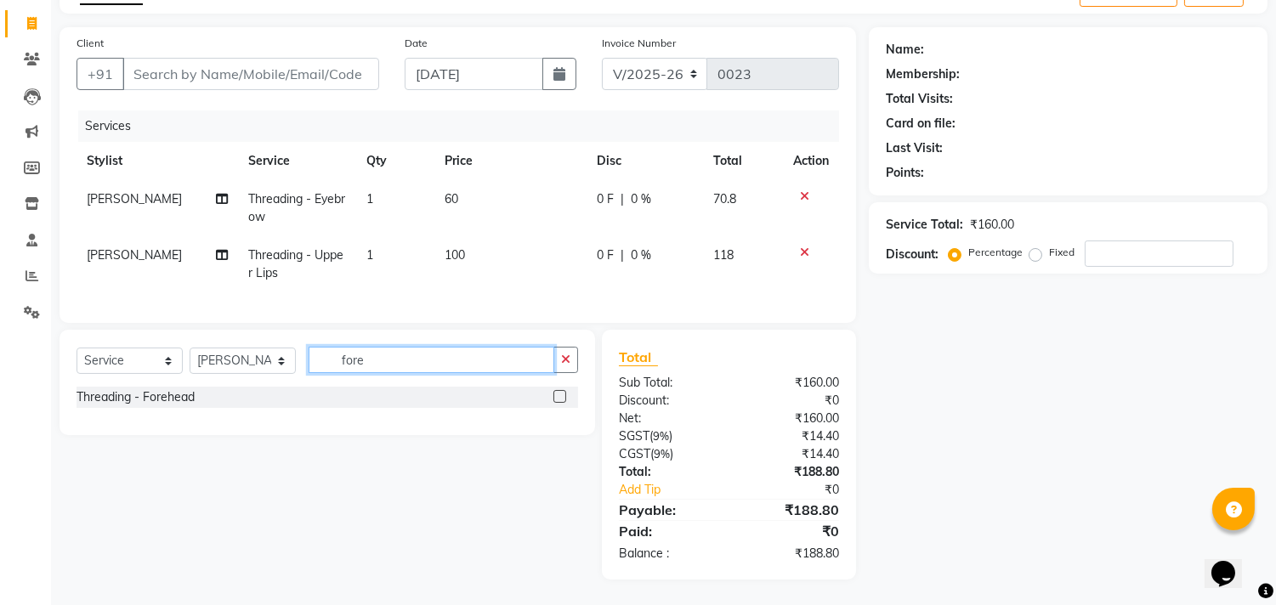
type input "fore"
click at [482, 400] on div "Threading - Forehead" at bounding box center [328, 397] width 502 height 21
click at [498, 388] on div "Threading - Forehead" at bounding box center [328, 397] width 502 height 21
click at [562, 394] on label at bounding box center [559, 396] width 13 height 13
click at [562, 394] on input "checkbox" at bounding box center [558, 397] width 11 height 11
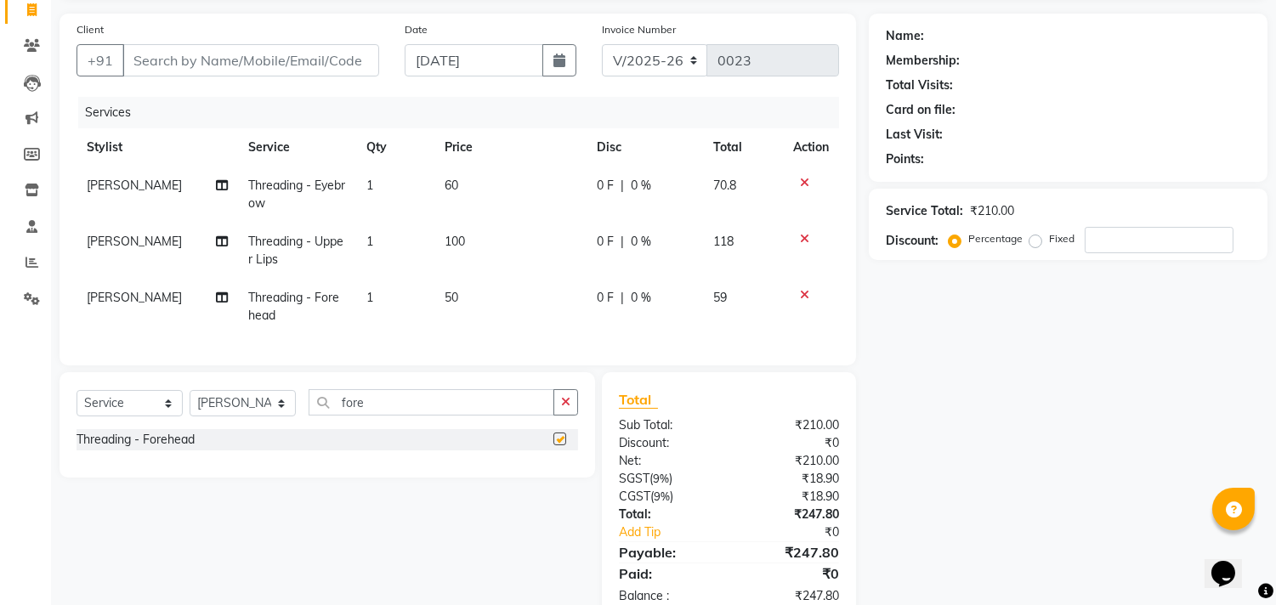
checkbox input "false"
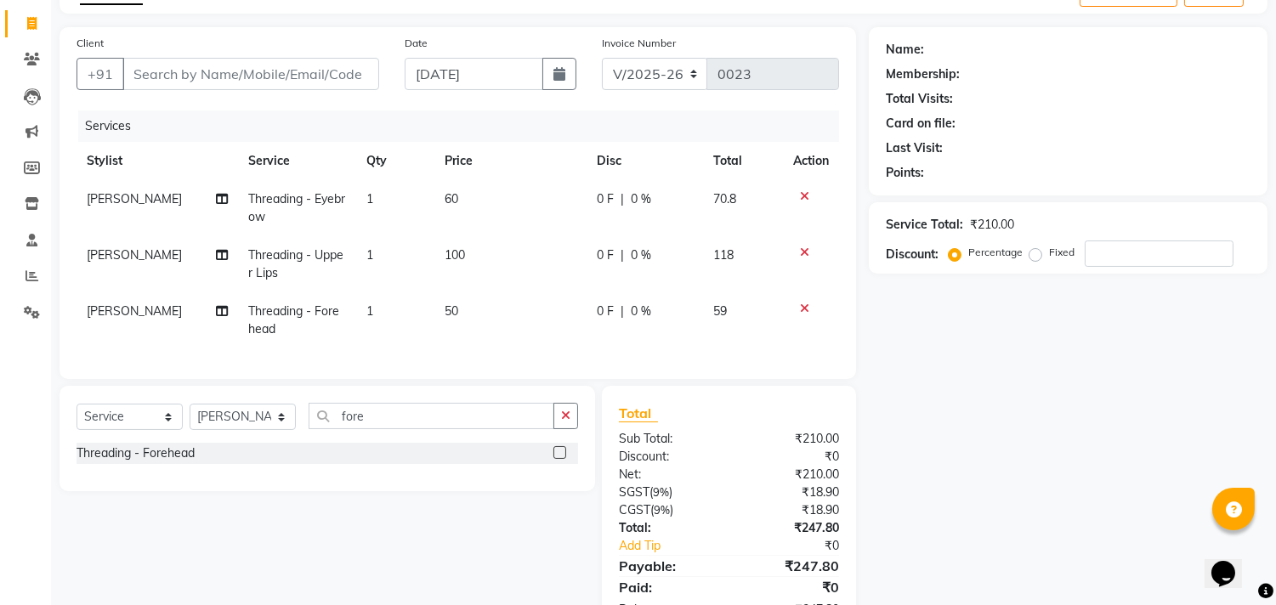
scroll to position [0, 0]
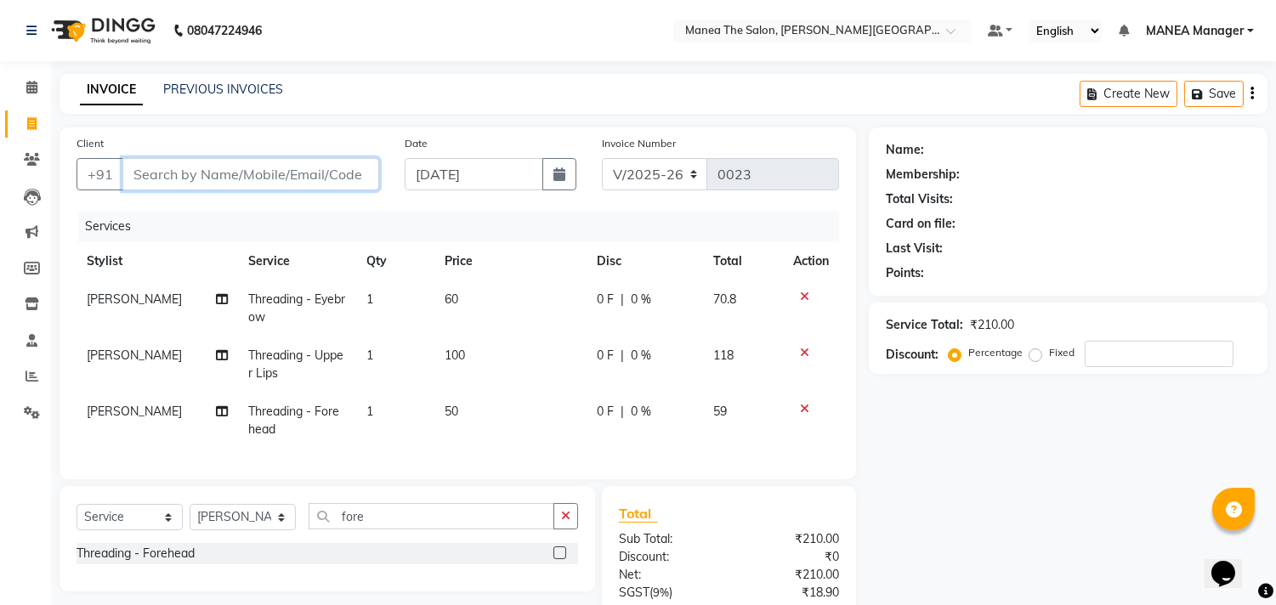
click at [180, 168] on input "Client" at bounding box center [250, 174] width 257 height 32
type input "9"
type input "0"
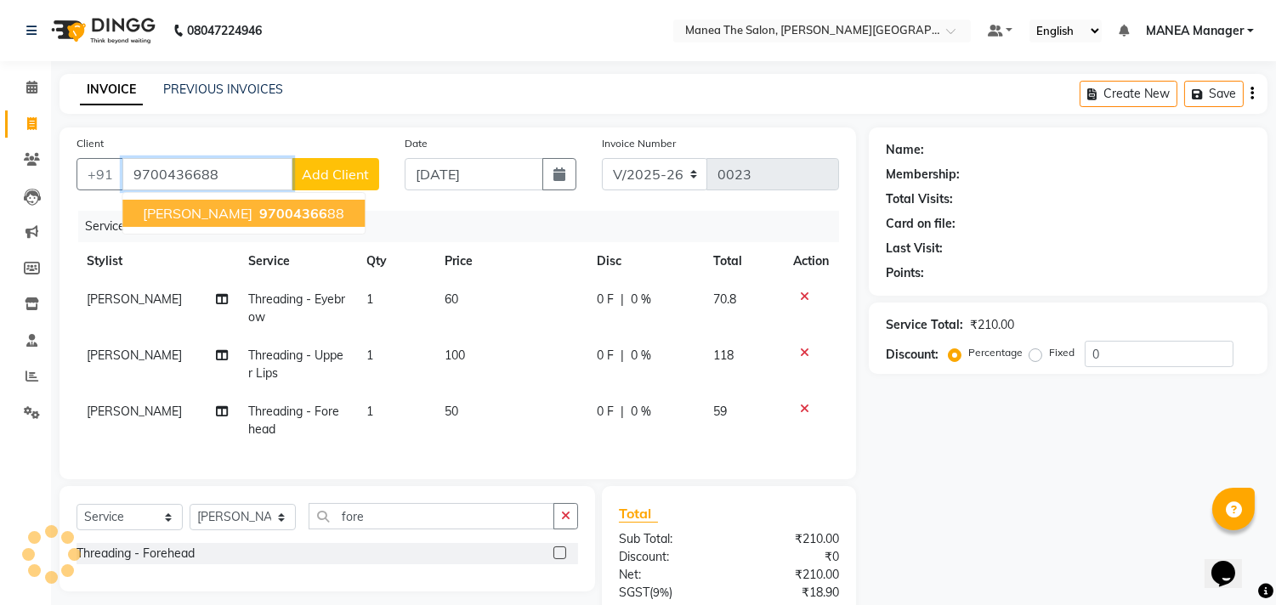
type input "9700436688"
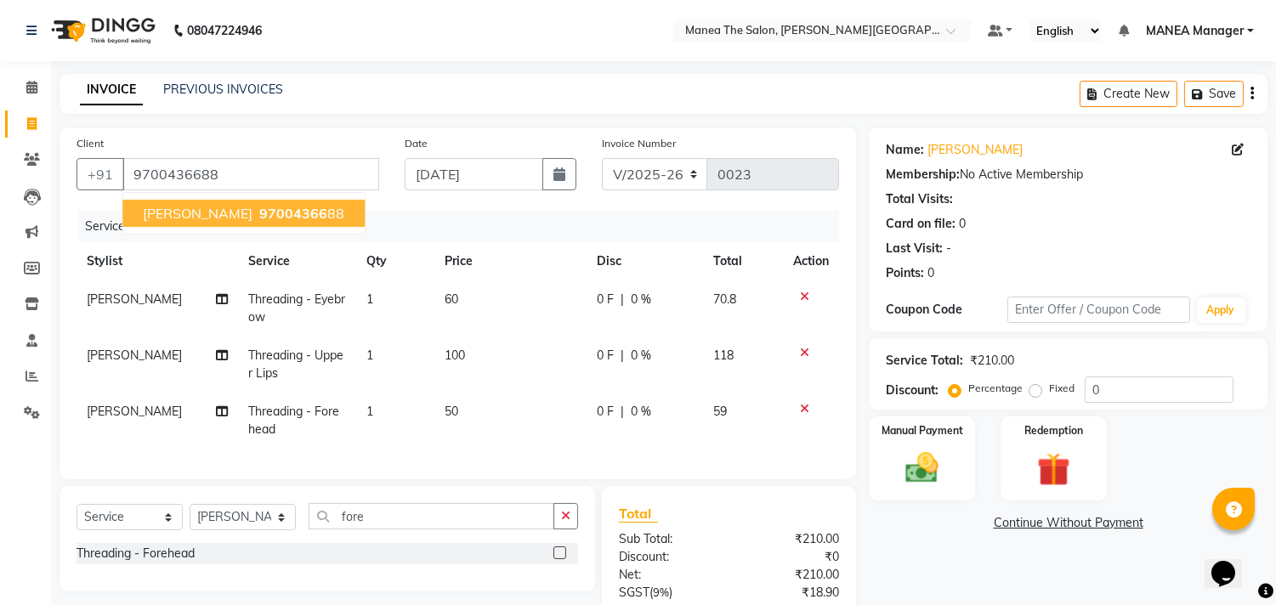
click at [193, 211] on span "[PERSON_NAME]" at bounding box center [198, 213] width 110 height 17
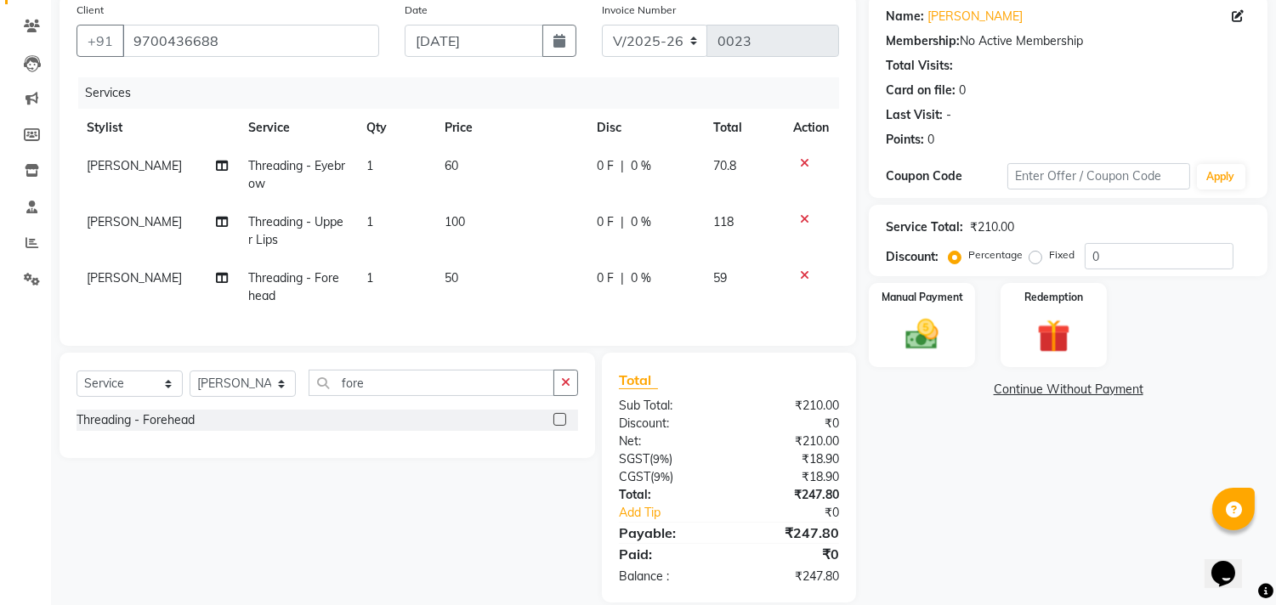
scroll to position [171, 0]
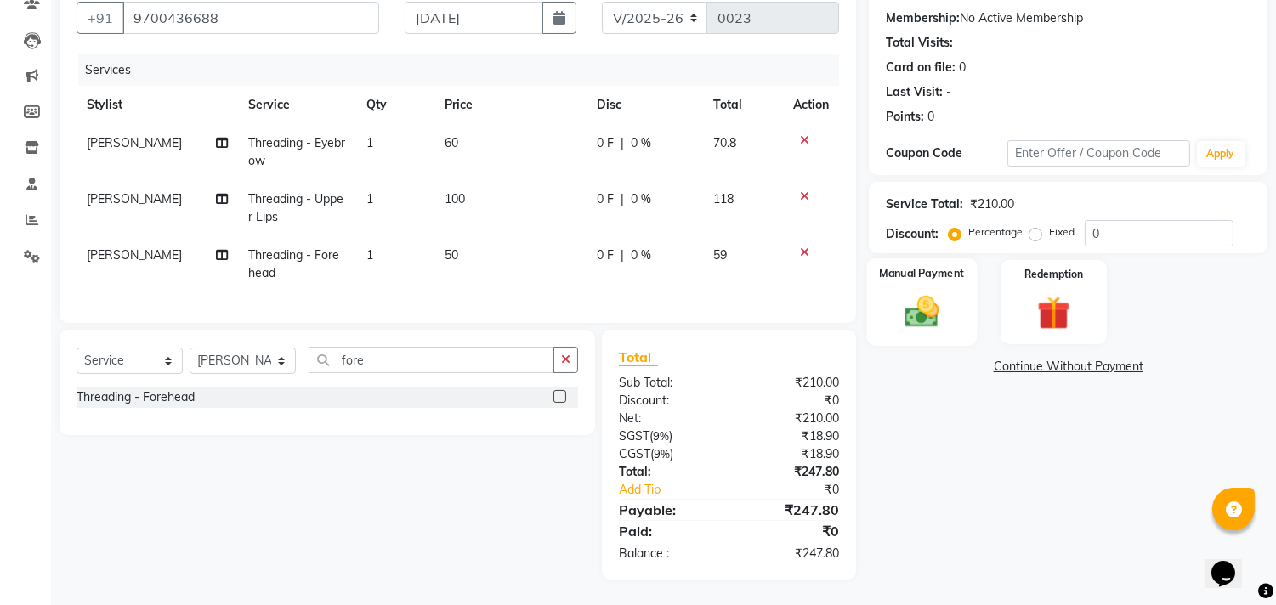
click at [913, 302] on img at bounding box center [922, 312] width 56 height 40
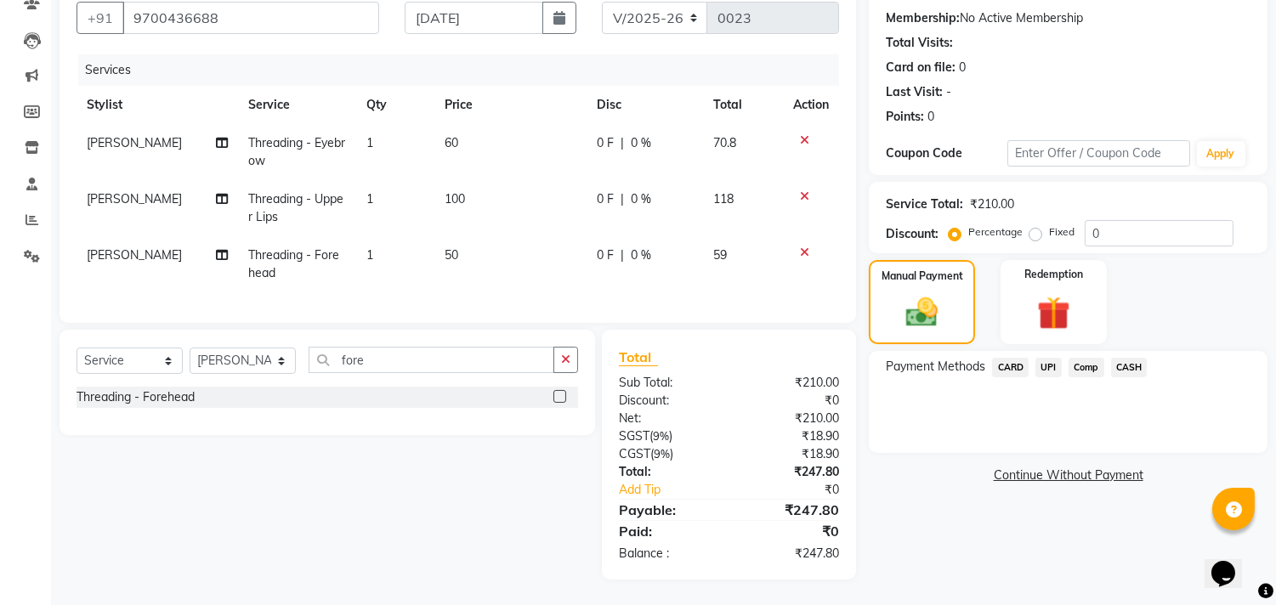
click at [1047, 358] on span "UPI" at bounding box center [1048, 368] width 26 height 20
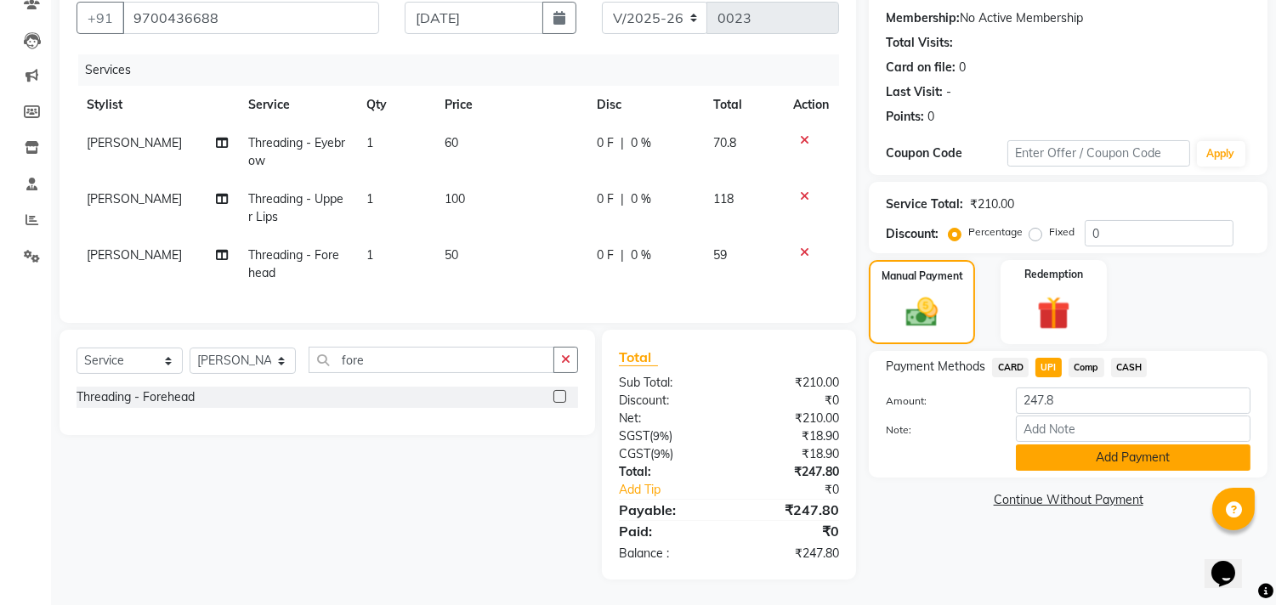
click at [1108, 445] on button "Add Payment" at bounding box center [1133, 458] width 235 height 26
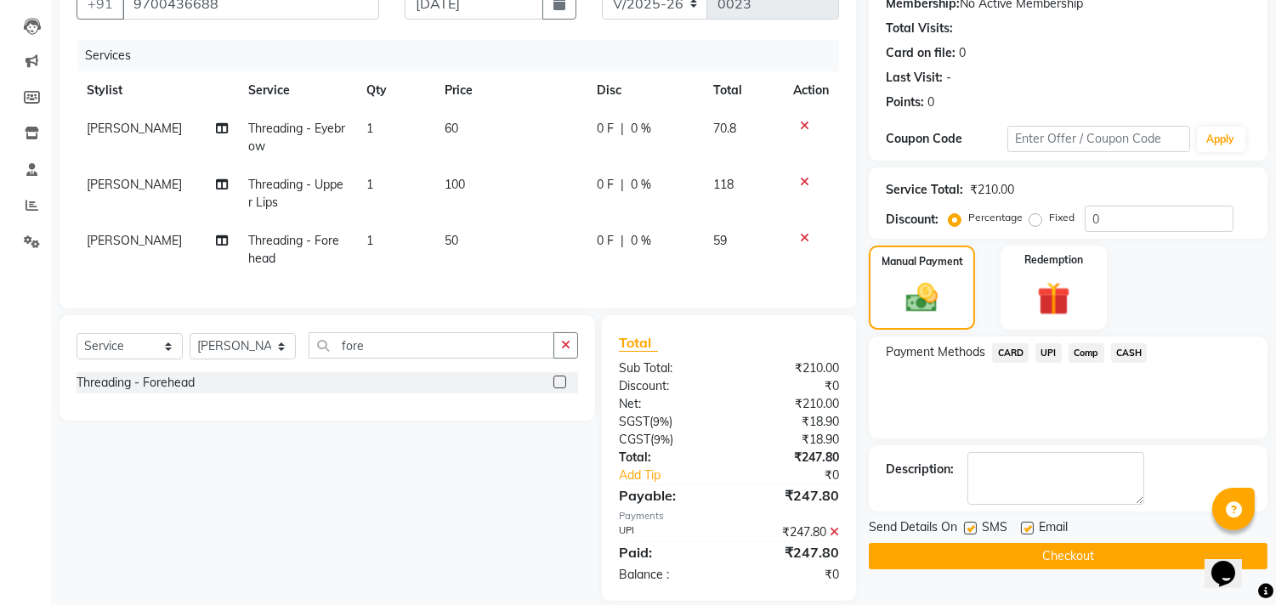
click at [1092, 555] on button "Checkout" at bounding box center [1068, 556] width 399 height 26
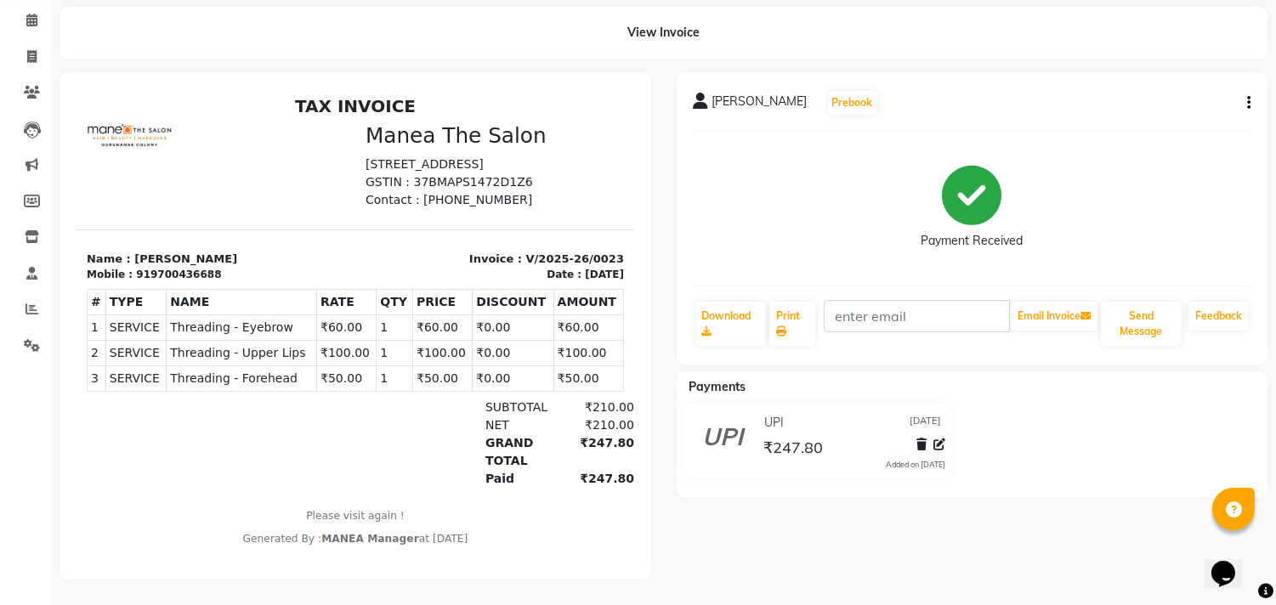
scroll to position [80, 0]
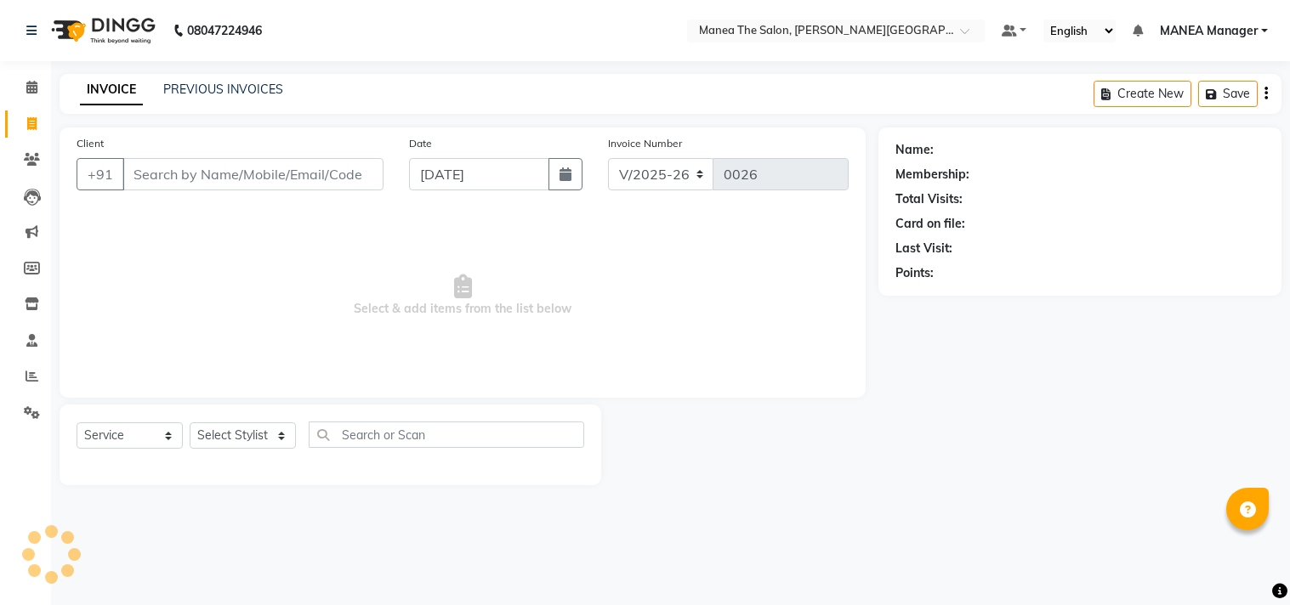
select select "8903"
select select "service"
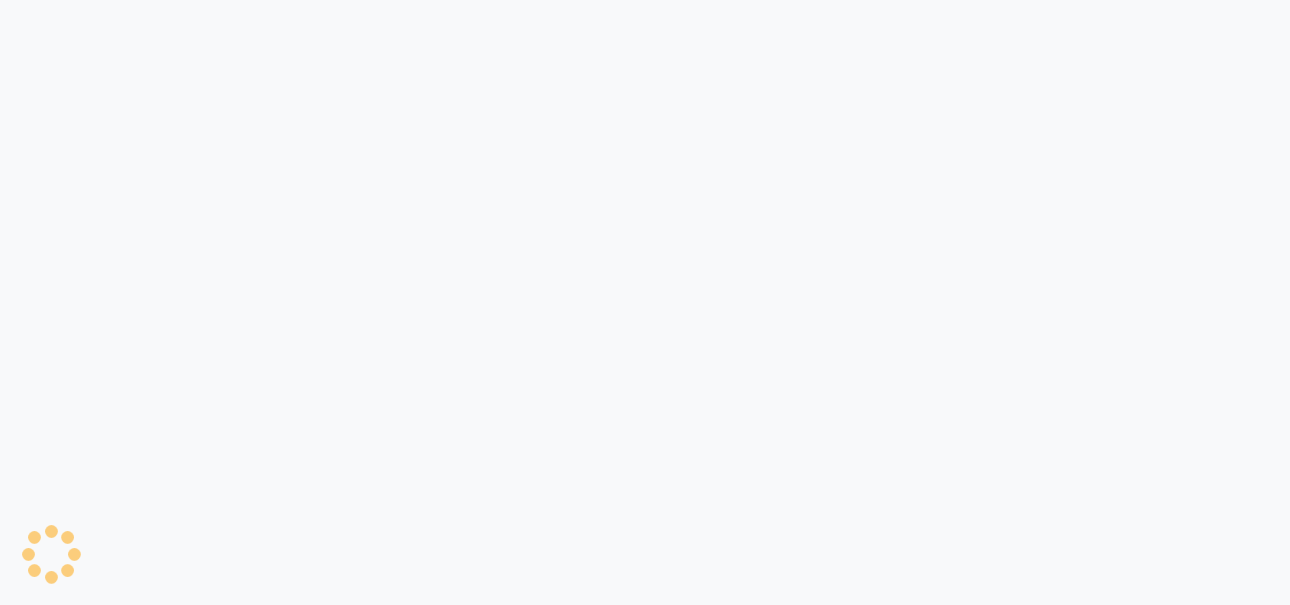
select select "8903"
select select "service"
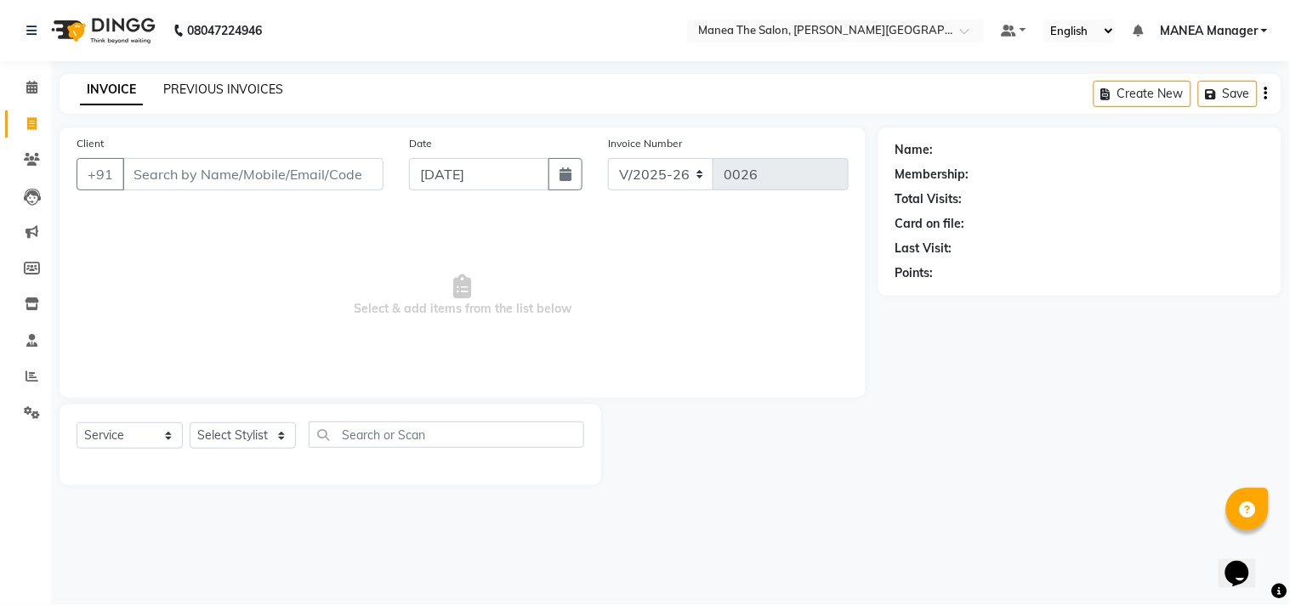
click at [262, 87] on link "PREVIOUS INVOICES" at bounding box center [223, 89] width 120 height 15
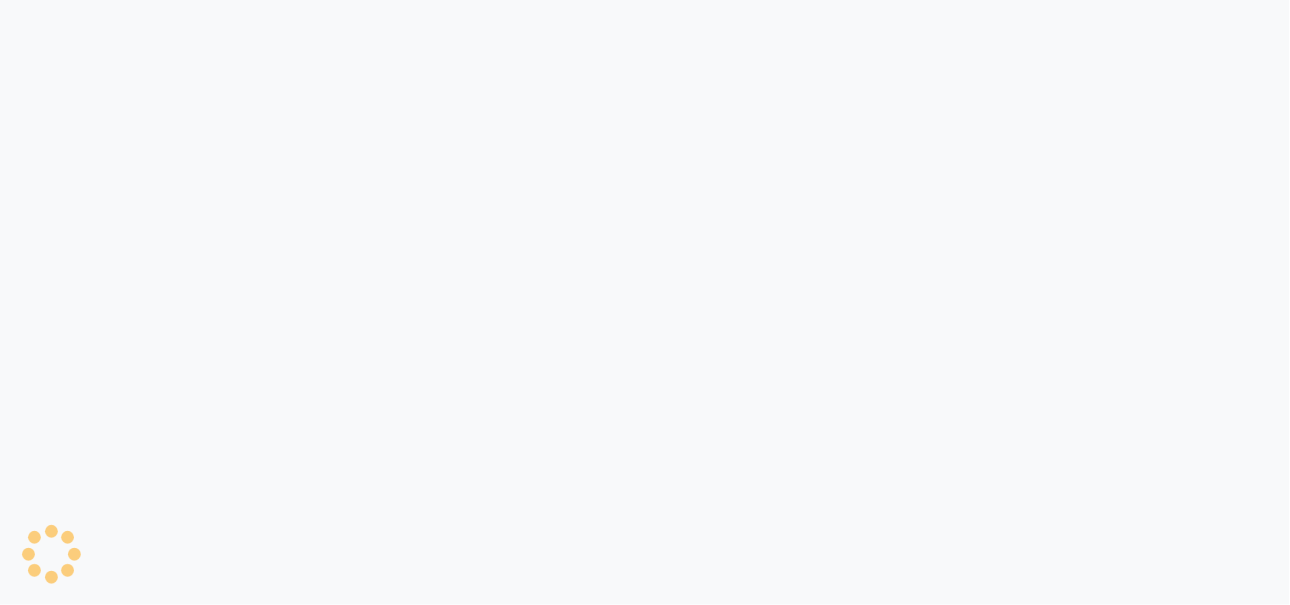
select select "8903"
select select "service"
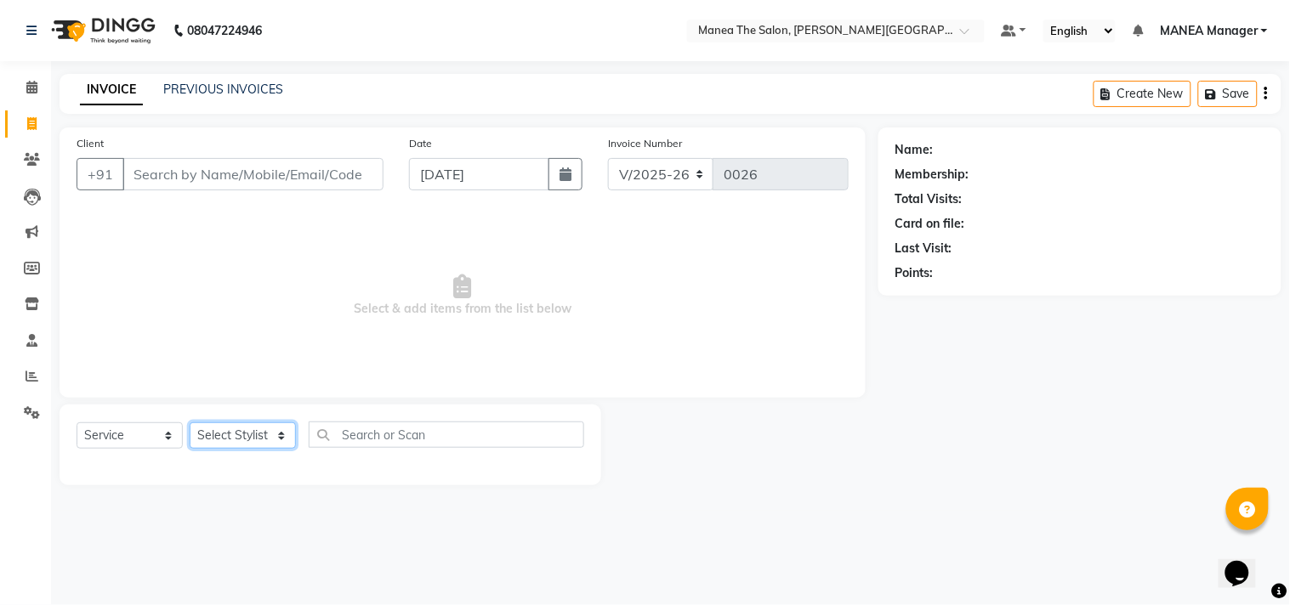
click at [278, 435] on select "Select Stylist [PERSON_NAME] Manager [PERSON_NAME] [PERSON_NAME] NO STYLIST [PE…" at bounding box center [243, 435] width 106 height 26
select select "90106"
click at [190, 423] on select "Select Stylist [PERSON_NAME] Manager [PERSON_NAME] [PERSON_NAME] NO STYLIST [PE…" at bounding box center [243, 435] width 106 height 26
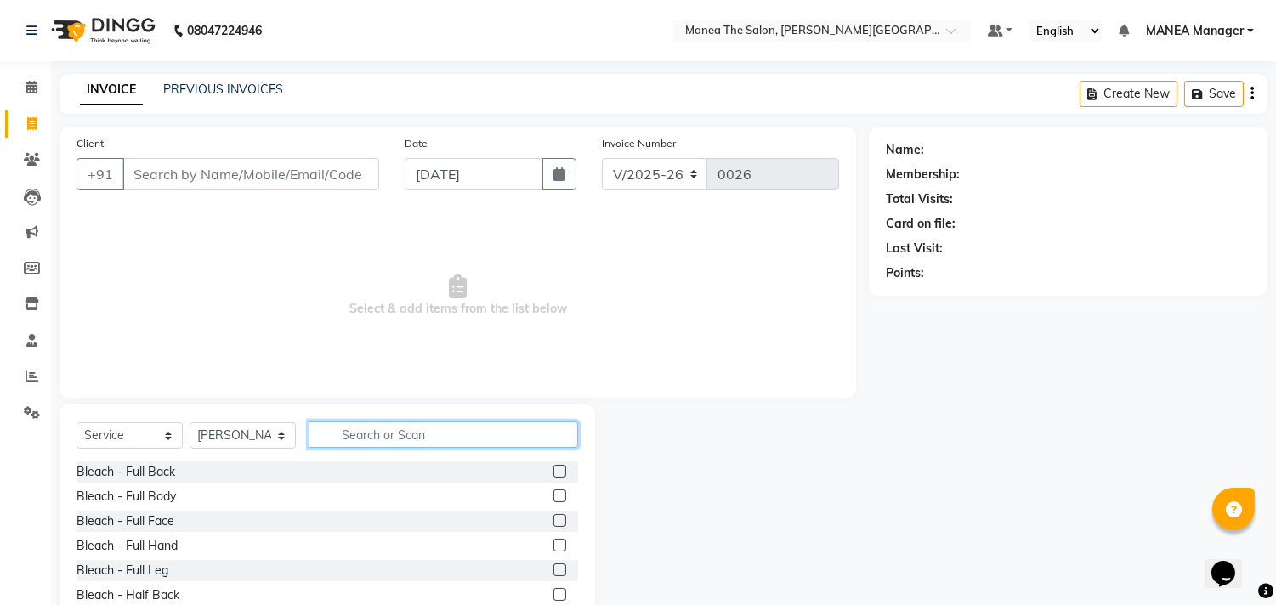
click at [357, 436] on input "text" at bounding box center [443, 435] width 269 height 26
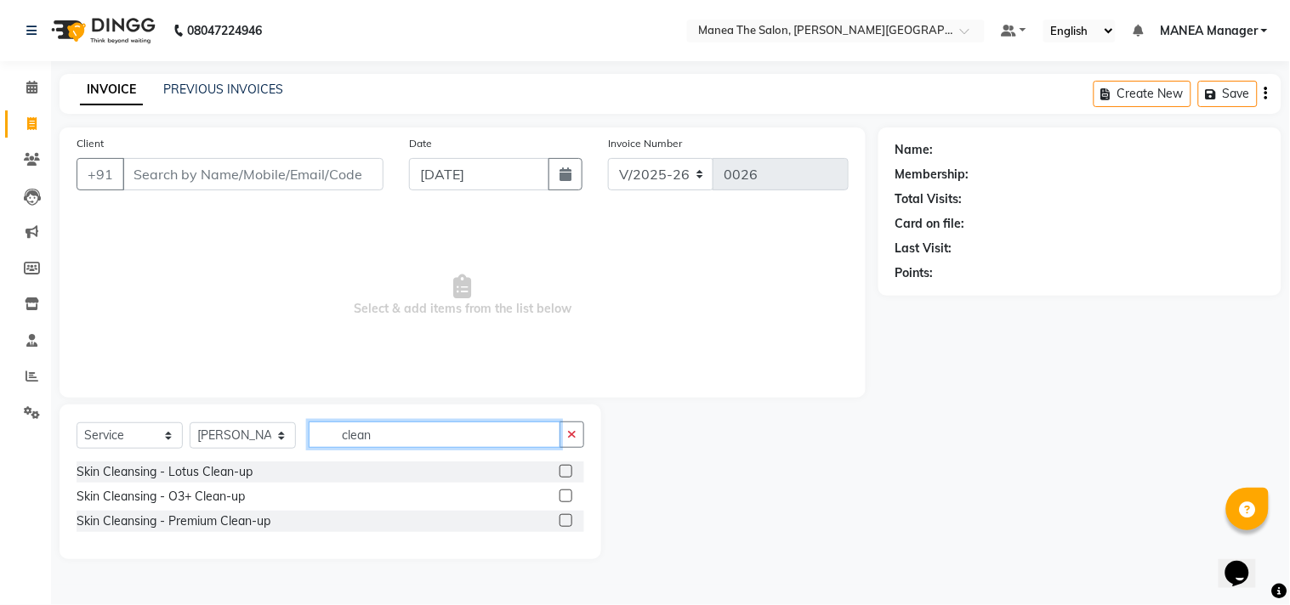
type input "clean"
click at [563, 517] on label at bounding box center [565, 520] width 13 height 13
click at [563, 517] on input "checkbox" at bounding box center [564, 521] width 11 height 11
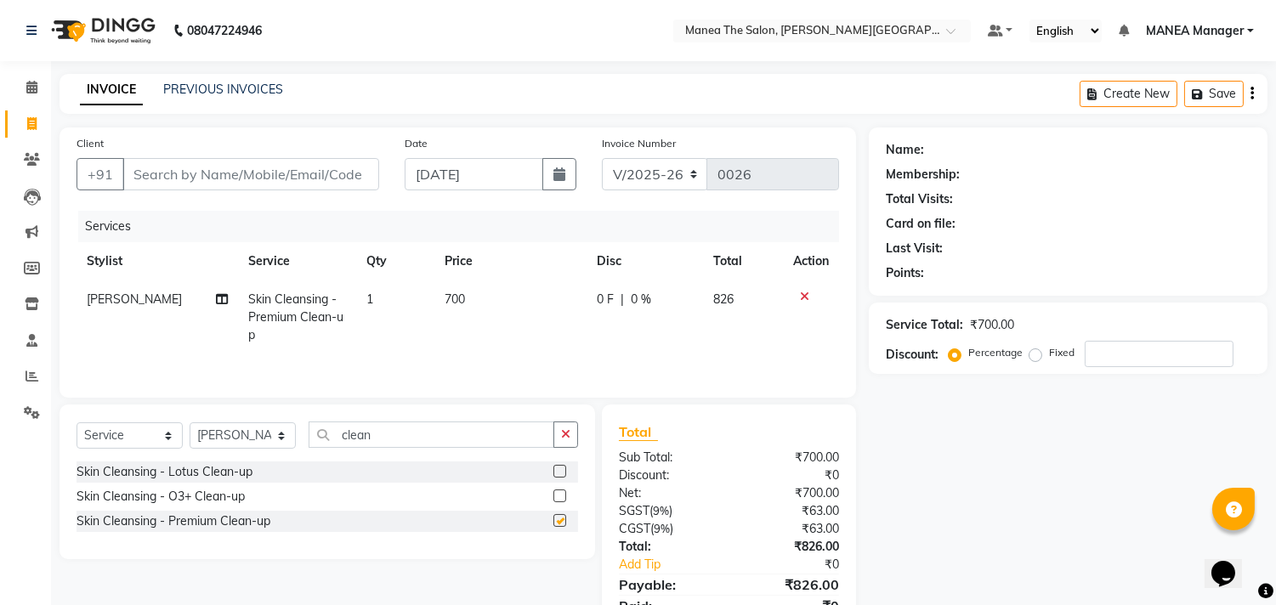
checkbox input "false"
click at [468, 299] on td "700" at bounding box center [510, 318] width 152 height 74
select select "90106"
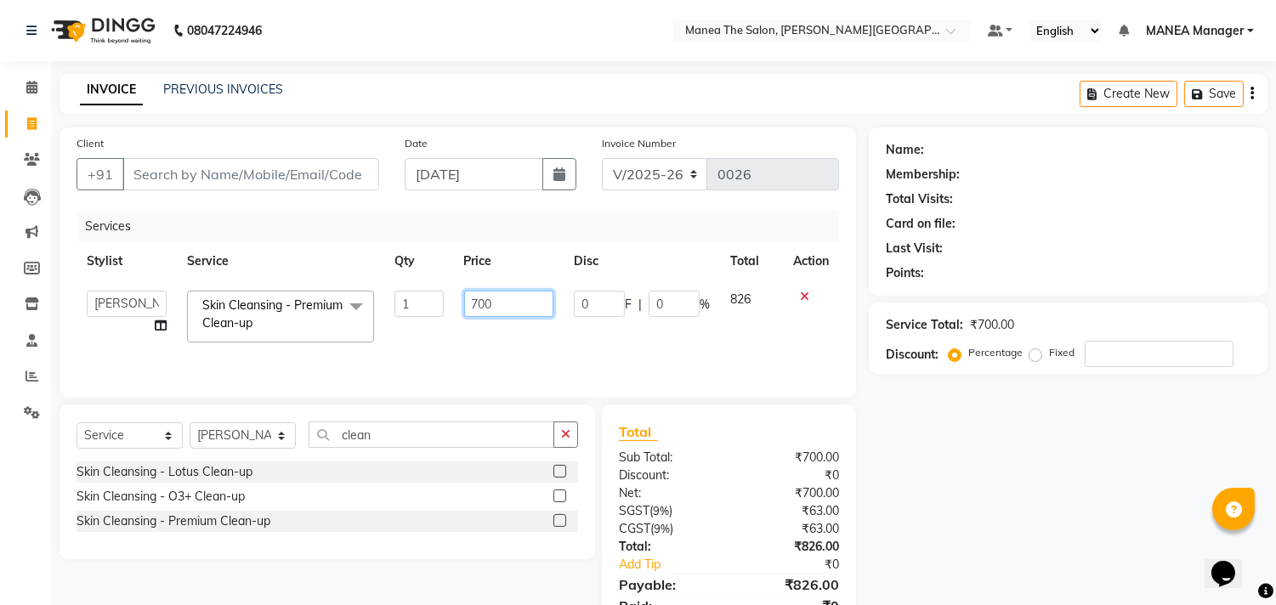
click at [495, 299] on input "700" at bounding box center [508, 304] width 89 height 26
type input "7"
type input "1200"
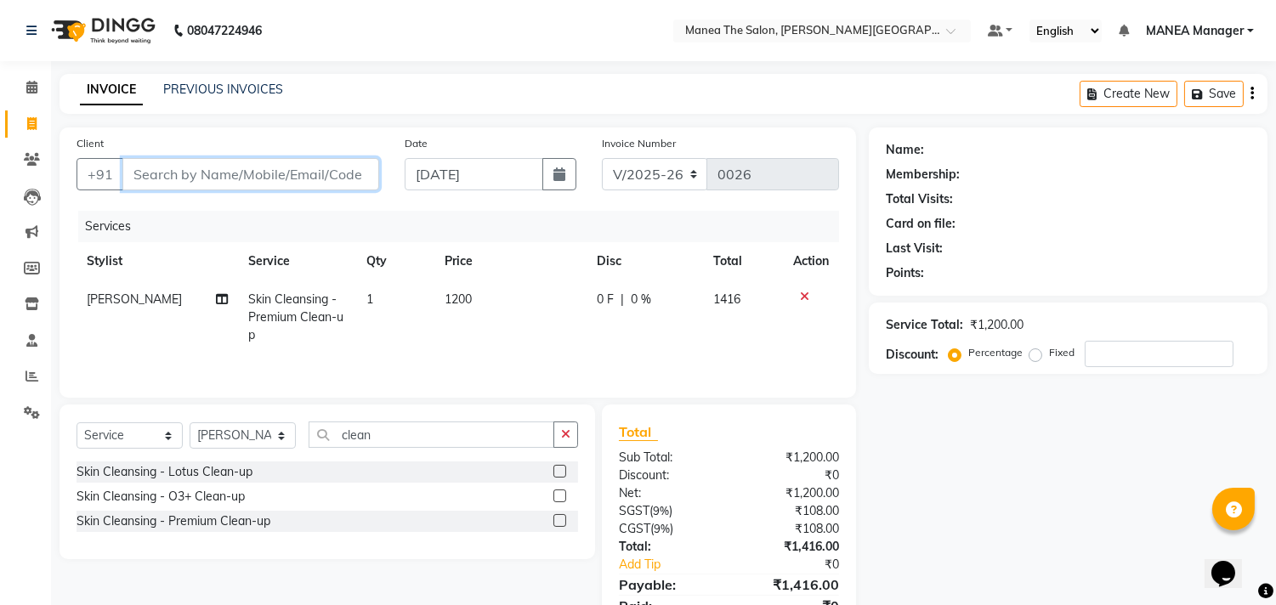
click at [242, 172] on input "Client" at bounding box center [250, 174] width 257 height 32
type input "7"
type input "0"
type input "7095111234"
click at [357, 170] on span "Add Client" at bounding box center [335, 174] width 67 height 17
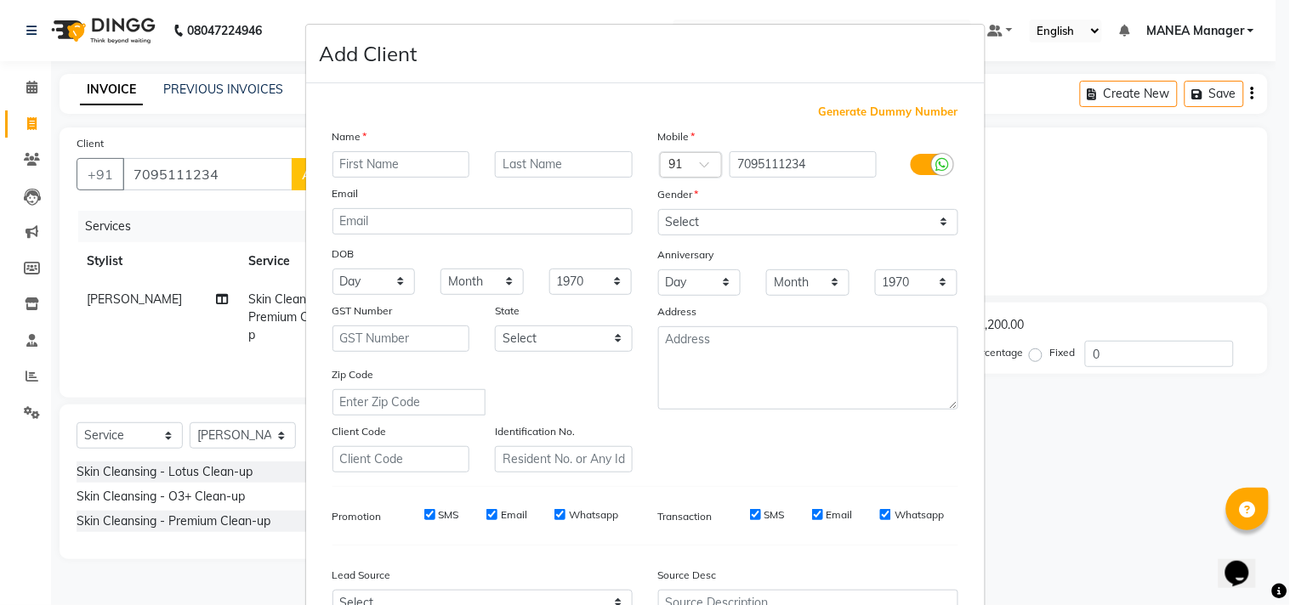
click at [388, 162] on input "text" at bounding box center [401, 164] width 138 height 26
type input "lahari"
click at [935, 219] on select "Select Male Female Other Prefer Not To Say" at bounding box center [808, 222] width 300 height 26
select select "female"
click at [658, 209] on select "Select Male Female Other Prefer Not To Say" at bounding box center [808, 222] width 300 height 26
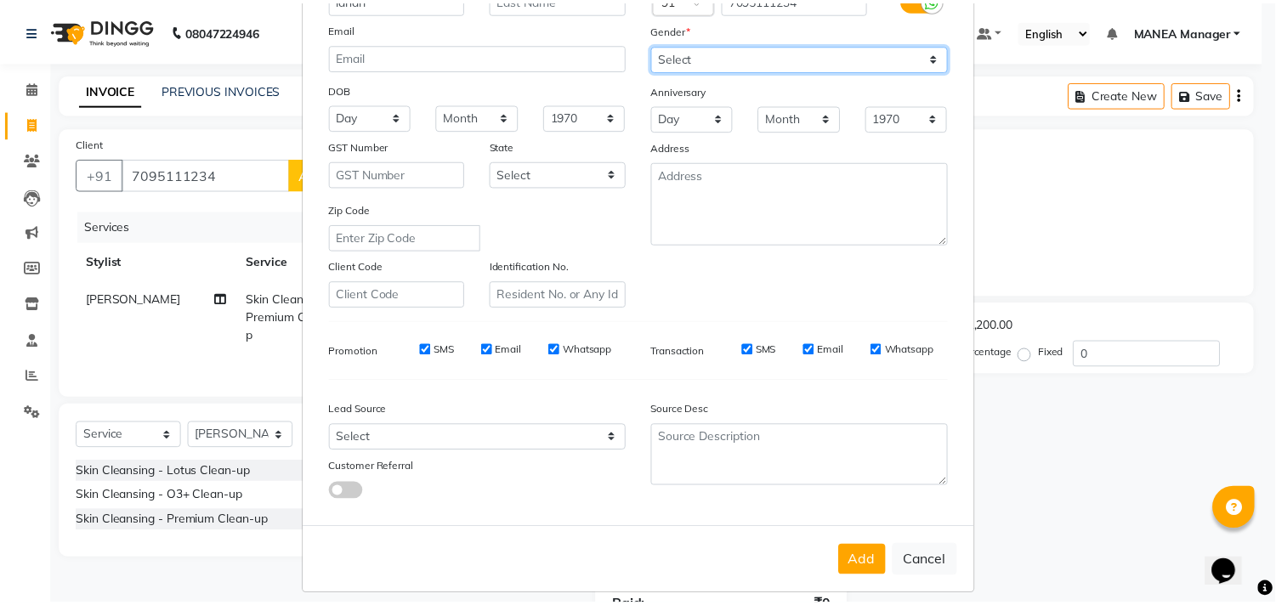
scroll to position [180, 0]
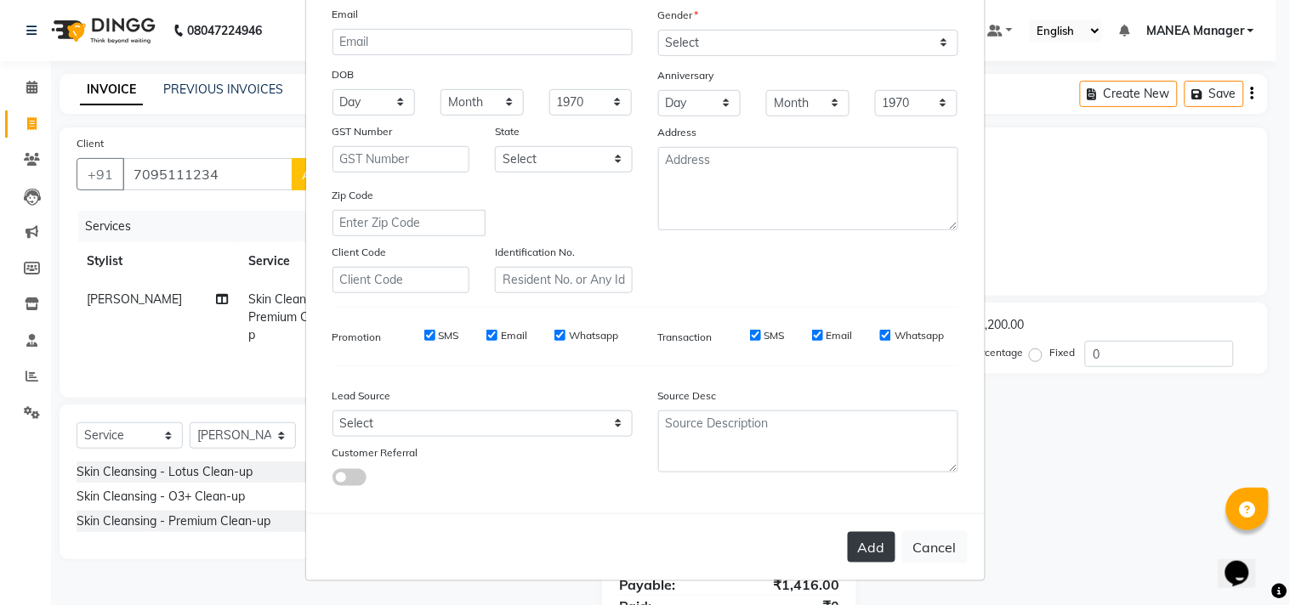
click at [876, 542] on button "Add" at bounding box center [871, 547] width 48 height 31
select select
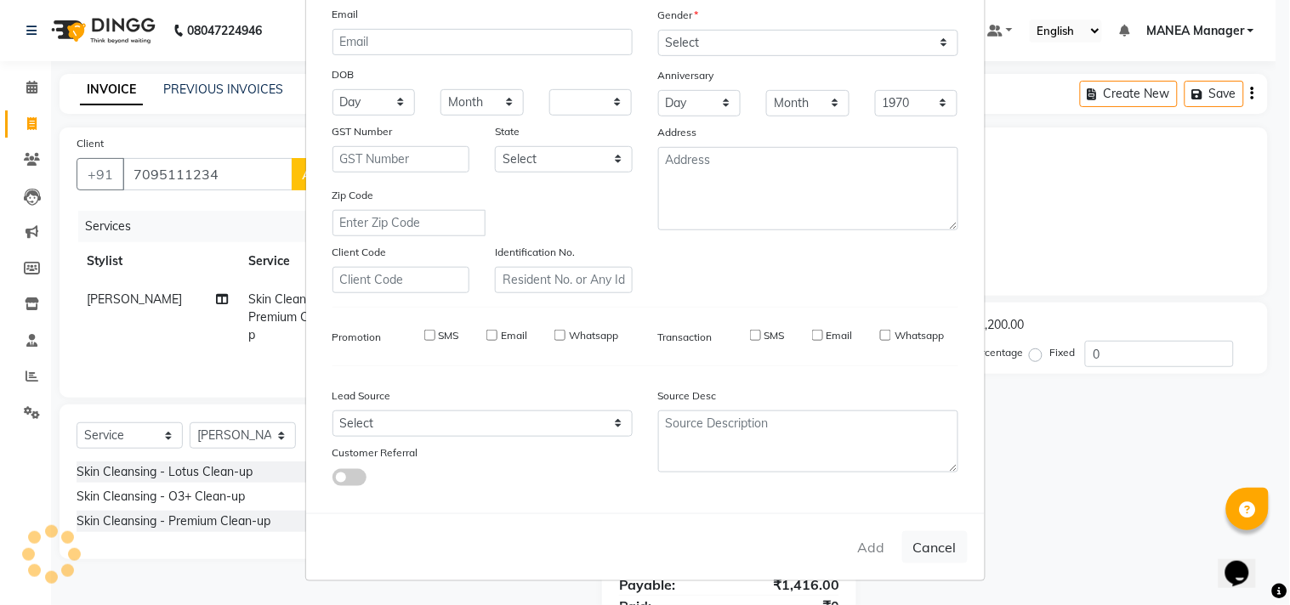
select select
checkbox input "false"
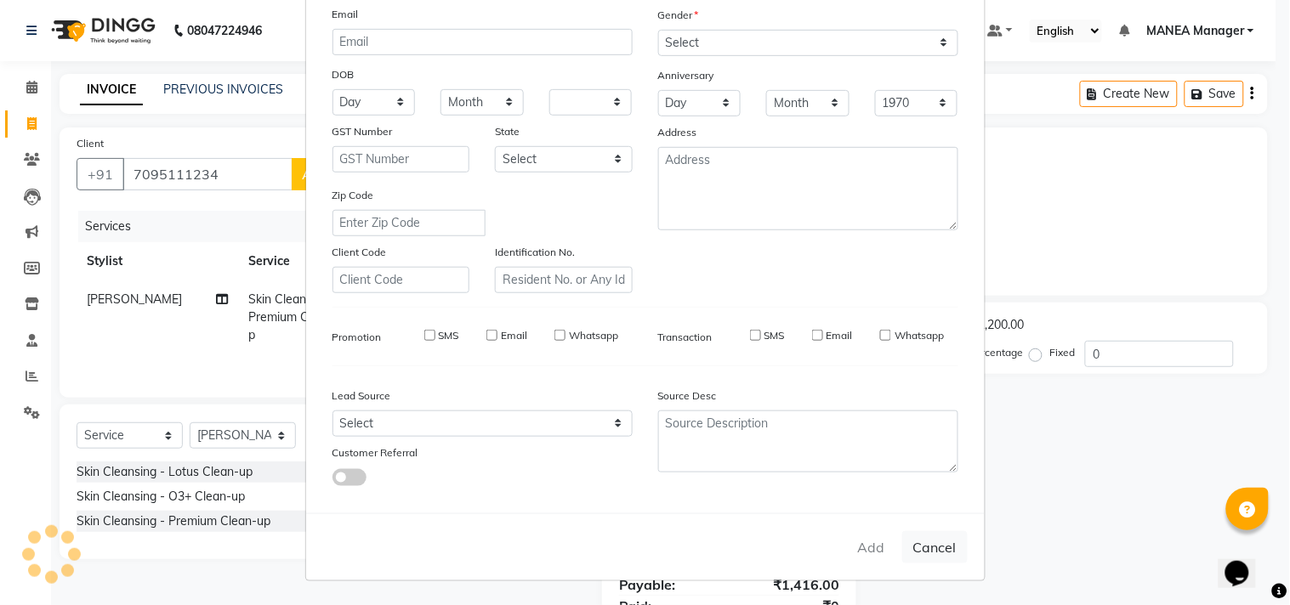
checkbox input "false"
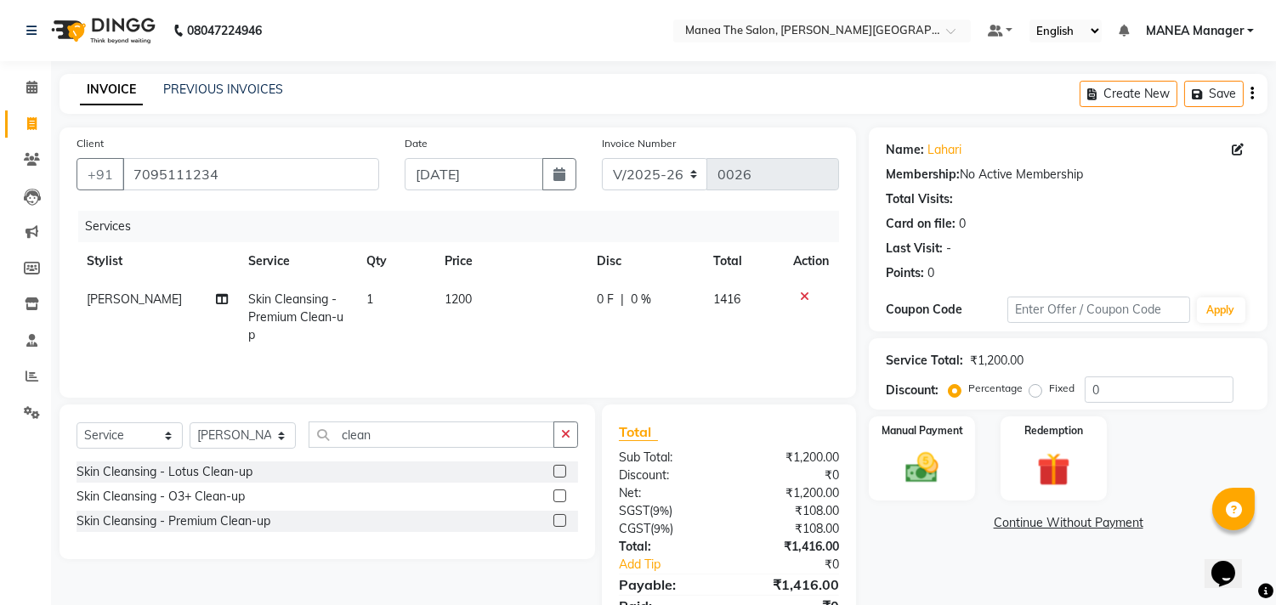
scroll to position [77, 0]
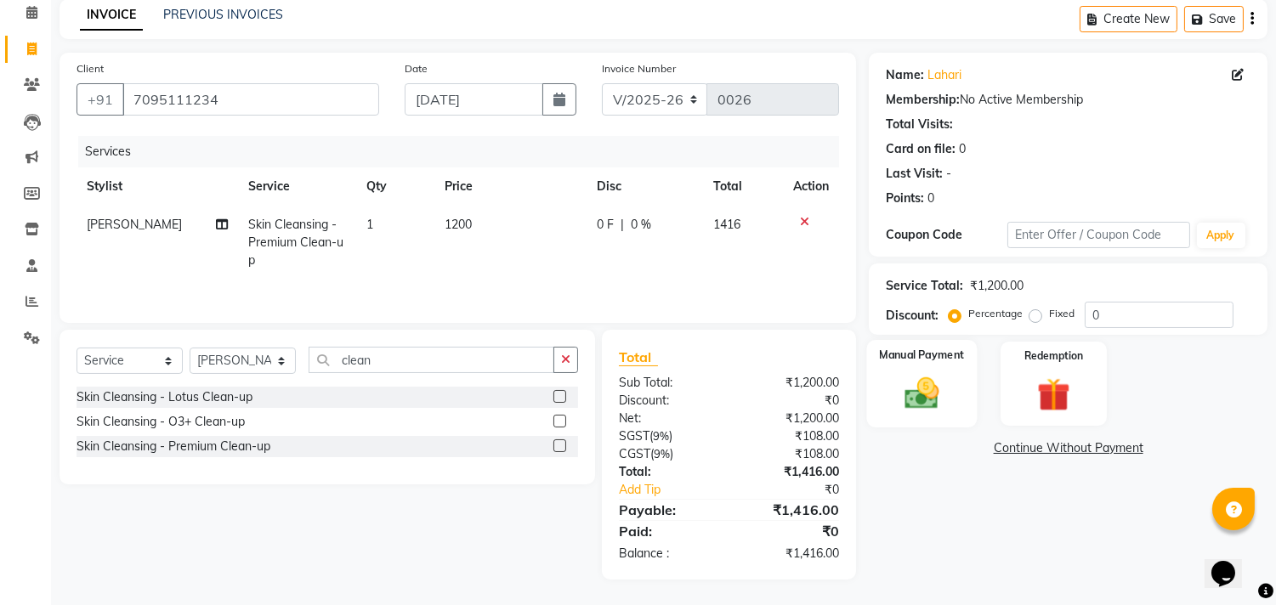
click at [927, 401] on img at bounding box center [922, 394] width 56 height 40
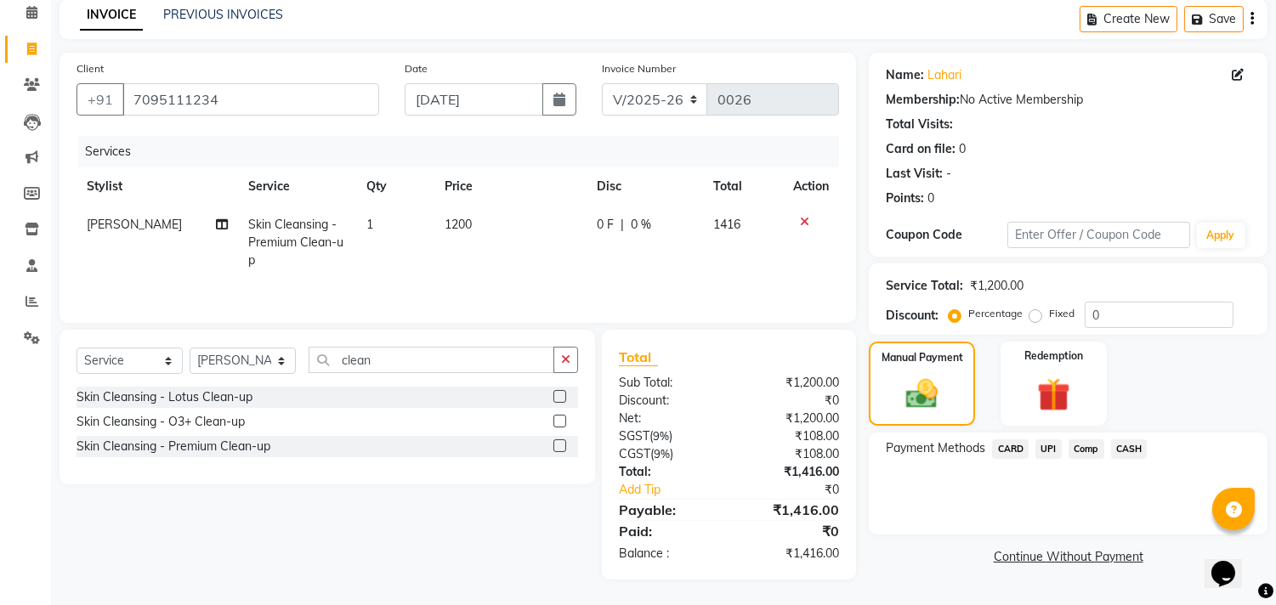
click at [1049, 446] on span "UPI" at bounding box center [1048, 449] width 26 height 20
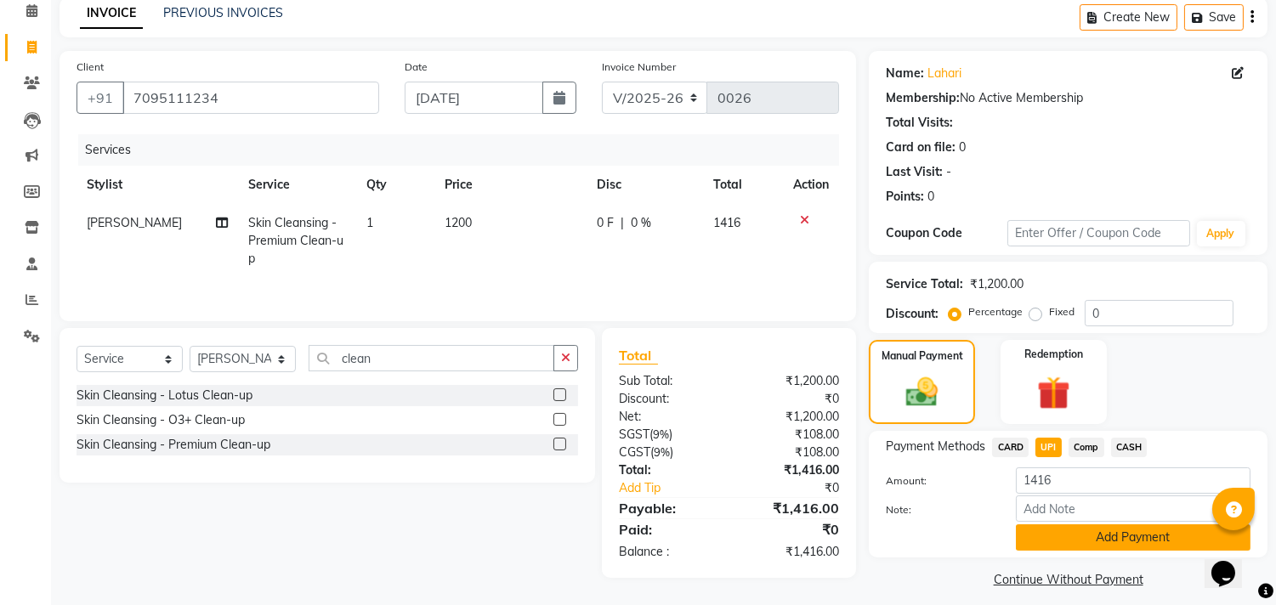
click at [1123, 534] on button "Add Payment" at bounding box center [1133, 537] width 235 height 26
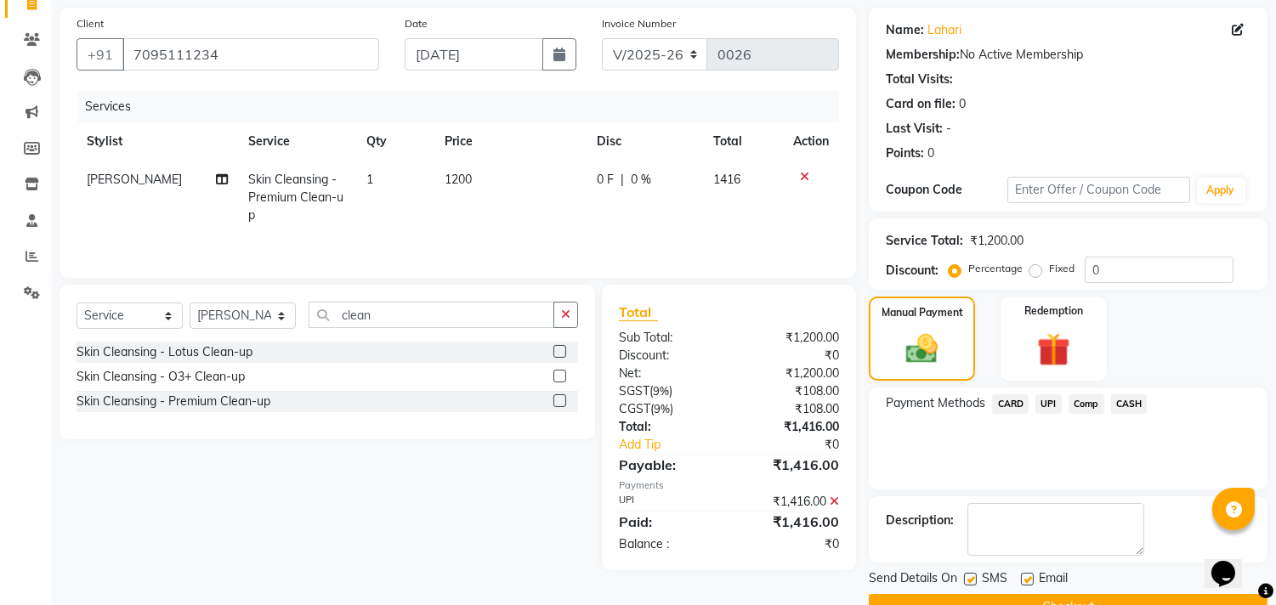
scroll to position [159, 0]
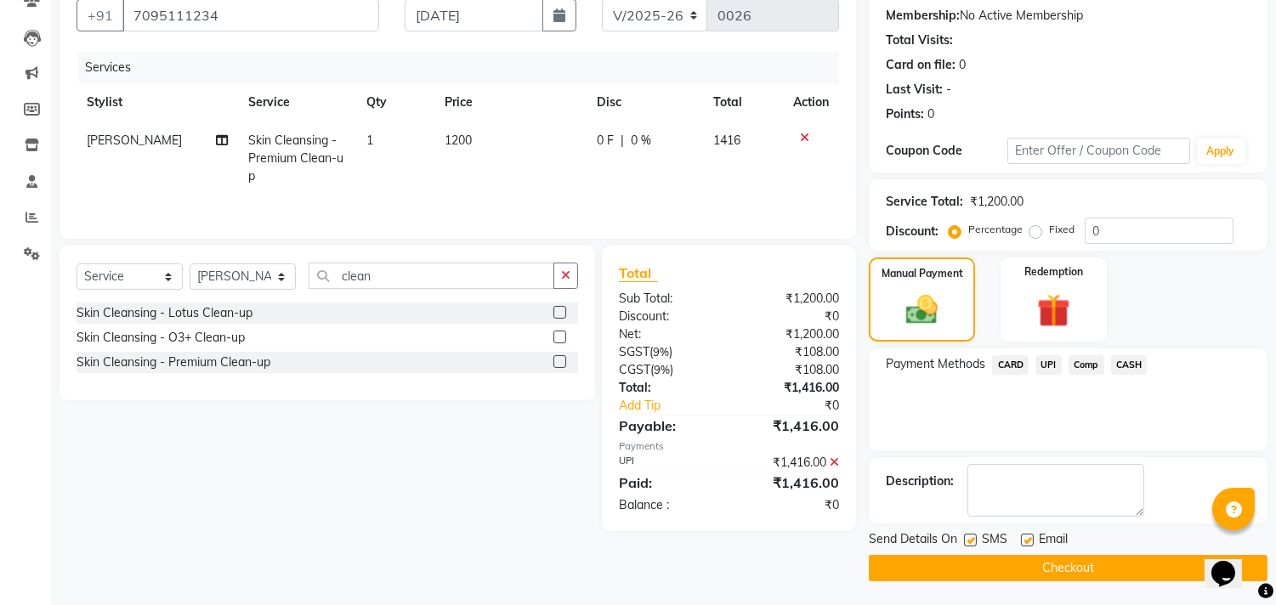
click at [1093, 564] on button "Checkout" at bounding box center [1068, 568] width 399 height 26
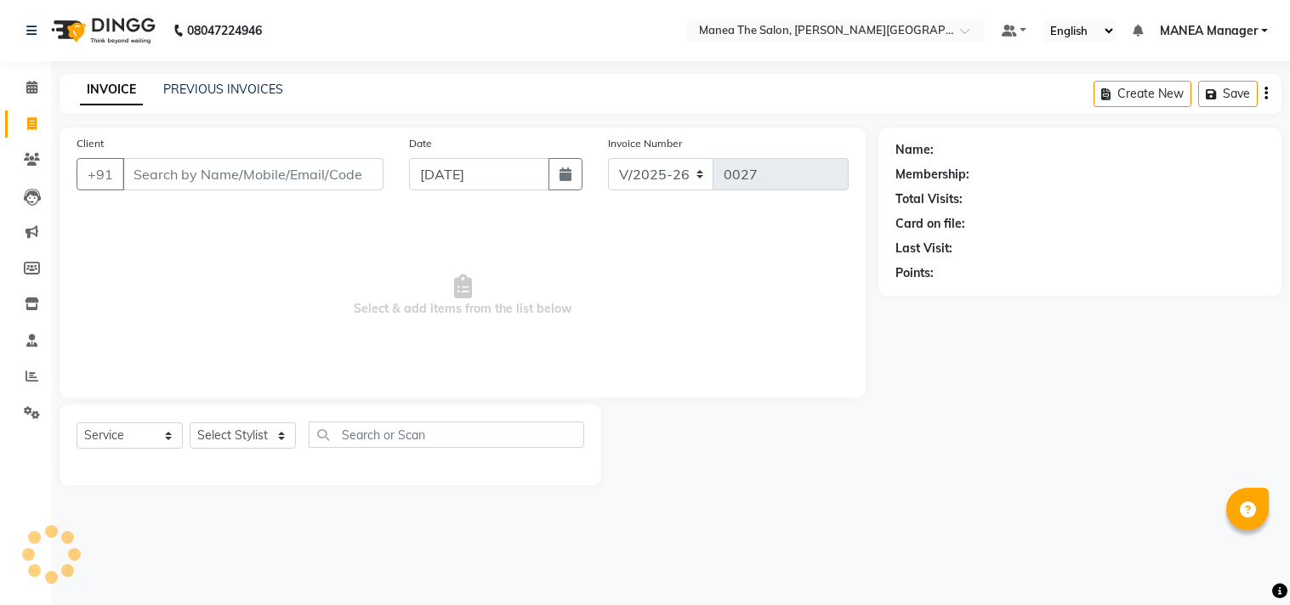
select select "8903"
select select "service"
click at [239, 85] on link "PREVIOUS INVOICES" at bounding box center [223, 89] width 120 height 15
